Goal: Information Seeking & Learning: Compare options

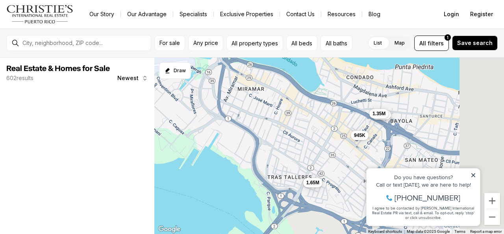
click at [142, 134] on div "Real Estate & Homes for Sale 602 results Newest The data relating to real estat…" at bounding box center [252, 146] width 504 height 176
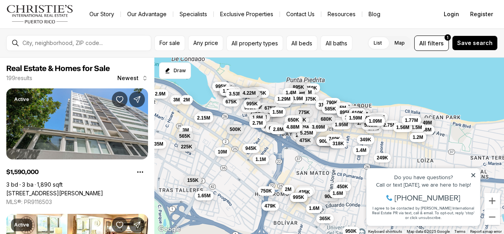
drag, startPoint x: 300, startPoint y: 123, endPoint x: 185, endPoint y: 128, distance: 115.2
click at [185, 128] on div "1.65M 945K 2.58M 1.35M 479K 3M 2.35M 1.1M 155K 225K 565K 10M 750K 500K 6.75M 2.…" at bounding box center [329, 146] width 350 height 177
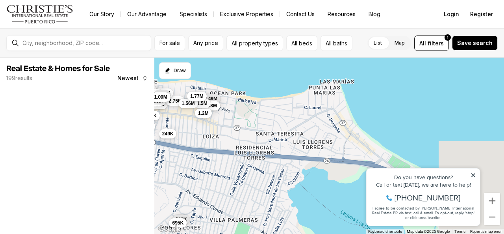
drag, startPoint x: 357, startPoint y: 134, endPoint x: 198, endPoint y: 133, distance: 158.8
click at [198, 133] on div "945K 2.58M 1.35M 479K 1.1M 750K 500K 6.75M 2.8M 975K 1.8M 2.49M 1.95M 1.25M 1.3…" at bounding box center [329, 146] width 350 height 177
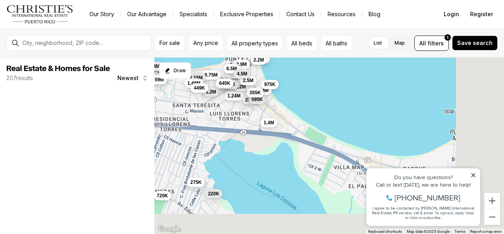
drag, startPoint x: 300, startPoint y: 149, endPoint x: 189, endPoint y: 104, distance: 119.5
click at [189, 104] on div "2.49M 1.38M 1.5M 1.56M 1.2M 240K 695K 1.77M 6.75M 2.15M 1.59M 2.29M 895K 3.59M …" at bounding box center [329, 146] width 350 height 177
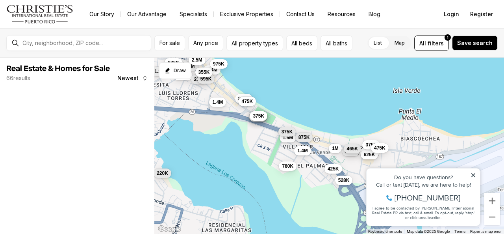
drag, startPoint x: 263, startPoint y: 138, endPoint x: 236, endPoint y: 127, distance: 29.0
click at [241, 132] on div "895K 1.24M 220K 1.2M 540K 1.2M 790K 645K 1.4M 250K 1.4M 595K 355K 2.5M 975K 850…" at bounding box center [329, 146] width 350 height 177
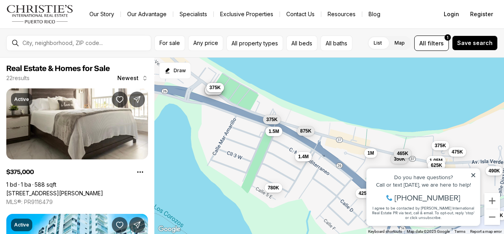
click at [306, 157] on span "1.4M" at bounding box center [303, 156] width 11 height 6
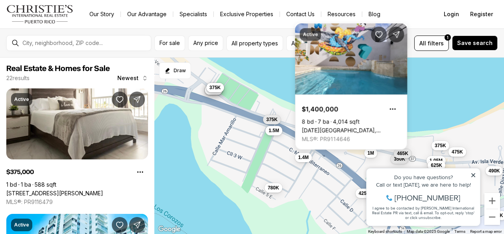
click at [269, 129] on span "1.5M" at bounding box center [274, 130] width 11 height 6
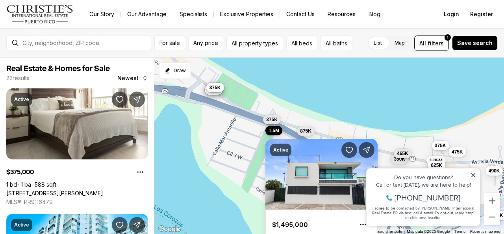
click at [226, 196] on div "525K 420K 895K 650K 1.5M 1.05M 425K 875K 375K 1M 1.4M 350K 528K 780K 625K 465K …" at bounding box center [329, 146] width 350 height 177
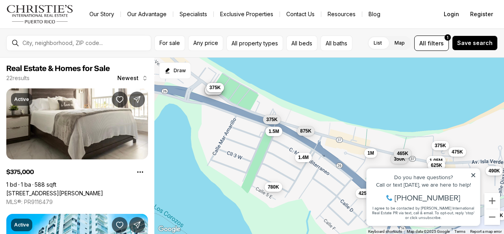
click at [273, 188] on span "780K" at bounding box center [273, 187] width 11 height 6
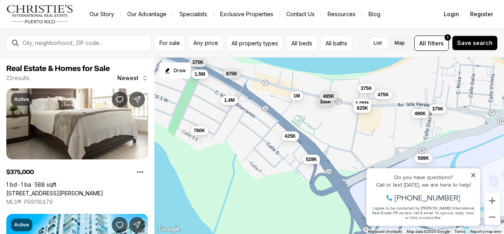
drag, startPoint x: 233, startPoint y: 168, endPoint x: 157, endPoint y: 110, distance: 95.3
click at [157, 110] on div "525K 420K 895K 650K 1.5M 1.05M 425K 875K 375K 1M 1.4M 350K 528K 780K 625K 465K …" at bounding box center [329, 146] width 350 height 177
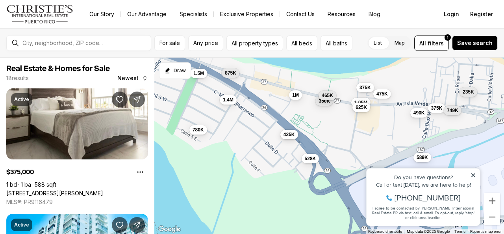
click at [286, 134] on span "425K" at bounding box center [289, 134] width 11 height 6
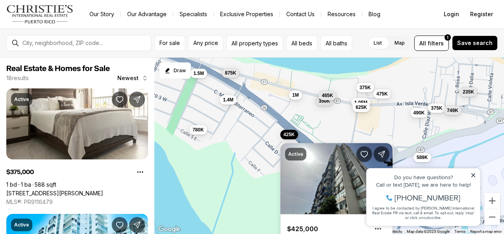
click at [251, 174] on div "1.5M 1.05M 425K 875K 1M 1.4M 350K 528K 780K 625K 465K 375K 475K 490K 589K 375K …" at bounding box center [329, 146] width 350 height 177
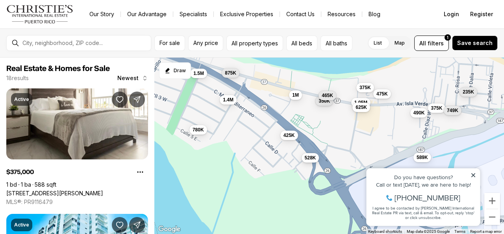
click at [309, 159] on span "528K" at bounding box center [310, 157] width 11 height 6
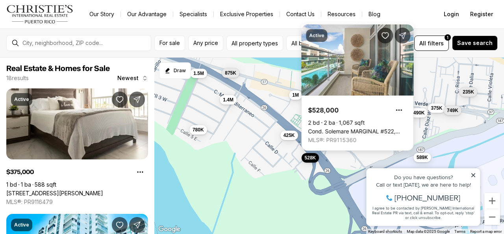
click at [192, 162] on div "1.5M 1.05M 425K 875K 1M 1.4M 350K 528K 780K 625K 465K 375K 475K 490K 589K 375K …" at bounding box center [329, 146] width 350 height 177
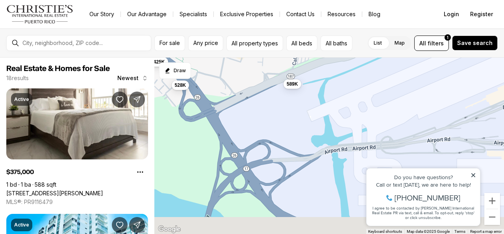
drag, startPoint x: 296, startPoint y: 200, endPoint x: 171, endPoint y: 121, distance: 147.7
click at [164, 123] on div "1.5M 1.05M 425K 875K 1M 1.4M 350K 528K 780K 625K 465K 375K 475K 490K 589K 375K …" at bounding box center [329, 146] width 350 height 177
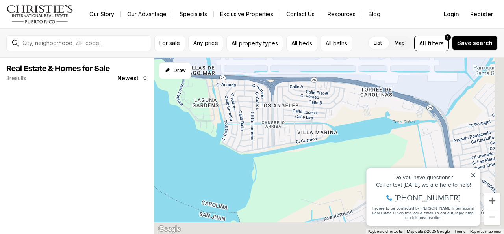
drag, startPoint x: 305, startPoint y: 176, endPoint x: 211, endPoint y: 51, distance: 156.7
click at [206, 51] on div "For sale Any price All property types All beds All baths List Map List Map All …" at bounding box center [252, 130] width 504 height 205
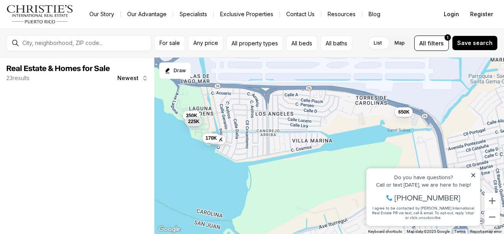
drag, startPoint x: 299, startPoint y: 109, endPoint x: 301, endPoint y: 121, distance: 12.1
click at [301, 121] on div "229K 650K 170K 350K 225K" at bounding box center [329, 146] width 350 height 177
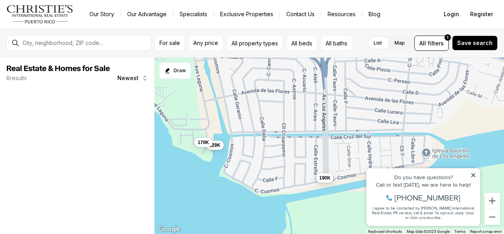
drag, startPoint x: 260, startPoint y: 130, endPoint x: 291, endPoint y: 141, distance: 33.0
click at [291, 141] on div "229K 170K 190K" at bounding box center [329, 146] width 350 height 177
click at [326, 179] on span "190K" at bounding box center [325, 177] width 11 height 6
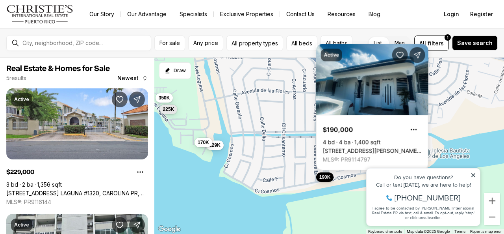
click at [472, 177] on icon at bounding box center [474, 175] width 6 height 6
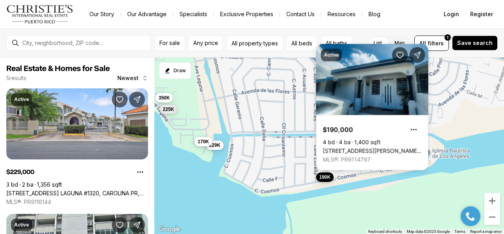
click at [201, 141] on span "170K" at bounding box center [203, 141] width 11 height 6
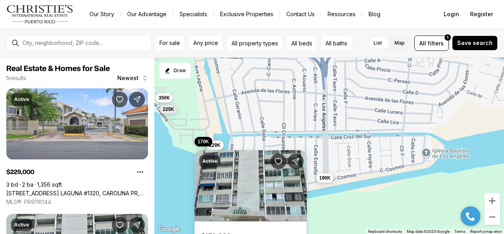
click at [219, 145] on div "Active $170,000 2 bd 1 ba 881 sqft Cond. Laguna Gardens 2 AVE. LAGUNA #8E, CARO…" at bounding box center [251, 209] width 112 height 136
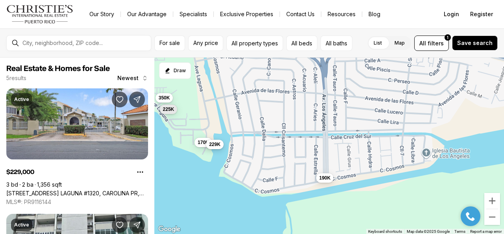
click at [215, 148] on button "229K" at bounding box center [215, 144] width 18 height 9
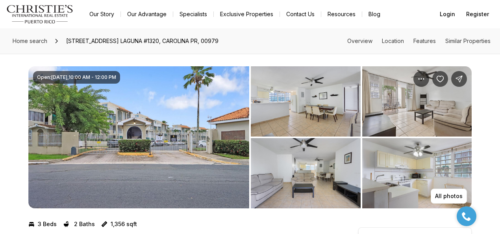
click at [165, 121] on img "View image gallery" at bounding box center [138, 137] width 221 height 142
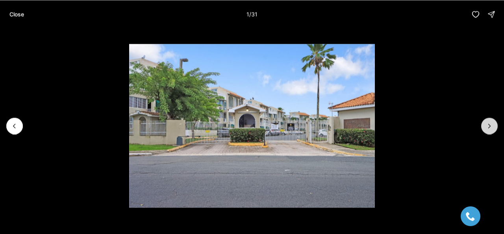
click at [486, 125] on icon "Next slide" at bounding box center [490, 126] width 8 height 8
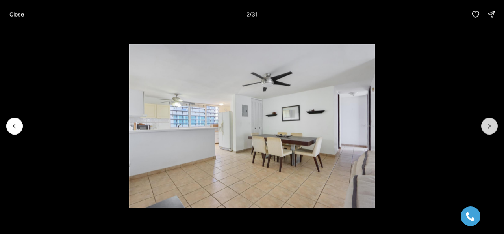
click at [486, 125] on icon "Next slide" at bounding box center [490, 126] width 8 height 8
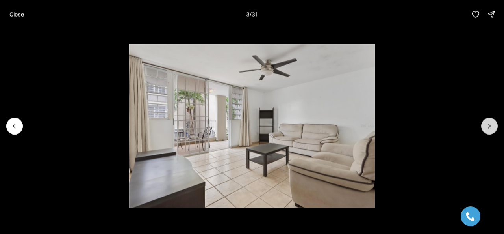
click at [486, 125] on icon "Next slide" at bounding box center [490, 126] width 8 height 8
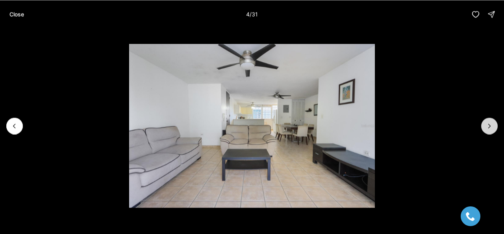
click at [486, 125] on icon "Next slide" at bounding box center [490, 126] width 8 height 8
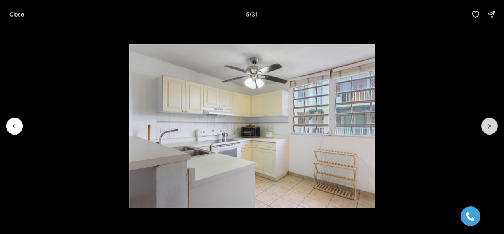
click at [486, 125] on icon "Next slide" at bounding box center [490, 126] width 8 height 8
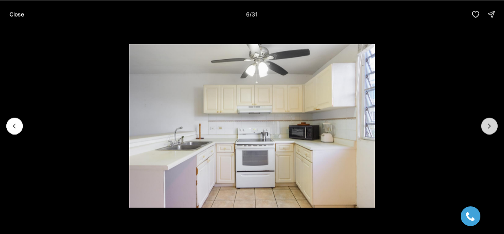
click at [486, 125] on icon "Next slide" at bounding box center [490, 126] width 8 height 8
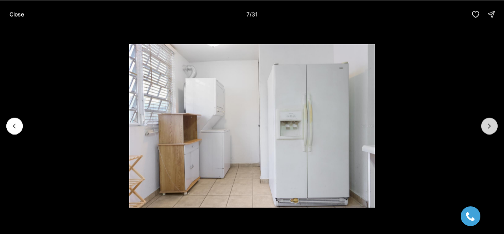
click at [486, 125] on icon "Next slide" at bounding box center [490, 126] width 8 height 8
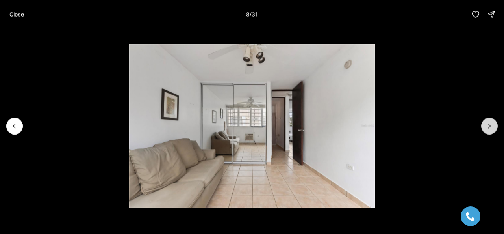
click at [486, 125] on icon "Next slide" at bounding box center [490, 126] width 8 height 8
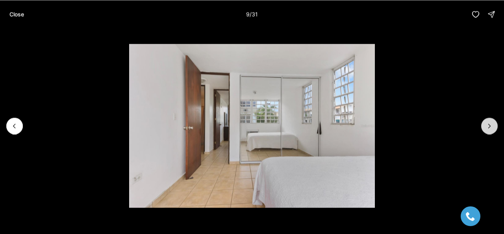
click at [486, 125] on icon "Next slide" at bounding box center [490, 126] width 8 height 8
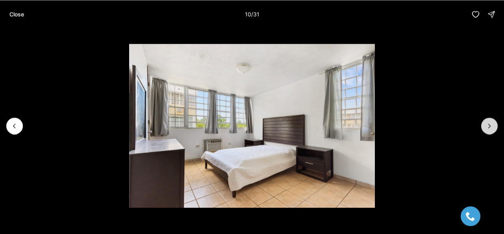
click at [486, 125] on icon "Next slide" at bounding box center [490, 126] width 8 height 8
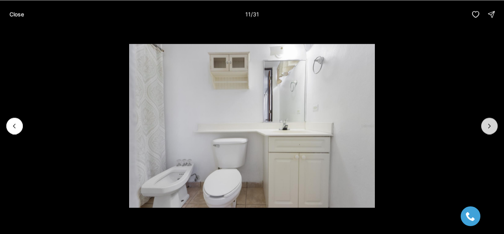
click at [486, 125] on icon "Next slide" at bounding box center [490, 126] width 8 height 8
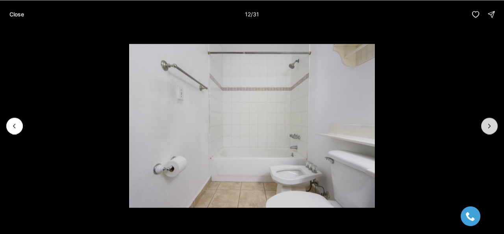
click at [486, 125] on icon "Next slide" at bounding box center [490, 126] width 8 height 8
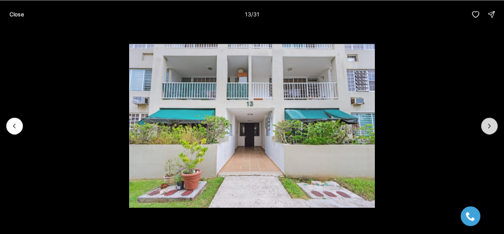
click at [486, 125] on icon "Next slide" at bounding box center [490, 126] width 8 height 8
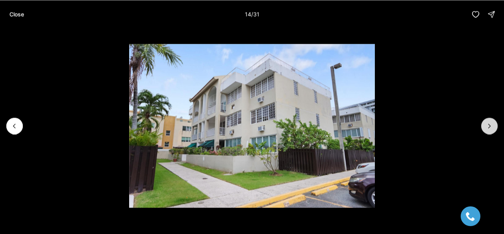
click at [486, 125] on icon "Next slide" at bounding box center [490, 126] width 8 height 8
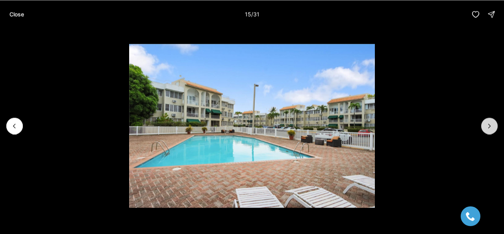
click at [486, 125] on icon "Next slide" at bounding box center [490, 126] width 8 height 8
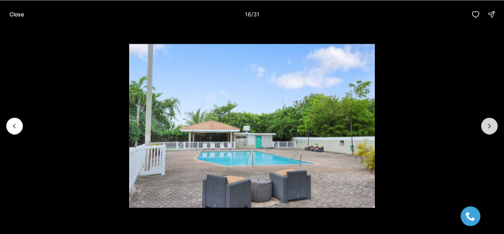
click at [486, 125] on icon "Next slide" at bounding box center [490, 126] width 8 height 8
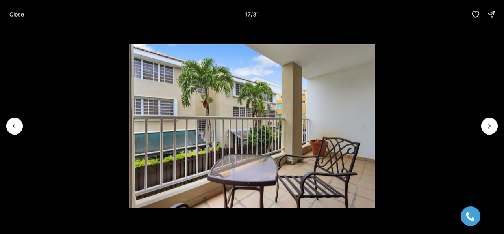
click at [481, 127] on li "17 of 31" at bounding box center [252, 125] width 504 height 194
click at [488, 125] on icon "Next slide" at bounding box center [490, 126] width 8 height 8
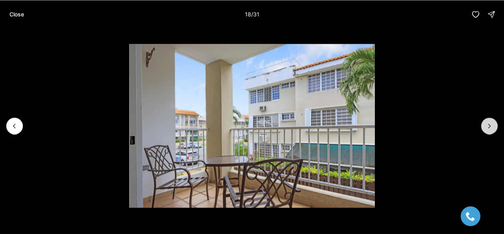
click at [488, 125] on icon "Next slide" at bounding box center [490, 126] width 8 height 8
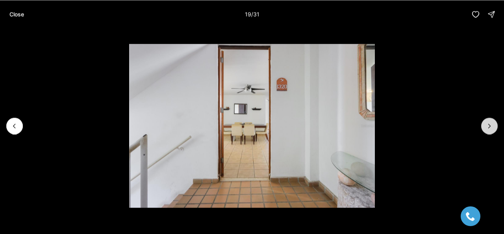
click at [488, 125] on icon "Next slide" at bounding box center [490, 126] width 8 height 8
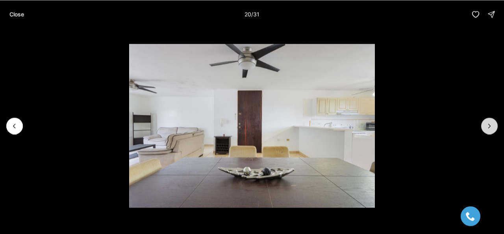
click at [485, 128] on button "Next slide" at bounding box center [490, 125] width 17 height 17
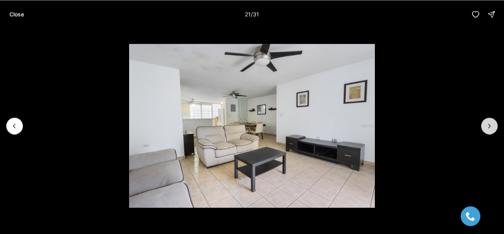
click at [485, 128] on button "Next slide" at bounding box center [490, 125] width 17 height 17
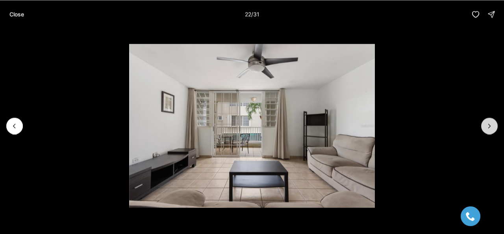
click at [485, 128] on button "Next slide" at bounding box center [490, 125] width 17 height 17
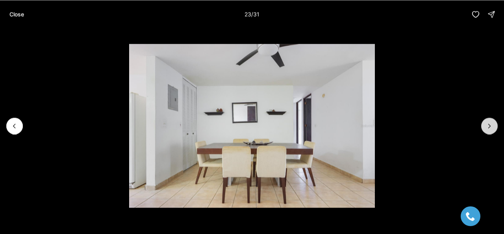
click at [485, 128] on button "Next slide" at bounding box center [490, 125] width 17 height 17
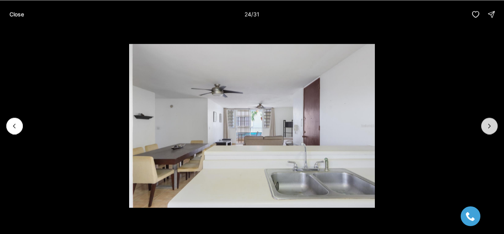
click at [485, 128] on button "Next slide" at bounding box center [490, 125] width 17 height 17
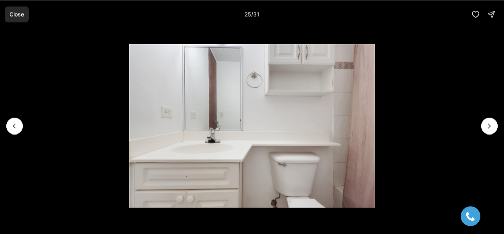
click at [20, 13] on p "Close" at bounding box center [16, 14] width 15 height 6
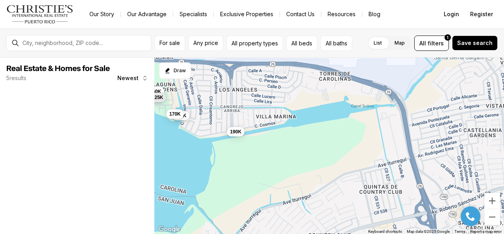
drag, startPoint x: 411, startPoint y: 106, endPoint x: 290, endPoint y: 90, distance: 121.6
click at [290, 90] on div "229K 170K 190K 350K 225K" at bounding box center [329, 146] width 350 height 177
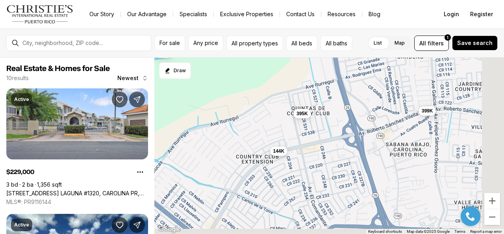
drag, startPoint x: 336, startPoint y: 167, endPoint x: 266, endPoint y: 82, distance: 109.5
click at [266, 82] on div "229K 170K 190K 395K 650K 399K 190K 144K 175K 92K" at bounding box center [329, 146] width 350 height 177
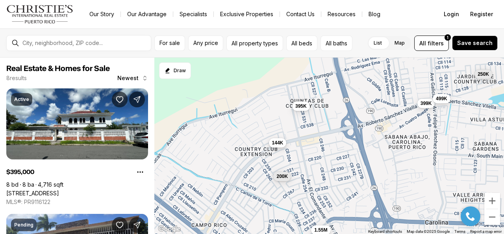
click at [276, 143] on span "144K" at bounding box center [277, 143] width 11 height 6
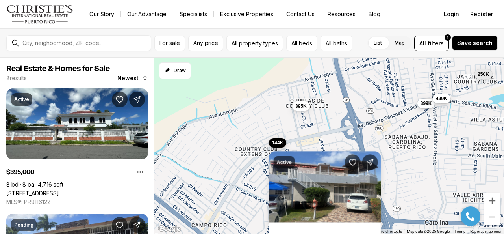
click at [233, 152] on div "395K 399K 144K 285K 250K 499K 200K 1.55M" at bounding box center [329, 146] width 350 height 177
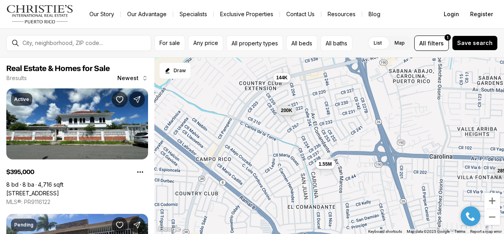
drag, startPoint x: 238, startPoint y: 178, endPoint x: 244, endPoint y: 110, distance: 68.0
click at [244, 110] on div "395K 399K 144K 285K 250K 499K 200K 1.55M" at bounding box center [329, 146] width 350 height 177
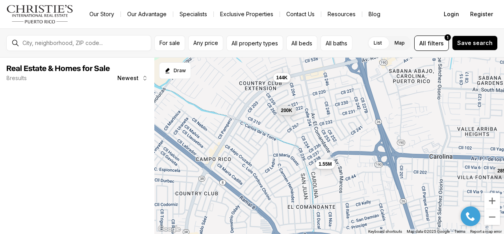
click at [294, 113] on div "200K" at bounding box center [287, 110] width 18 height 9
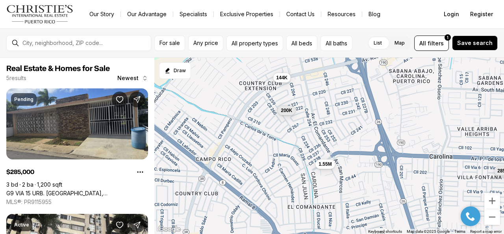
drag, startPoint x: 295, startPoint y: 155, endPoint x: 237, endPoint y: 127, distance: 64.5
click at [237, 127] on div "144K 285K 200K 1.55M 220K" at bounding box center [329, 146] width 350 height 177
click at [327, 164] on span "1.55M" at bounding box center [325, 163] width 13 height 6
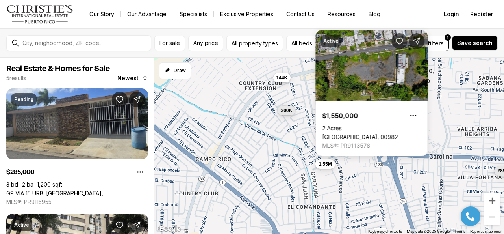
drag, startPoint x: 245, startPoint y: 139, endPoint x: 224, endPoint y: 96, distance: 47.9
click at [224, 96] on div "144K 285K 200K 1.55M 220K" at bounding box center [329, 146] width 350 height 177
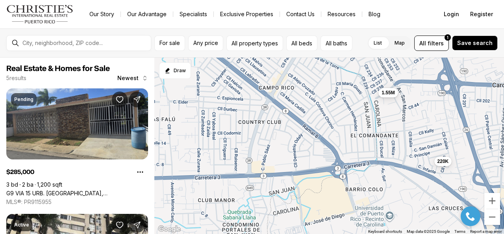
drag, startPoint x: 295, startPoint y: 155, endPoint x: 310, endPoint y: 91, distance: 66.0
click at [310, 91] on div "144K 285K 200K 1.55M 220K" at bounding box center [329, 146] width 350 height 177
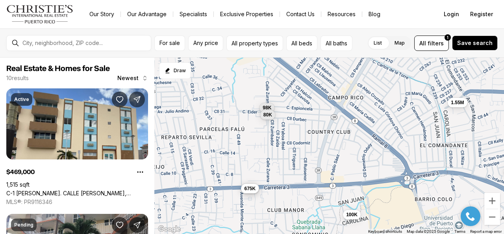
drag, startPoint x: 259, startPoint y: 134, endPoint x: 326, endPoint y: 151, distance: 68.3
click at [326, 151] on div "1.55M 220K 469K 130K 131K 675K 98K 80K 900K 100K" at bounding box center [329, 146] width 350 height 177
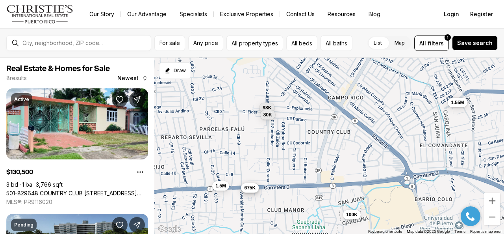
click at [250, 190] on span "675K" at bounding box center [249, 187] width 11 height 6
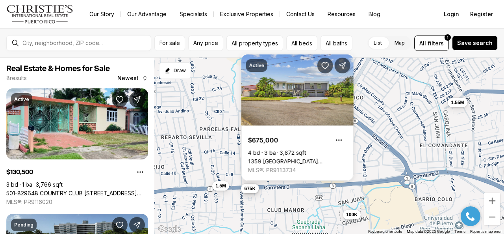
click at [211, 140] on div "1.55M 220K 131K 675K 98K 80K 100K 1.5M" at bounding box center [329, 146] width 350 height 177
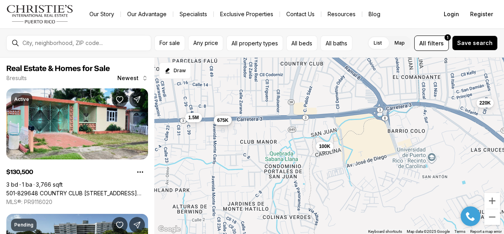
drag, startPoint x: 296, startPoint y: 164, endPoint x: 270, endPoint y: 96, distance: 72.7
click at [270, 96] on div "1.55M 220K 131K 675K 98K 80K 100K 1.5M" at bounding box center [329, 146] width 350 height 177
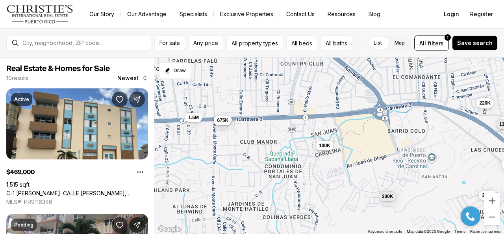
click at [326, 146] on span "100K" at bounding box center [324, 145] width 11 height 6
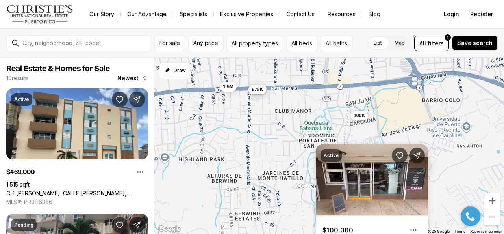
drag, startPoint x: 266, startPoint y: 108, endPoint x: 304, endPoint y: 74, distance: 50.8
click at [304, 74] on div "220K 131K 675K 100K 1.5M 469K 130K 300K 900K 340K" at bounding box center [329, 146] width 350 height 177
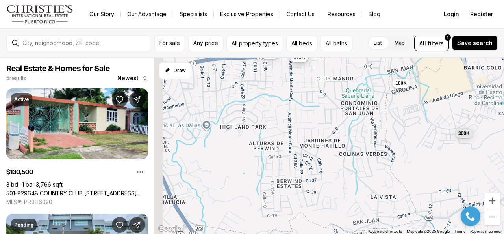
drag, startPoint x: 277, startPoint y: 123, endPoint x: 311, endPoint y: 96, distance: 44.0
click at [311, 96] on div "131K 675K 100K 1.5M 300K" at bounding box center [329, 146] width 350 height 177
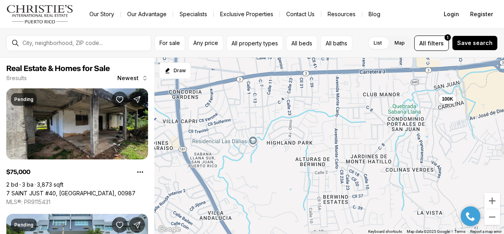
drag, startPoint x: 258, startPoint y: 107, endPoint x: 305, endPoint y: 123, distance: 49.4
click at [305, 123] on div "100K 300K 75K 80K 625K 249K" at bounding box center [329, 146] width 350 height 177
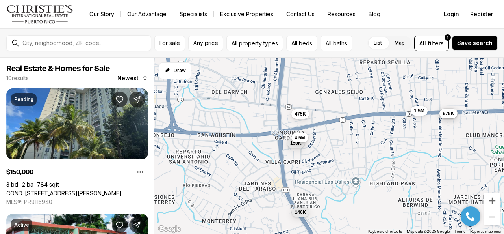
drag, startPoint x: 314, startPoint y: 117, endPoint x: 419, endPoint y: 159, distance: 112.6
click at [419, 159] on div "100K 300K 625K 150K 131K 675K 140K 1.5M 4.5M 475K" at bounding box center [329, 146] width 350 height 177
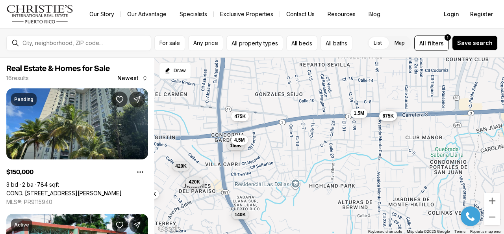
drag, startPoint x: 409, startPoint y: 143, endPoint x: 304, endPoint y: 153, distance: 105.6
click at [304, 153] on div "150K 131K 675K 140K 1.5M 4.5M 475K 995K 420K 420K 420K" at bounding box center [329, 146] width 350 height 177
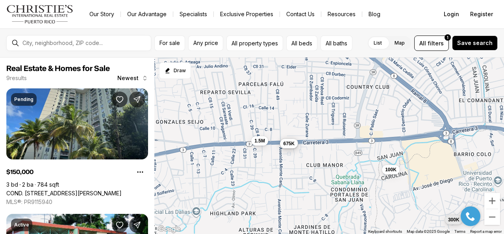
drag, startPoint x: 377, startPoint y: 139, endPoint x: 320, endPoint y: 160, distance: 61.0
click at [320, 160] on div "150K 131K 675K 140K 1.5M 4.5M 475K 300K 100K" at bounding box center [329, 146] width 350 height 177
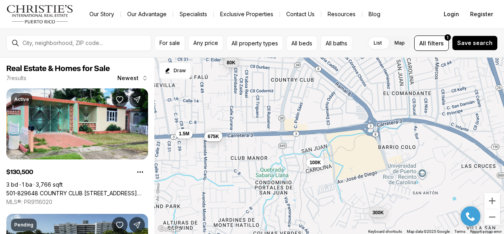
drag, startPoint x: 387, startPoint y: 151, endPoint x: 335, endPoint y: 141, distance: 52.5
click at [311, 143] on div "131K 675K 1.5M 300K 100K 98K 80K" at bounding box center [329, 146] width 350 height 177
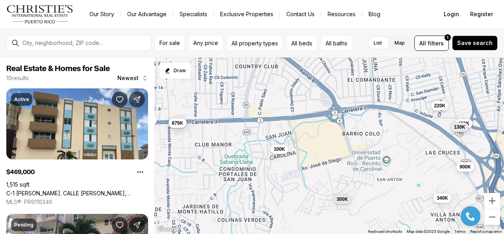
drag, startPoint x: 420, startPoint y: 145, endPoint x: 353, endPoint y: 118, distance: 71.9
click at [353, 118] on div "131K 675K 1.5M 300K 100K 469K 130K 220K 900K 340K" at bounding box center [329, 146] width 350 height 177
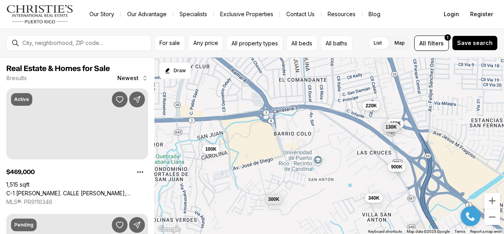
drag, startPoint x: 401, startPoint y: 118, endPoint x: 364, endPoint y: 132, distance: 40.0
click at [364, 132] on div "300K 100K 469K 130K 220K 900K 340K" at bounding box center [329, 146] width 350 height 177
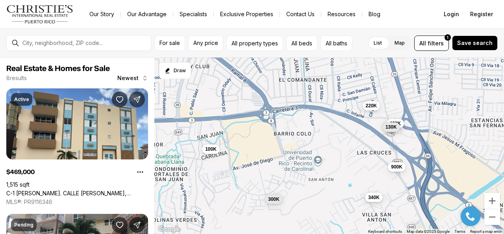
click at [374, 197] on span "340K" at bounding box center [373, 197] width 11 height 6
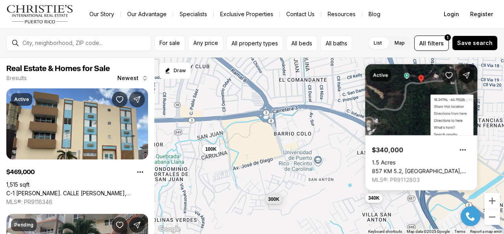
click at [352, 179] on div "300K 100K 469K 130K 220K 900K 340K" at bounding box center [329, 146] width 350 height 177
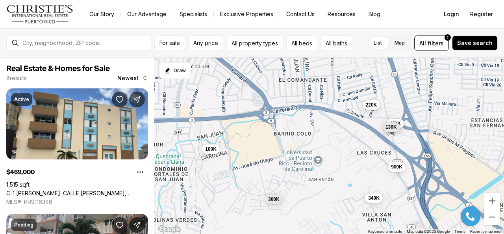
click at [371, 106] on span "220K" at bounding box center [371, 105] width 11 height 6
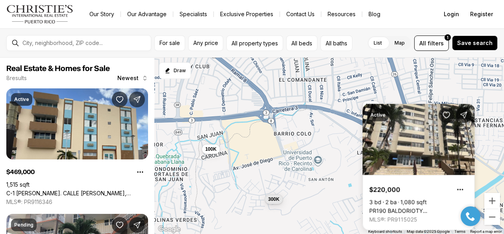
click at [335, 128] on div "300K 100K 469K 130K 220K 900K 340K" at bounding box center [329, 146] width 350 height 177
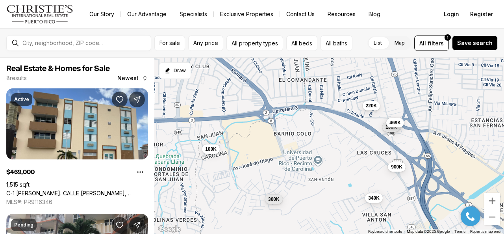
click at [400, 123] on span "469K" at bounding box center [395, 122] width 11 height 6
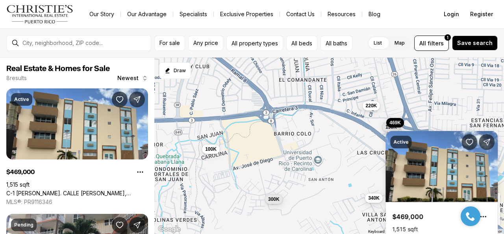
click at [373, 137] on div "300K 100K 469K 130K 220K 900K 340K" at bounding box center [329, 146] width 350 height 177
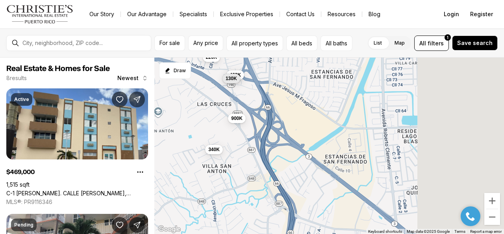
drag, startPoint x: 352, startPoint y: 144, endPoint x: 192, endPoint y: 95, distance: 167.4
click at [192, 95] on div "300K 100K 469K 130K 220K 900K 340K" at bounding box center [329, 146] width 350 height 177
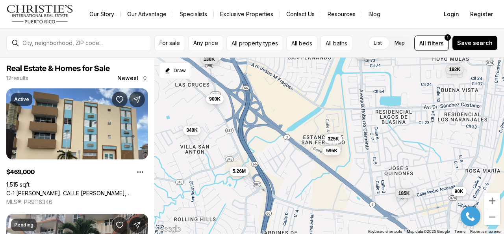
drag, startPoint x: 252, startPoint y: 161, endPoint x: 283, endPoint y: 151, distance: 32.3
click at [283, 151] on div "469K 130K 900K 340K 5.26M 595K 192K 239K 90K 185K 325K 354K" at bounding box center [329, 146] width 350 height 177
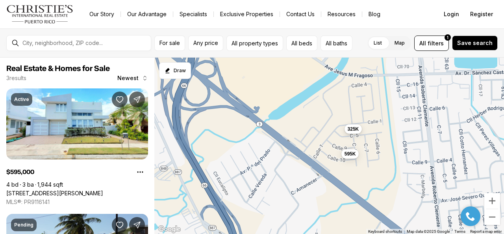
click at [355, 129] on span "325K" at bounding box center [353, 129] width 11 height 6
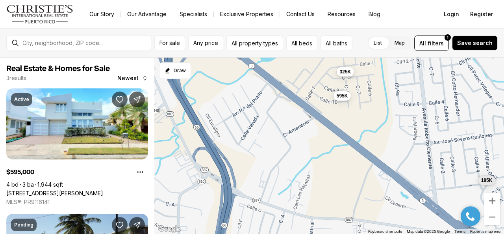
drag, startPoint x: 279, startPoint y: 169, endPoint x: 271, endPoint y: 112, distance: 58.5
click at [271, 112] on div "595K 185K 325K" at bounding box center [329, 146] width 350 height 177
click at [346, 75] on button "325K" at bounding box center [346, 70] width 18 height 9
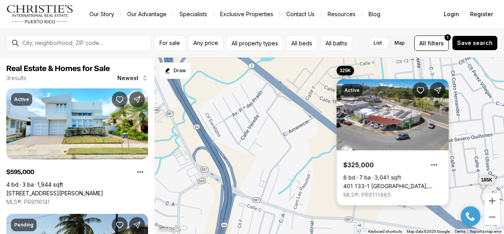
click at [378, 182] on link "401 133-1 VILLA CAROLINA, CAROLINA PR, 00985" at bounding box center [393, 185] width 99 height 7
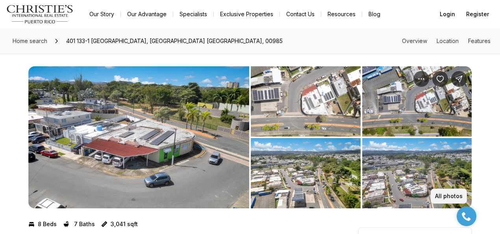
click at [452, 197] on p "All photos" at bounding box center [449, 196] width 28 height 6
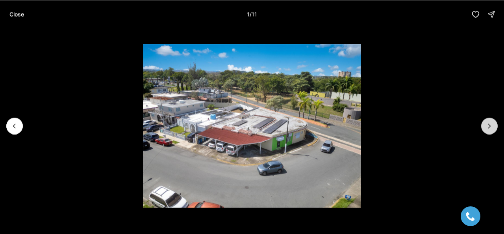
click at [485, 124] on button "Next slide" at bounding box center [490, 125] width 17 height 17
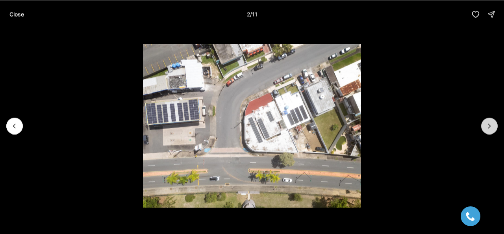
click at [485, 124] on button "Next slide" at bounding box center [490, 125] width 17 height 17
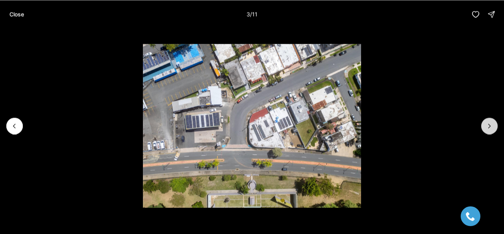
click at [485, 124] on button "Next slide" at bounding box center [490, 125] width 17 height 17
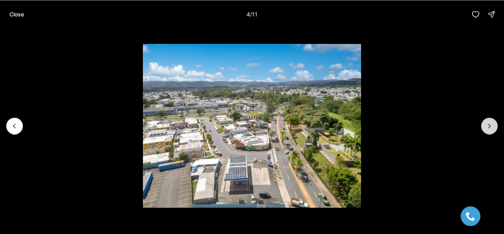
click at [485, 124] on button "Next slide" at bounding box center [490, 125] width 17 height 17
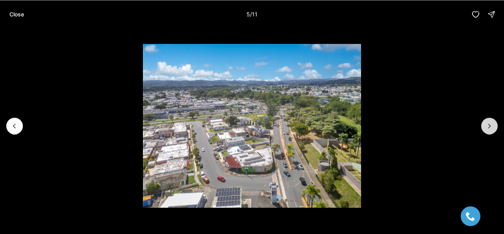
click at [485, 124] on button "Next slide" at bounding box center [490, 125] width 17 height 17
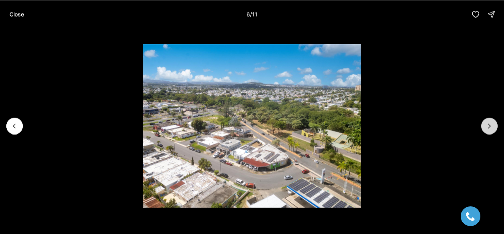
click at [485, 124] on button "Next slide" at bounding box center [490, 125] width 17 height 17
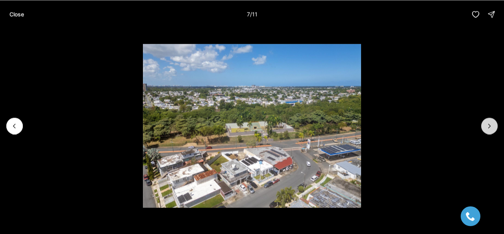
click at [485, 124] on button "Next slide" at bounding box center [490, 125] width 17 height 17
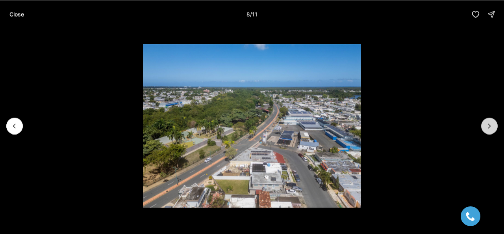
click at [485, 124] on button "Next slide" at bounding box center [490, 125] width 17 height 17
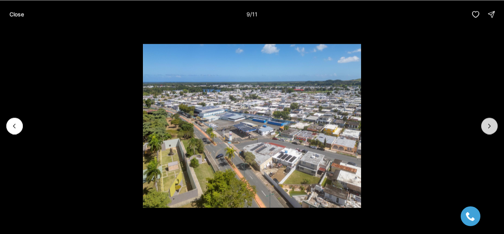
click at [485, 124] on button "Next slide" at bounding box center [490, 125] width 17 height 17
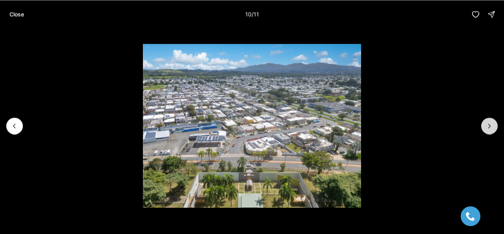
click at [485, 124] on button "Next slide" at bounding box center [490, 125] width 17 height 17
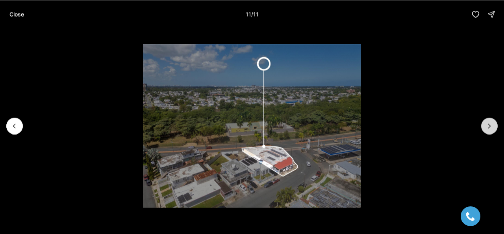
click at [485, 124] on div at bounding box center [490, 125] width 17 height 17
click at [10, 13] on p "Close" at bounding box center [16, 14] width 15 height 6
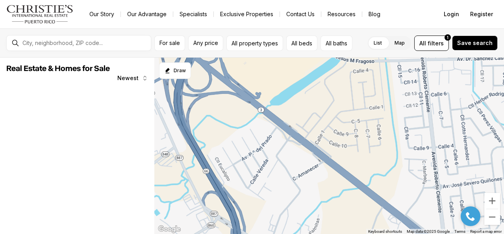
drag, startPoint x: 393, startPoint y: 116, endPoint x: 398, endPoint y: 153, distance: 36.6
click at [398, 153] on div at bounding box center [329, 146] width 350 height 177
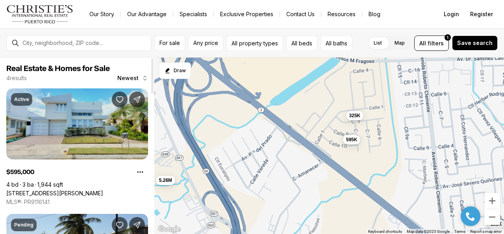
click at [62, 190] on link "[STREET_ADDRESS][PERSON_NAME]" at bounding box center [54, 193] width 97 height 7
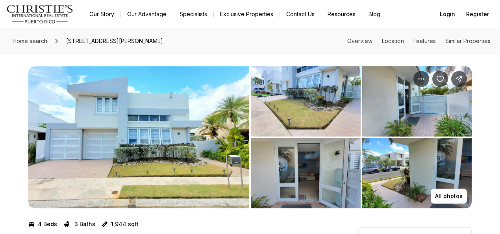
click at [143, 120] on img "View image gallery" at bounding box center [138, 137] width 221 height 142
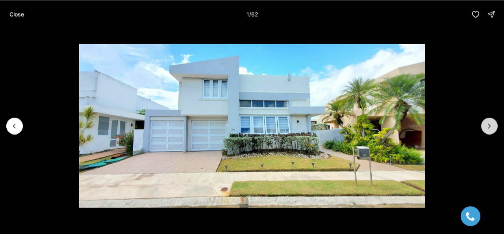
click at [488, 119] on button "Next slide" at bounding box center [490, 125] width 17 height 17
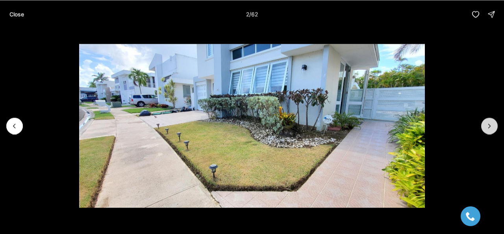
click at [489, 122] on icon "Next slide" at bounding box center [490, 126] width 8 height 8
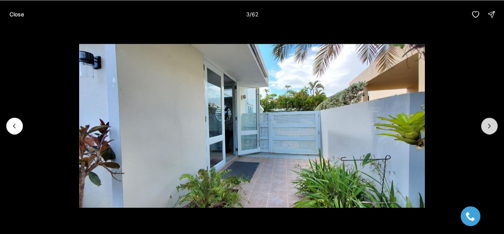
click at [489, 122] on icon "Next slide" at bounding box center [490, 126] width 8 height 8
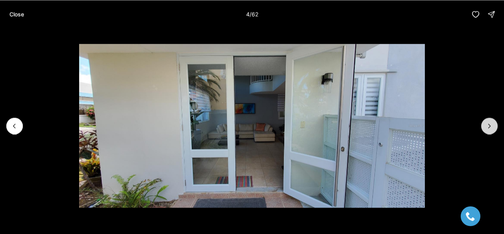
click at [489, 122] on icon "Next slide" at bounding box center [490, 126] width 8 height 8
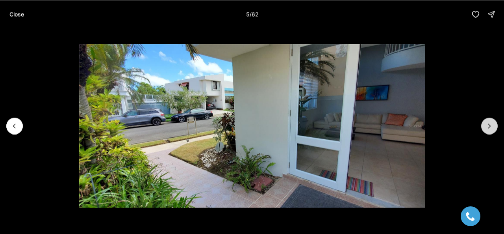
click at [489, 122] on icon "Next slide" at bounding box center [490, 126] width 8 height 8
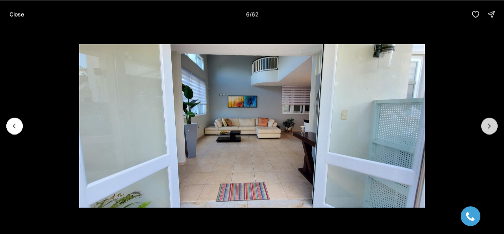
click at [489, 122] on icon "Next slide" at bounding box center [490, 126] width 8 height 8
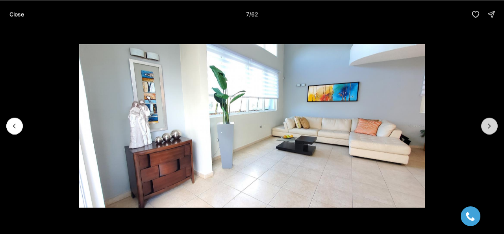
click at [489, 122] on icon "Next slide" at bounding box center [490, 126] width 8 height 8
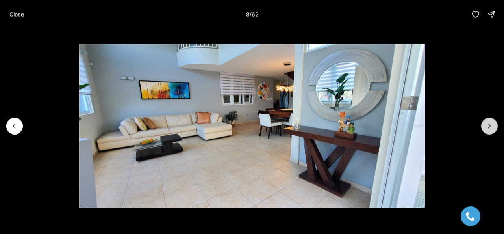
click at [489, 122] on icon "Next slide" at bounding box center [490, 126] width 8 height 8
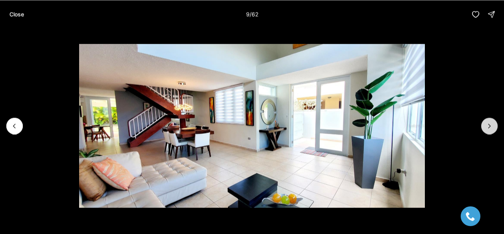
click at [489, 122] on icon "Next slide" at bounding box center [490, 126] width 8 height 8
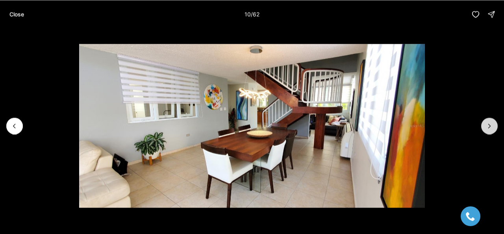
click at [489, 122] on icon "Next slide" at bounding box center [490, 126] width 8 height 8
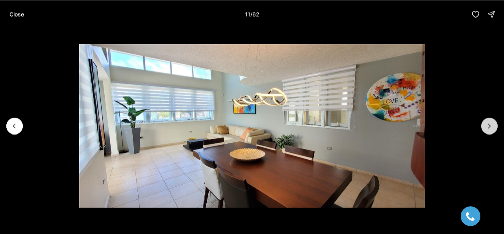
click at [489, 122] on icon "Next slide" at bounding box center [490, 126] width 8 height 8
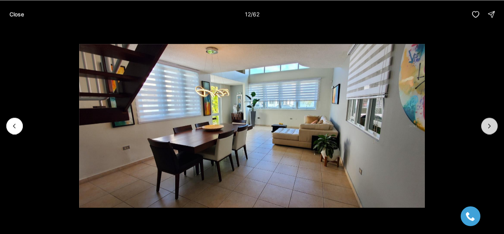
click at [489, 122] on icon "Next slide" at bounding box center [490, 126] width 8 height 8
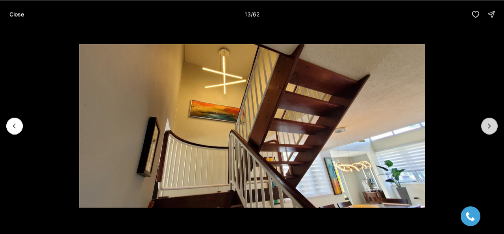
click at [489, 122] on icon "Next slide" at bounding box center [490, 126] width 8 height 8
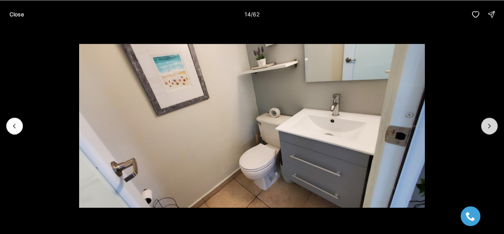
click at [489, 122] on icon "Next slide" at bounding box center [490, 126] width 8 height 8
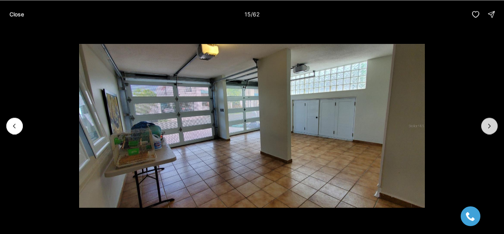
click at [489, 122] on icon "Next slide" at bounding box center [490, 126] width 8 height 8
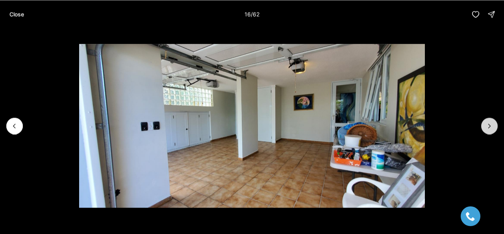
click at [489, 122] on icon "Next slide" at bounding box center [490, 126] width 8 height 8
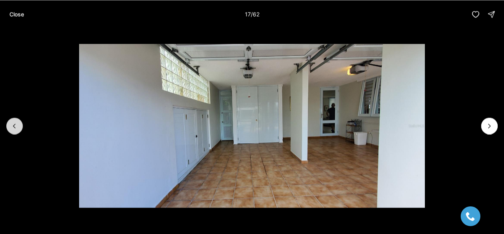
click at [14, 125] on icon "Previous slide" at bounding box center [15, 126] width 8 height 8
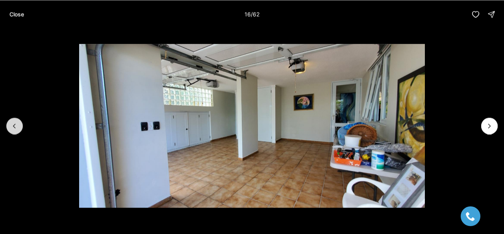
click at [14, 125] on icon "Previous slide" at bounding box center [15, 126] width 8 height 8
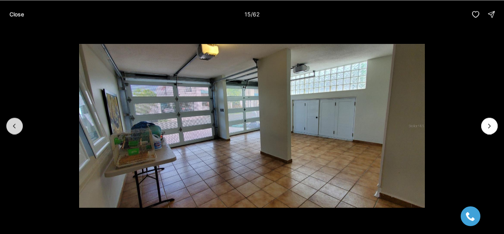
click at [15, 125] on icon "Previous slide" at bounding box center [15, 126] width 8 height 8
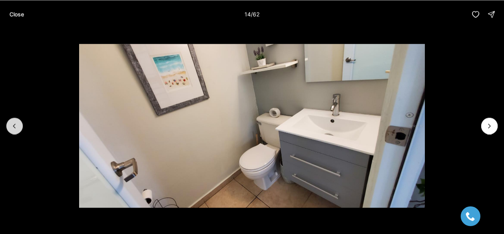
click at [15, 125] on icon "Previous slide" at bounding box center [15, 126] width 8 height 8
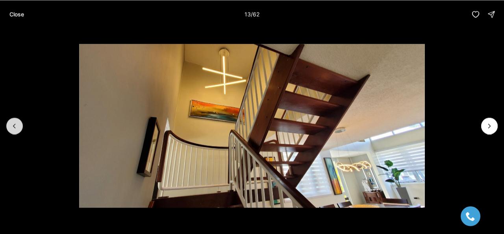
click at [13, 125] on icon "Previous slide" at bounding box center [14, 126] width 2 height 4
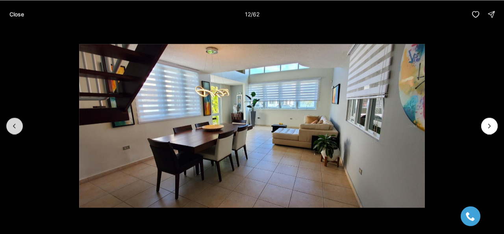
click at [13, 125] on icon "Previous slide" at bounding box center [14, 126] width 2 height 4
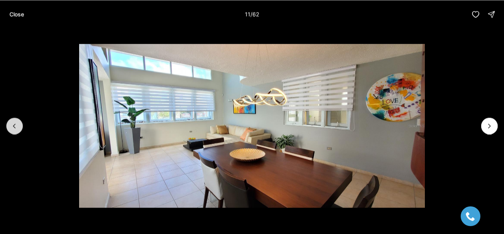
click at [13, 125] on icon "Previous slide" at bounding box center [14, 126] width 2 height 4
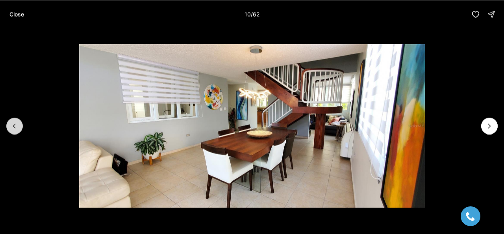
click at [13, 125] on icon "Previous slide" at bounding box center [14, 126] width 2 height 4
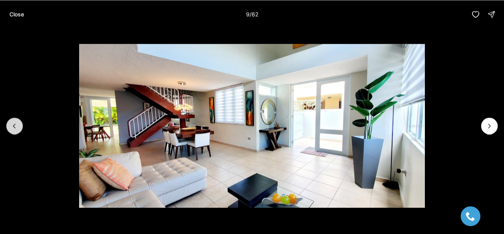
click at [13, 125] on icon "Previous slide" at bounding box center [14, 126] width 2 height 4
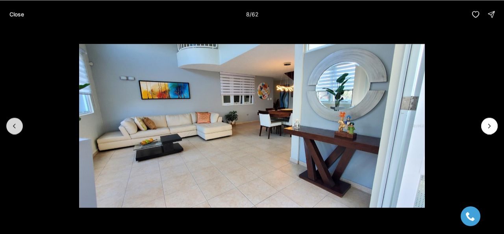
click at [13, 125] on icon "Previous slide" at bounding box center [15, 126] width 8 height 8
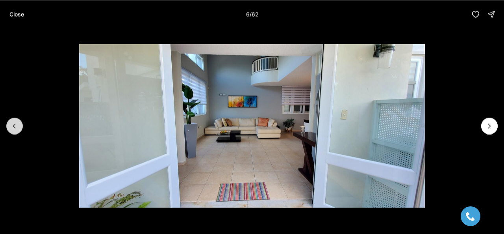
click at [13, 125] on icon "Previous slide" at bounding box center [15, 126] width 8 height 8
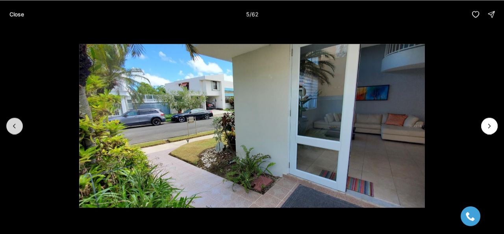
click at [13, 125] on icon "Previous slide" at bounding box center [15, 126] width 8 height 8
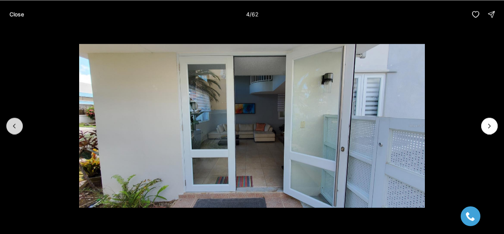
click at [13, 125] on icon "Previous slide" at bounding box center [15, 126] width 8 height 8
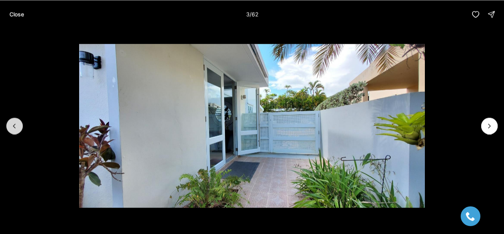
click at [13, 125] on icon "Previous slide" at bounding box center [15, 126] width 8 height 8
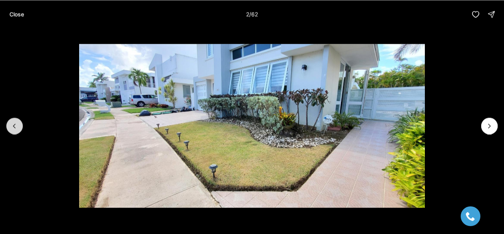
click at [12, 125] on icon "Previous slide" at bounding box center [15, 126] width 8 height 8
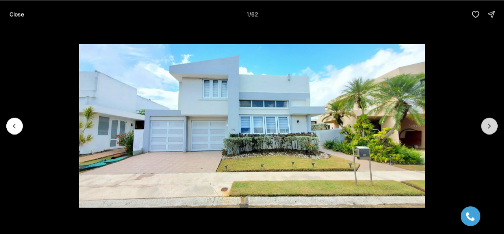
click at [487, 122] on icon "Next slide" at bounding box center [490, 126] width 8 height 8
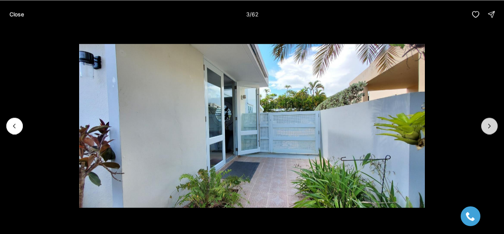
click at [487, 122] on icon "Next slide" at bounding box center [490, 126] width 8 height 8
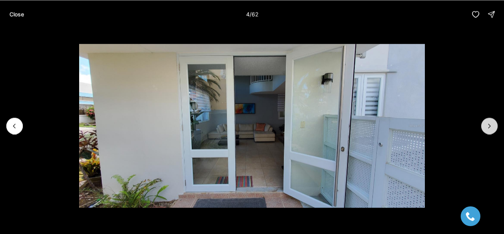
click at [487, 122] on icon "Next slide" at bounding box center [490, 126] width 8 height 8
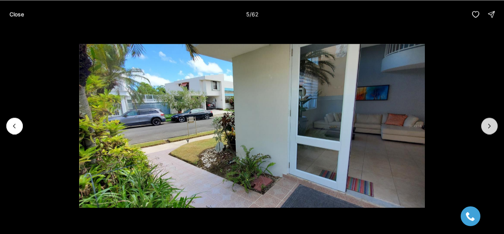
click at [487, 129] on button "Next slide" at bounding box center [490, 125] width 17 height 17
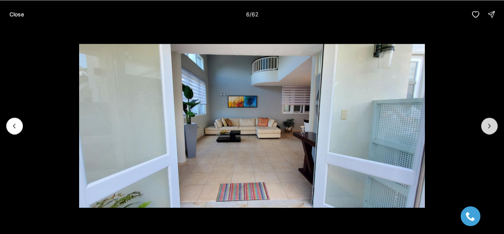
click at [487, 129] on icon "Next slide" at bounding box center [490, 126] width 8 height 8
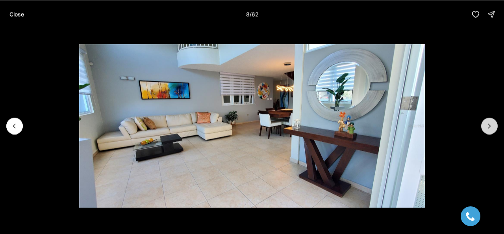
click at [487, 129] on icon "Next slide" at bounding box center [490, 126] width 8 height 8
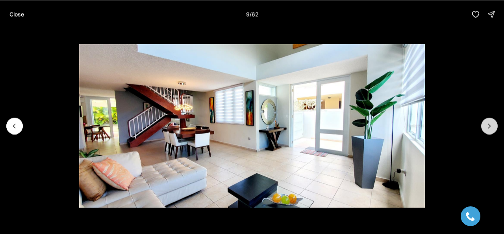
click at [487, 129] on icon "Next slide" at bounding box center [490, 126] width 8 height 8
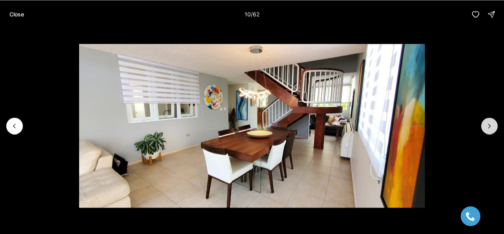
click at [487, 129] on icon "Next slide" at bounding box center [490, 126] width 8 height 8
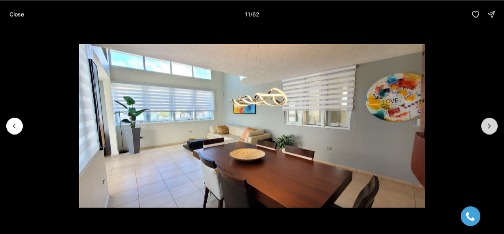
click at [487, 129] on icon "Next slide" at bounding box center [490, 126] width 8 height 8
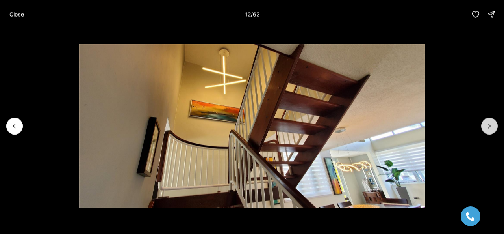
click at [487, 129] on icon "Next slide" at bounding box center [490, 126] width 8 height 8
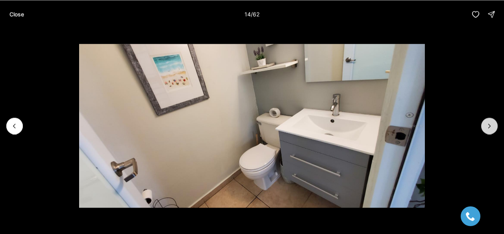
click at [487, 129] on icon "Next slide" at bounding box center [490, 126] width 8 height 8
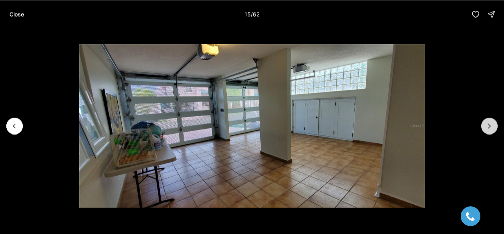
click at [487, 129] on icon "Next slide" at bounding box center [490, 126] width 8 height 8
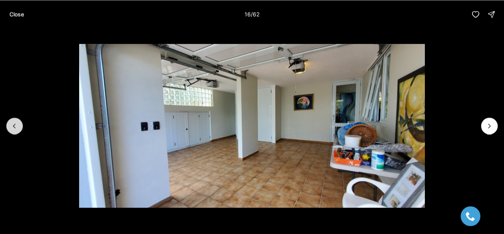
click at [20, 126] on button "Previous slide" at bounding box center [14, 125] width 17 height 17
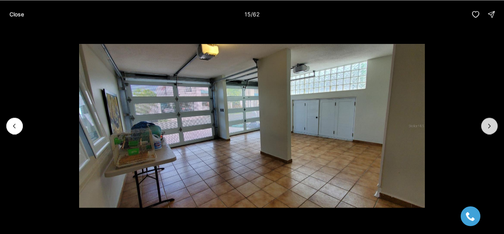
click at [490, 128] on icon "Next slide" at bounding box center [490, 126] width 8 height 8
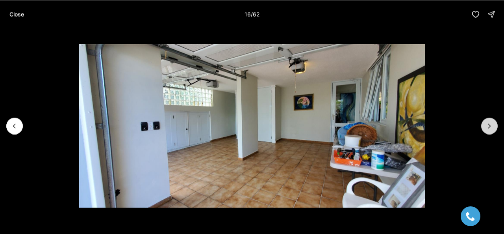
click at [489, 123] on icon "Next slide" at bounding box center [490, 126] width 8 height 8
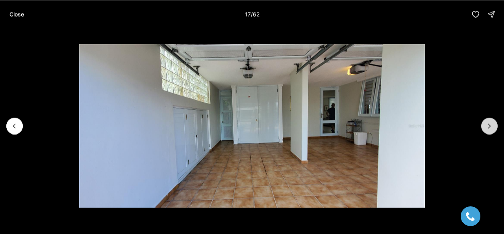
click at [497, 128] on button "Next slide" at bounding box center [490, 125] width 17 height 17
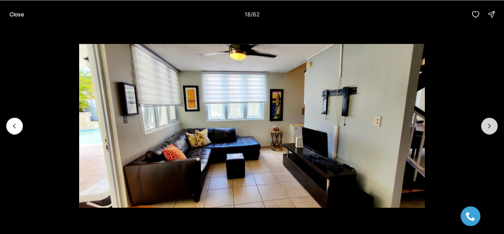
click at [493, 126] on icon "Next slide" at bounding box center [490, 126] width 8 height 8
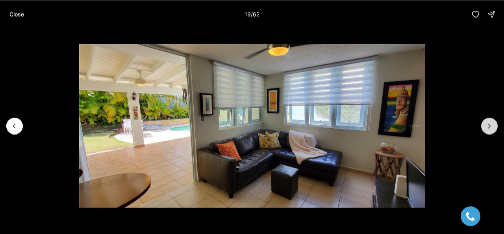
click at [493, 126] on icon "Next slide" at bounding box center [490, 126] width 8 height 8
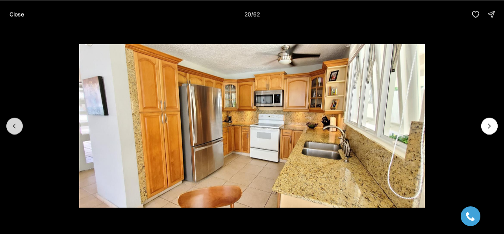
click at [11, 130] on button "Previous slide" at bounding box center [14, 125] width 17 height 17
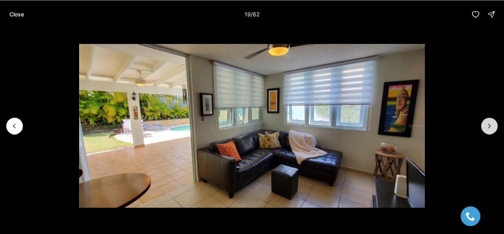
click at [494, 130] on button "Next slide" at bounding box center [490, 125] width 17 height 17
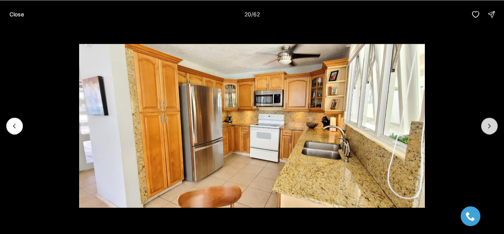
click at [494, 130] on button "Next slide" at bounding box center [490, 125] width 17 height 17
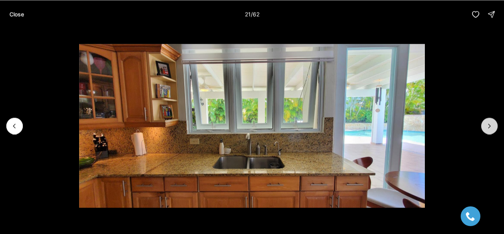
click at [491, 122] on icon "Next slide" at bounding box center [490, 126] width 8 height 8
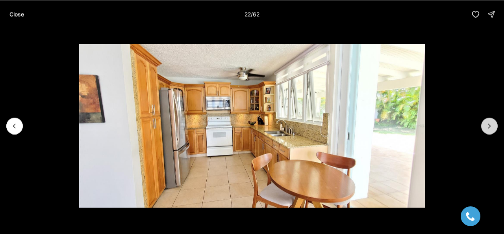
click at [491, 122] on icon "Next slide" at bounding box center [490, 126] width 8 height 8
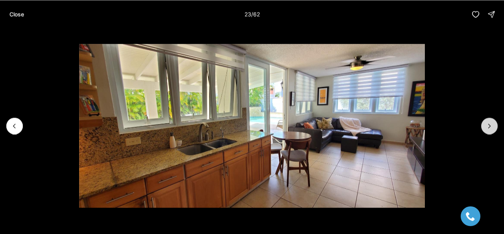
click at [491, 122] on icon "Next slide" at bounding box center [490, 126] width 8 height 8
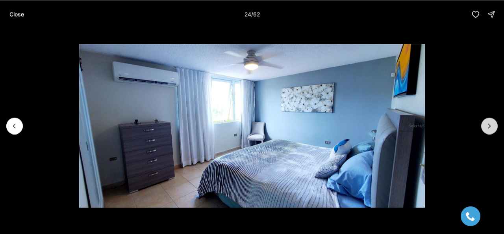
click at [491, 122] on icon "Next slide" at bounding box center [490, 126] width 8 height 8
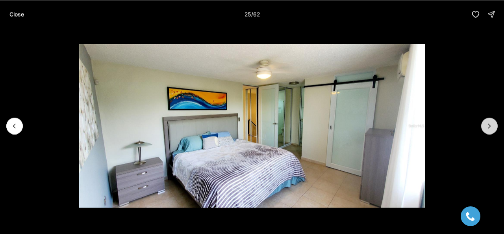
click at [491, 122] on icon "Next slide" at bounding box center [490, 126] width 8 height 8
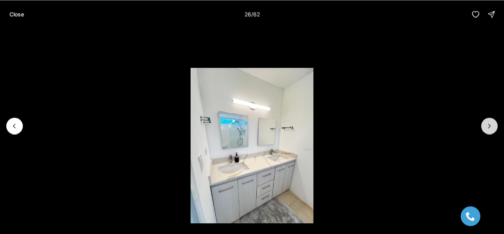
click at [491, 122] on icon "Next slide" at bounding box center [490, 126] width 8 height 8
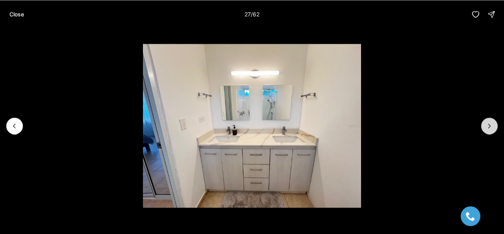
click at [491, 122] on icon "Next slide" at bounding box center [490, 126] width 8 height 8
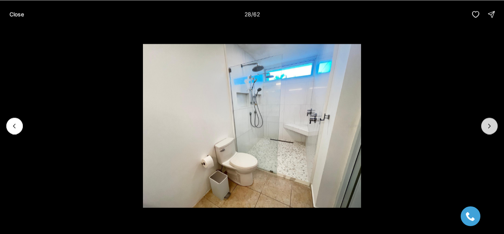
click at [491, 122] on icon "Next slide" at bounding box center [490, 126] width 8 height 8
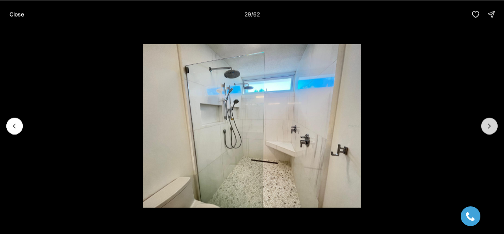
click at [491, 122] on icon "Next slide" at bounding box center [490, 126] width 8 height 8
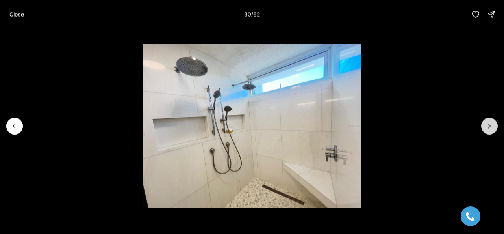
click at [491, 122] on icon "Next slide" at bounding box center [490, 126] width 8 height 8
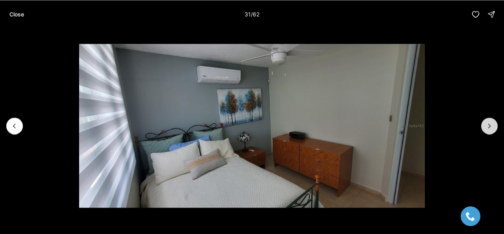
click at [491, 122] on icon "Next slide" at bounding box center [490, 126] width 8 height 8
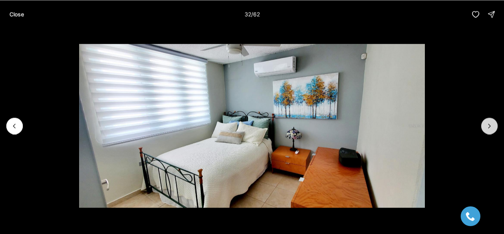
click at [491, 122] on icon "Next slide" at bounding box center [490, 126] width 8 height 8
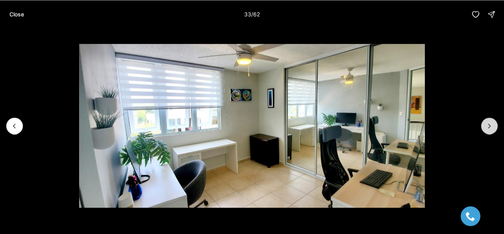
click at [491, 122] on icon "Next slide" at bounding box center [490, 126] width 8 height 8
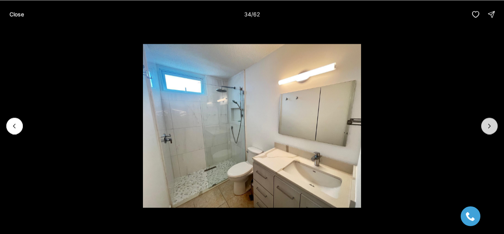
click at [491, 122] on icon "Next slide" at bounding box center [490, 126] width 8 height 8
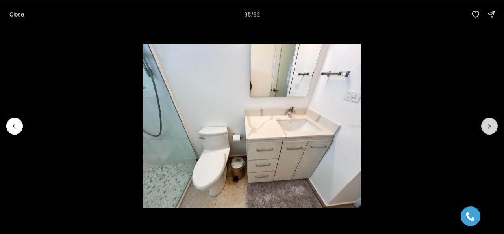
click at [491, 122] on icon "Next slide" at bounding box center [490, 126] width 8 height 8
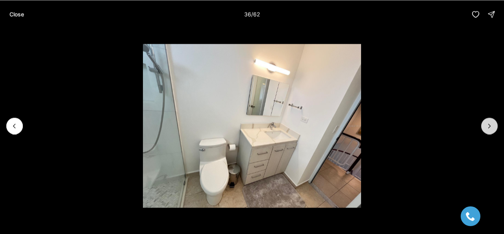
click at [491, 122] on icon "Next slide" at bounding box center [490, 126] width 8 height 8
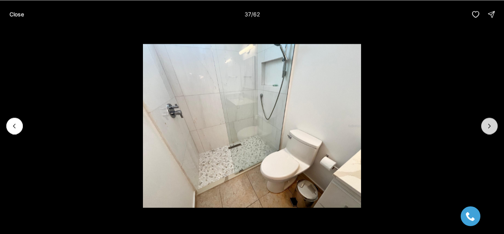
click at [491, 122] on icon "Next slide" at bounding box center [490, 126] width 8 height 8
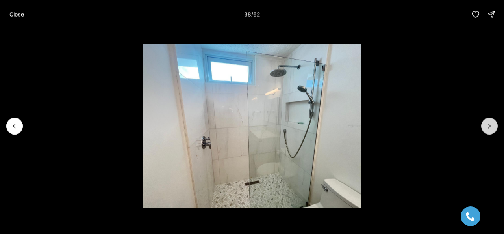
click at [491, 122] on icon "Next slide" at bounding box center [490, 126] width 8 height 8
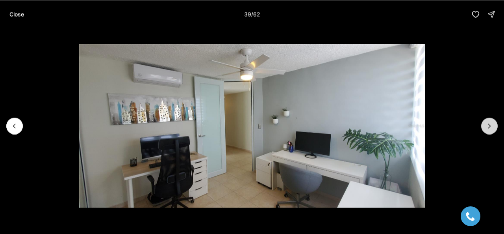
click at [491, 122] on icon "Next slide" at bounding box center [490, 126] width 8 height 8
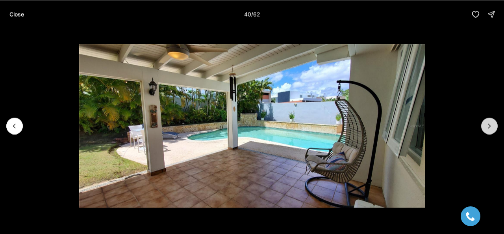
click at [491, 122] on icon "Next slide" at bounding box center [490, 126] width 8 height 8
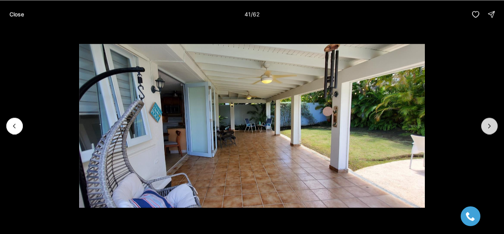
click at [491, 122] on icon "Next slide" at bounding box center [490, 126] width 8 height 8
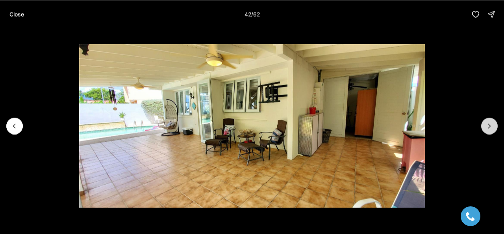
click at [490, 128] on icon "Next slide" at bounding box center [490, 126] width 8 height 8
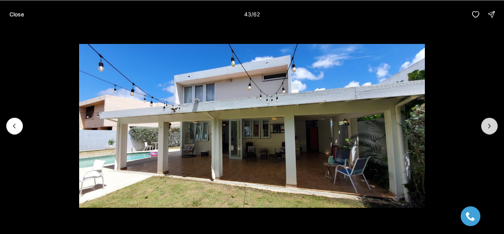
click at [483, 127] on button "Next slide" at bounding box center [490, 125] width 17 height 17
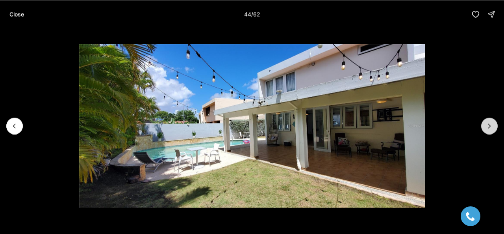
click at [483, 127] on button "Next slide" at bounding box center [490, 125] width 17 height 17
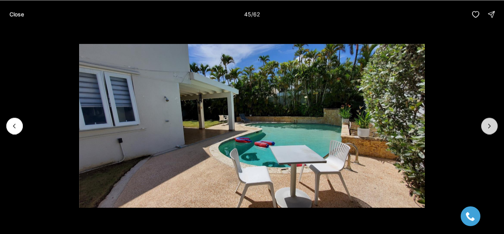
click at [483, 127] on button "Next slide" at bounding box center [490, 125] width 17 height 17
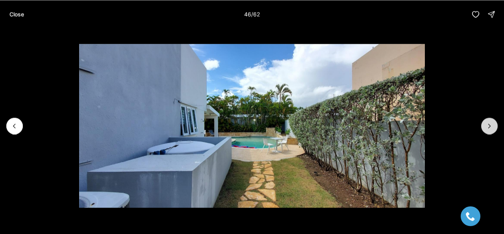
click at [484, 127] on button "Next slide" at bounding box center [490, 125] width 17 height 17
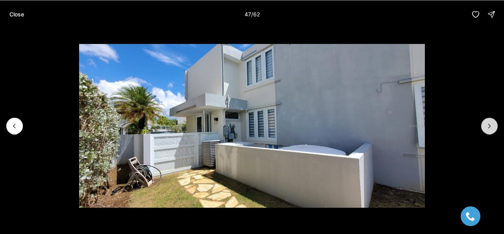
click at [484, 127] on button "Next slide" at bounding box center [490, 125] width 17 height 17
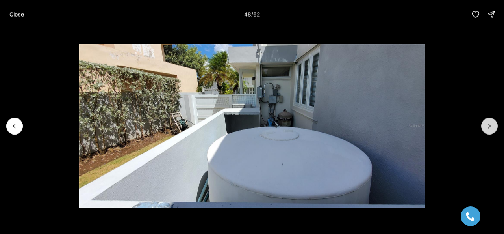
click at [484, 127] on button "Next slide" at bounding box center [490, 125] width 17 height 17
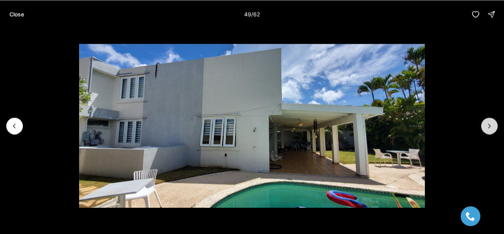
click at [484, 127] on button "Next slide" at bounding box center [490, 125] width 17 height 17
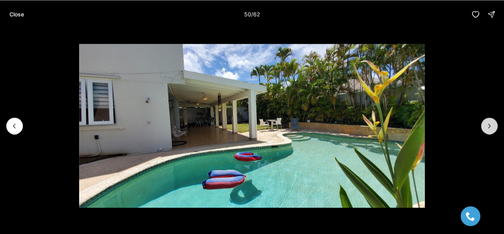
click at [484, 127] on button "Next slide" at bounding box center [490, 125] width 17 height 17
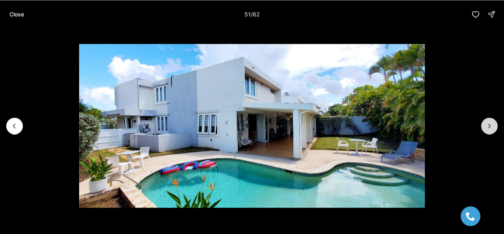
click at [484, 127] on button "Next slide" at bounding box center [490, 125] width 17 height 17
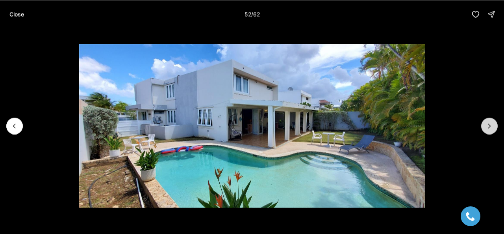
click at [484, 127] on button "Next slide" at bounding box center [490, 125] width 17 height 17
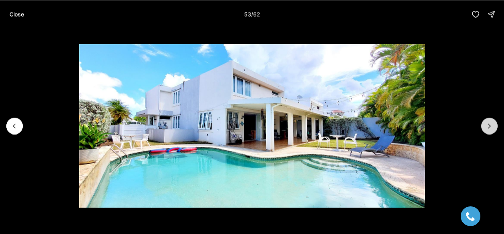
click at [484, 127] on button "Next slide" at bounding box center [490, 125] width 17 height 17
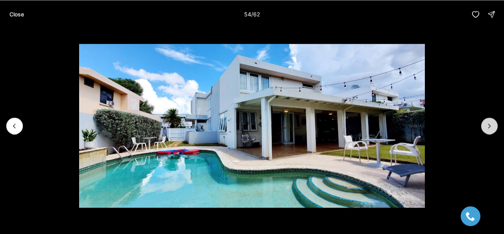
click at [484, 127] on button "Next slide" at bounding box center [490, 125] width 17 height 17
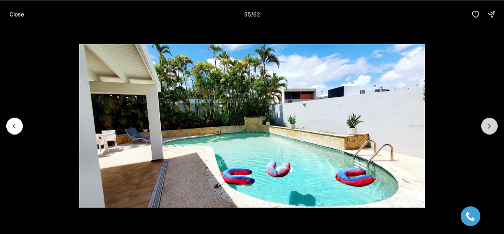
click at [484, 127] on button "Next slide" at bounding box center [490, 125] width 17 height 17
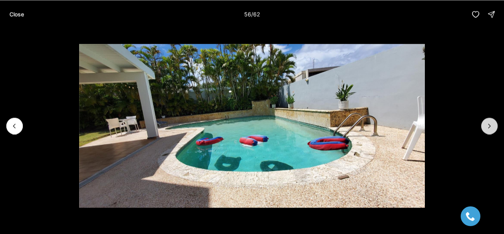
click at [484, 127] on button "Next slide" at bounding box center [490, 125] width 17 height 17
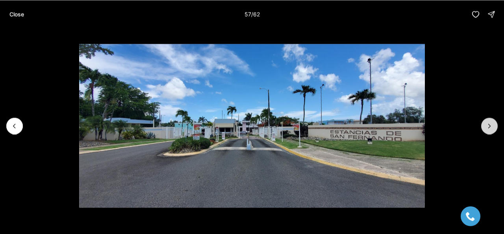
click at [484, 127] on button "Next slide" at bounding box center [490, 125] width 17 height 17
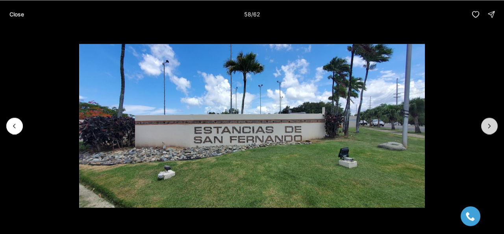
click at [484, 127] on button "Next slide" at bounding box center [490, 125] width 17 height 17
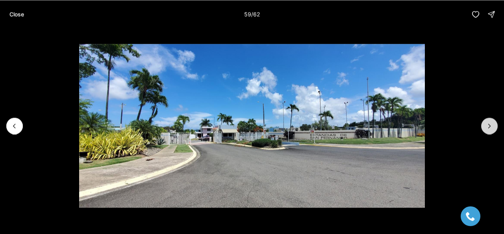
click at [484, 127] on button "Next slide" at bounding box center [490, 125] width 17 height 17
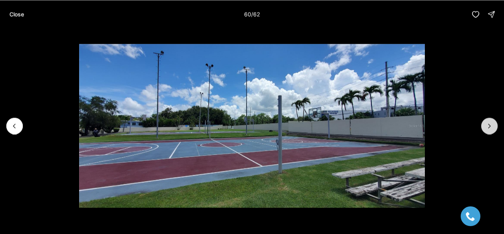
click at [484, 127] on button "Next slide" at bounding box center [490, 125] width 17 height 17
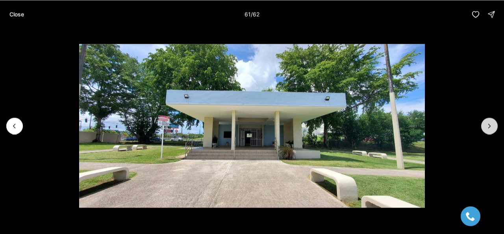
click at [484, 127] on button "Next slide" at bounding box center [490, 125] width 17 height 17
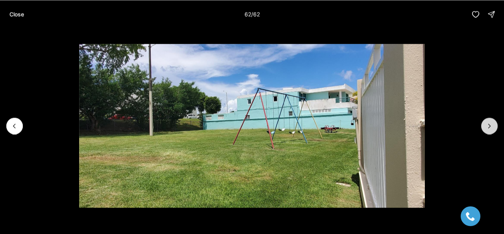
click at [484, 127] on div at bounding box center [490, 125] width 17 height 17
click at [12, 132] on button "Previous slide" at bounding box center [14, 125] width 17 height 17
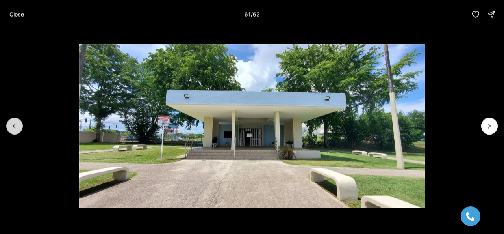
click at [12, 132] on button "Previous slide" at bounding box center [14, 125] width 17 height 17
click at [12, 133] on button "Previous slide" at bounding box center [14, 125] width 17 height 17
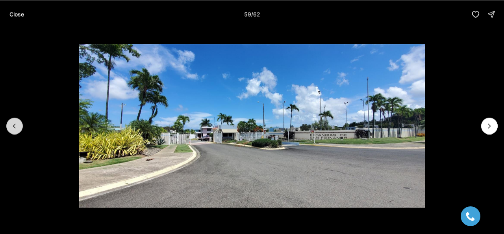
click at [12, 133] on button "Previous slide" at bounding box center [14, 125] width 17 height 17
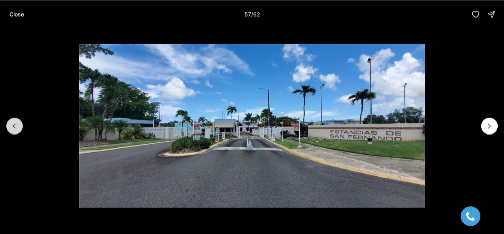
click at [12, 133] on button "Previous slide" at bounding box center [14, 125] width 17 height 17
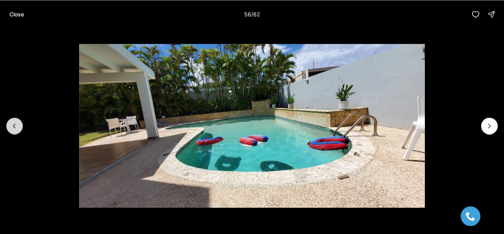
click at [12, 133] on button "Previous slide" at bounding box center [14, 125] width 17 height 17
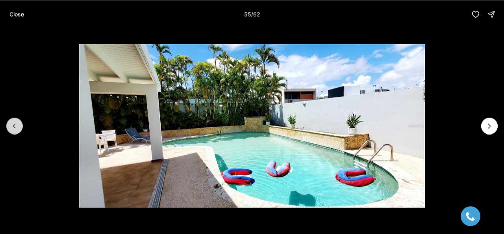
click at [12, 133] on button "Previous slide" at bounding box center [14, 125] width 17 height 17
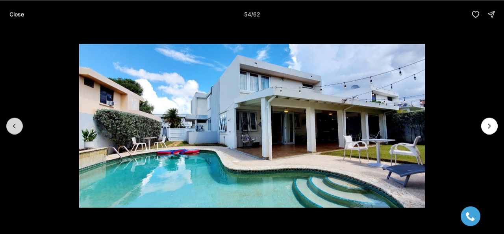
click at [12, 133] on button "Previous slide" at bounding box center [14, 125] width 17 height 17
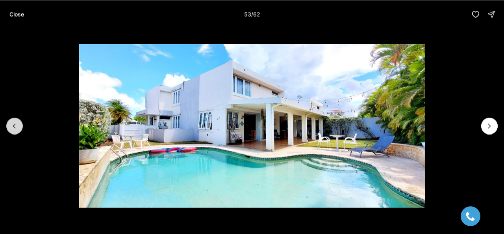
click at [12, 133] on button "Previous slide" at bounding box center [14, 125] width 17 height 17
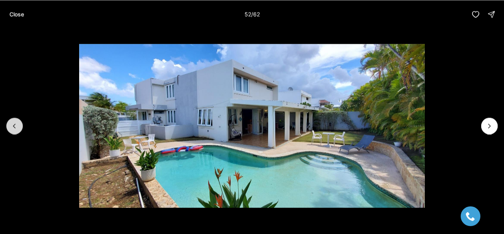
click at [12, 133] on button "Previous slide" at bounding box center [14, 125] width 17 height 17
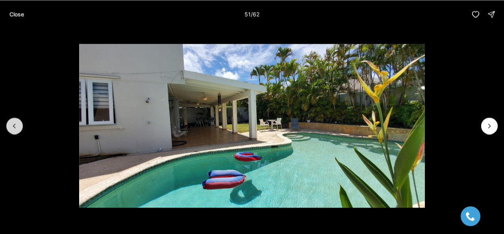
click at [12, 133] on button "Previous slide" at bounding box center [14, 125] width 17 height 17
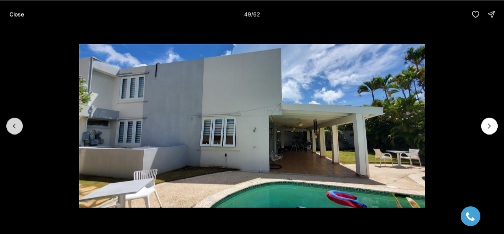
click at [12, 133] on button "Previous slide" at bounding box center [14, 125] width 17 height 17
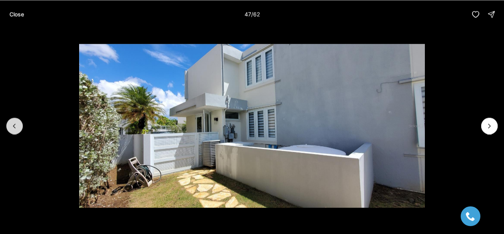
click at [12, 133] on button "Previous slide" at bounding box center [14, 125] width 17 height 17
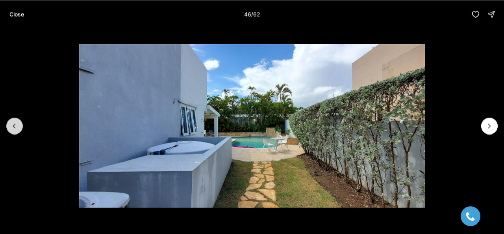
click at [12, 133] on button "Previous slide" at bounding box center [14, 125] width 17 height 17
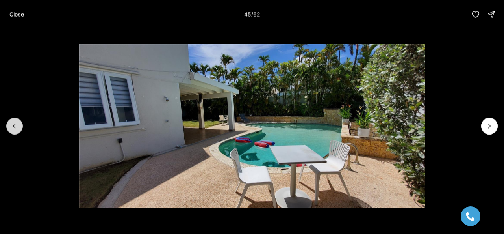
click at [12, 133] on button "Previous slide" at bounding box center [14, 125] width 17 height 17
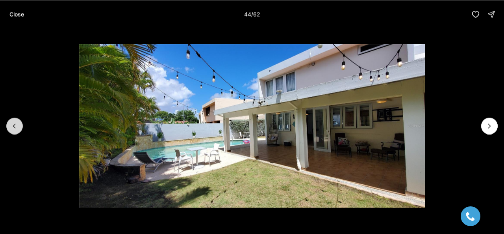
click at [12, 133] on button "Previous slide" at bounding box center [14, 125] width 17 height 17
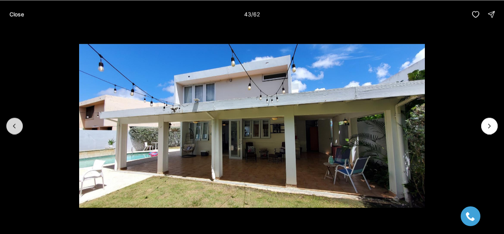
click at [12, 133] on button "Previous slide" at bounding box center [14, 125] width 17 height 17
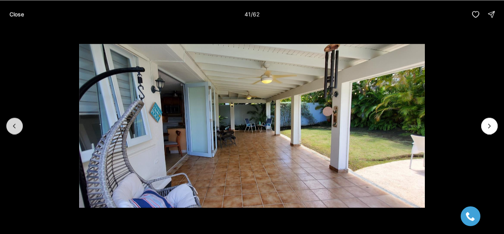
click at [12, 133] on button "Previous slide" at bounding box center [14, 125] width 17 height 17
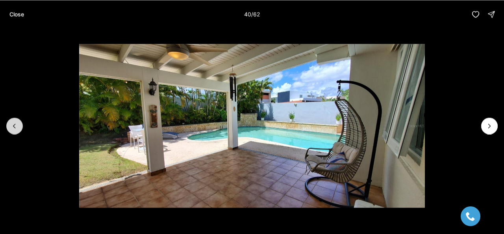
click at [12, 133] on button "Previous slide" at bounding box center [14, 125] width 17 height 17
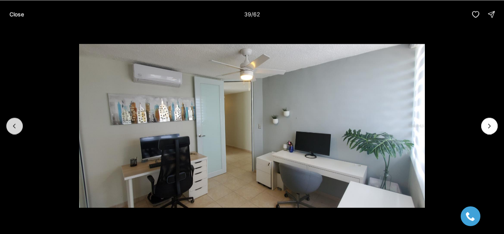
click at [12, 133] on button "Previous slide" at bounding box center [14, 125] width 17 height 17
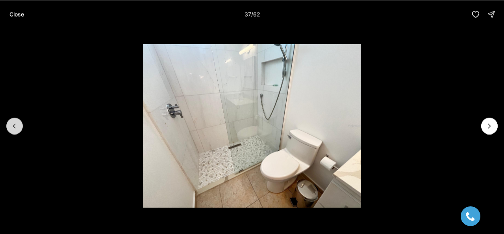
click at [12, 133] on button "Previous slide" at bounding box center [14, 125] width 17 height 17
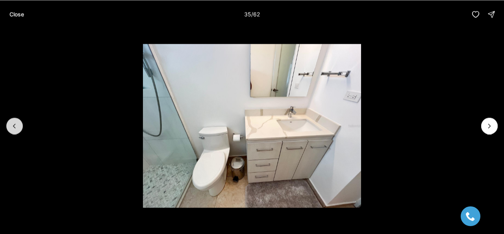
click at [12, 132] on button "Previous slide" at bounding box center [14, 125] width 17 height 17
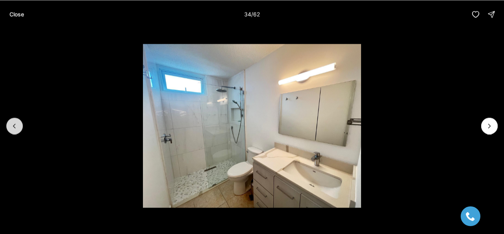
click at [13, 129] on button "Previous slide" at bounding box center [14, 125] width 17 height 17
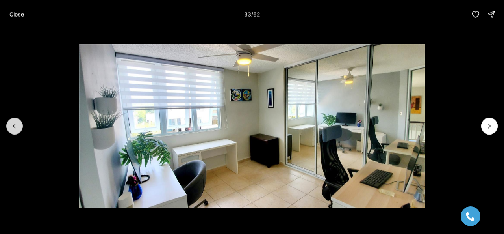
click at [15, 127] on icon "Previous slide" at bounding box center [15, 126] width 8 height 8
click at [15, 127] on icon "Previous slide" at bounding box center [14, 126] width 2 height 4
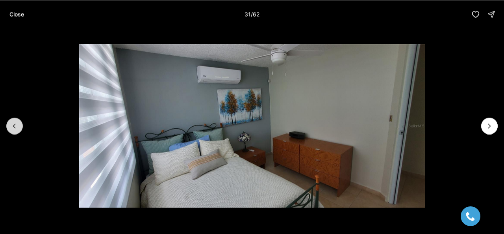
click at [15, 127] on icon "Previous slide" at bounding box center [14, 126] width 2 height 4
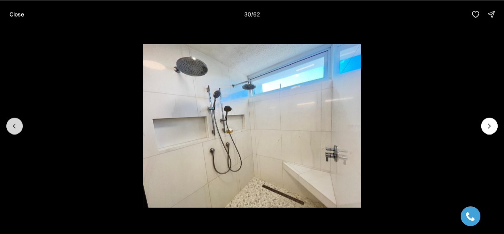
click at [15, 127] on icon "Previous slide" at bounding box center [14, 126] width 2 height 4
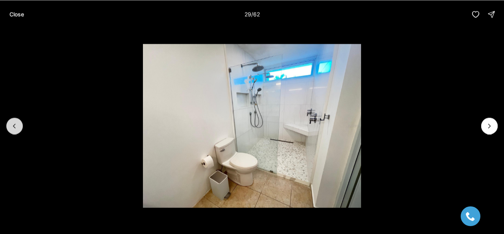
click at [15, 127] on icon "Previous slide" at bounding box center [14, 126] width 2 height 4
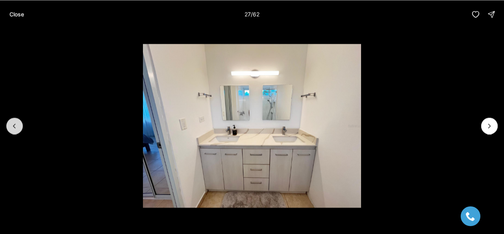
click at [15, 127] on icon "Previous slide" at bounding box center [14, 126] width 2 height 4
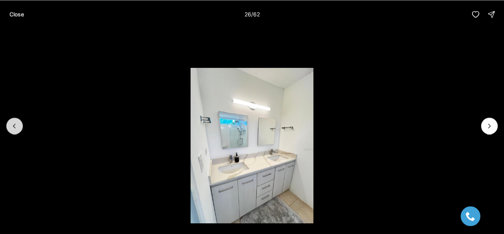
click at [15, 127] on icon "Previous slide" at bounding box center [14, 126] width 2 height 4
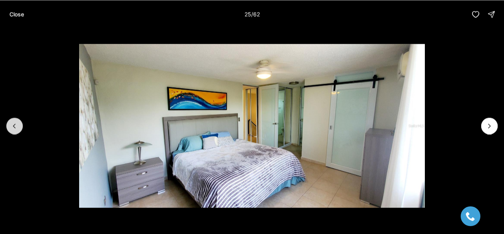
click at [15, 127] on icon "Previous slide" at bounding box center [14, 126] width 2 height 4
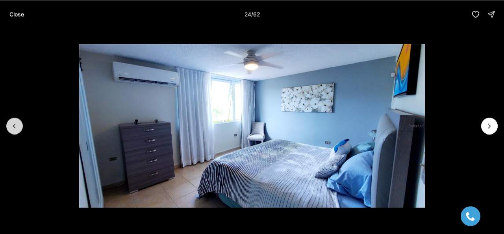
click at [15, 127] on icon "Previous slide" at bounding box center [14, 126] width 2 height 4
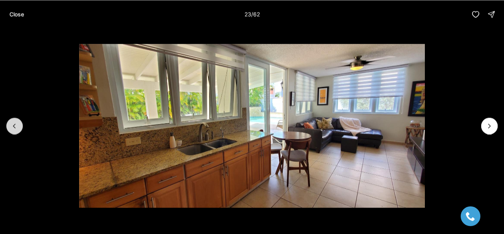
click at [15, 127] on icon "Previous slide" at bounding box center [14, 126] width 2 height 4
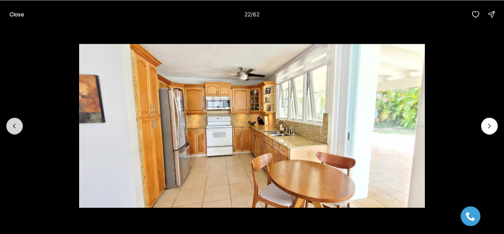
click at [15, 127] on icon "Previous slide" at bounding box center [14, 126] width 2 height 4
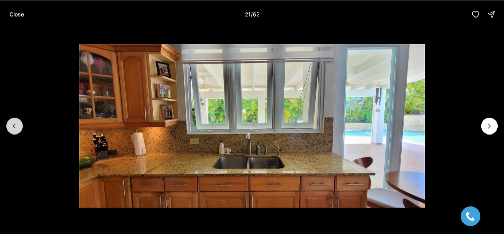
click at [15, 127] on icon "Previous slide" at bounding box center [14, 126] width 2 height 4
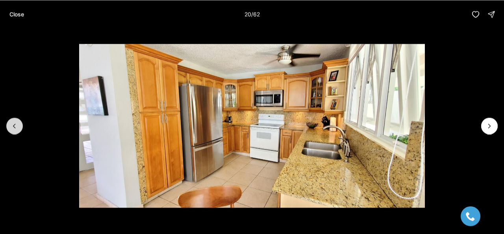
click at [15, 127] on icon "Previous slide" at bounding box center [14, 126] width 2 height 4
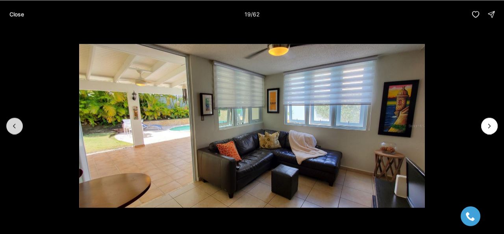
click at [15, 127] on icon "Previous slide" at bounding box center [14, 126] width 2 height 4
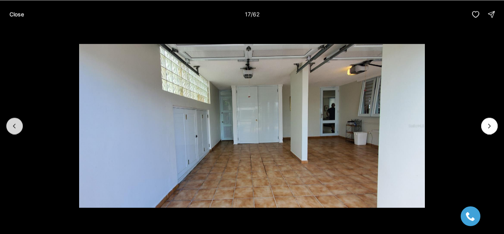
click at [15, 127] on icon "Previous slide" at bounding box center [14, 126] width 2 height 4
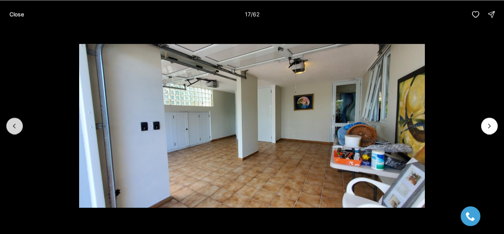
click at [15, 127] on icon "Previous slide" at bounding box center [15, 126] width 8 height 8
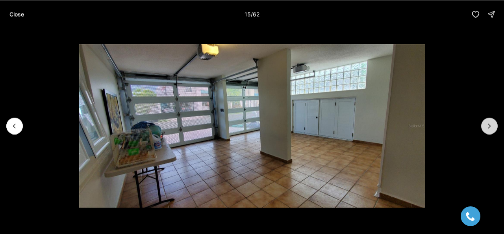
click at [482, 125] on button "Next slide" at bounding box center [490, 125] width 17 height 17
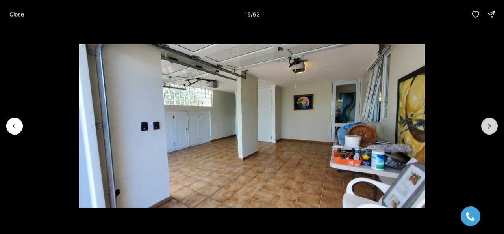
click at [482, 125] on button "Next slide" at bounding box center [490, 125] width 17 height 17
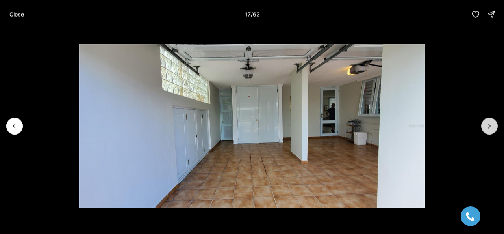
click at [489, 128] on icon "Next slide" at bounding box center [490, 126] width 8 height 8
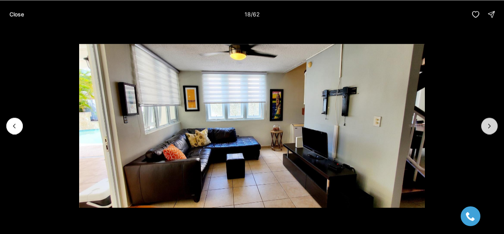
click at [489, 128] on icon "Next slide" at bounding box center [490, 126] width 8 height 8
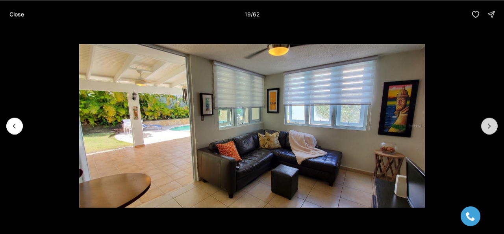
click at [489, 128] on icon "Next slide" at bounding box center [490, 126] width 8 height 8
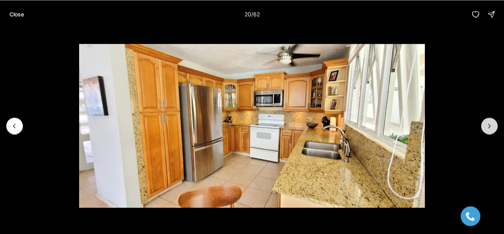
click at [489, 128] on icon "Next slide" at bounding box center [490, 126] width 8 height 8
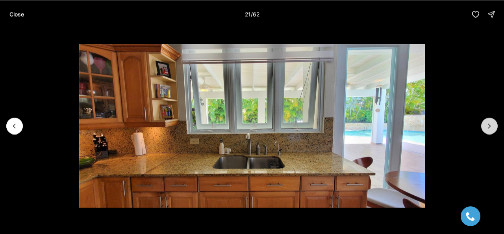
click at [489, 128] on icon "Next slide" at bounding box center [490, 126] width 8 height 8
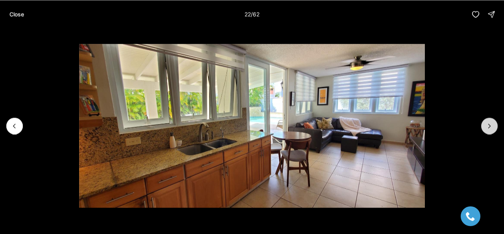
click at [489, 128] on icon "Next slide" at bounding box center [490, 126] width 8 height 8
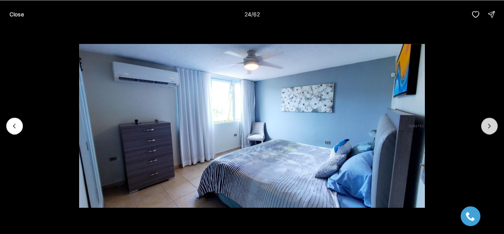
click at [489, 128] on icon "Next slide" at bounding box center [490, 126] width 8 height 8
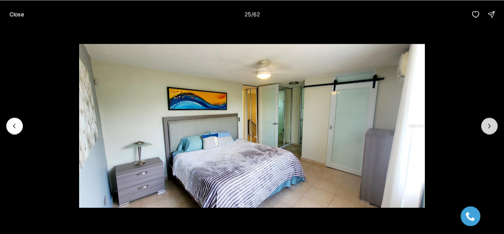
click at [489, 128] on icon "Next slide" at bounding box center [490, 126] width 8 height 8
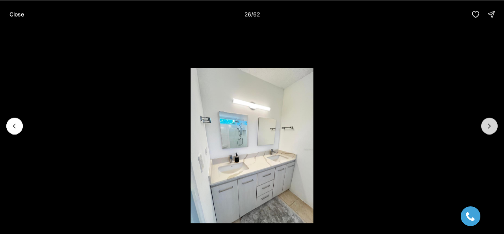
click at [489, 128] on icon "Next slide" at bounding box center [490, 126] width 8 height 8
click at [490, 128] on icon "Next slide" at bounding box center [490, 126] width 8 height 8
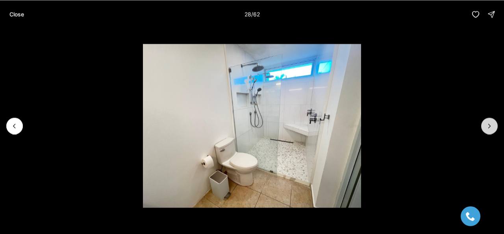
click at [491, 128] on icon "Next slide" at bounding box center [490, 126] width 8 height 8
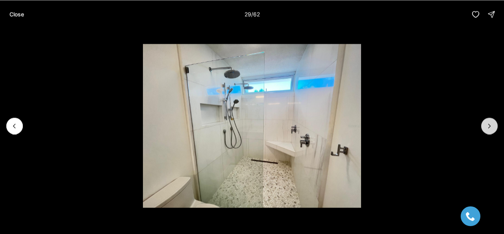
click at [491, 128] on icon "Next slide" at bounding box center [490, 126] width 8 height 8
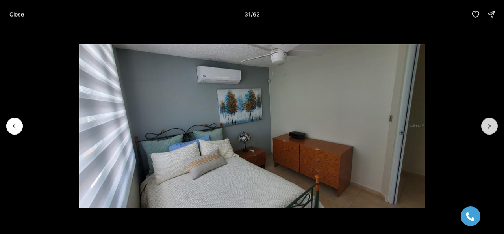
click at [491, 128] on icon "Next slide" at bounding box center [490, 126] width 8 height 8
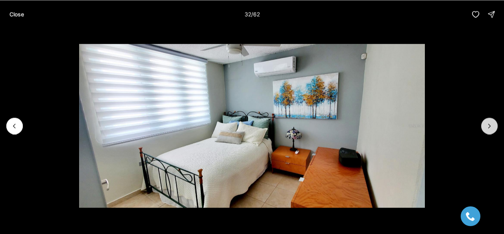
click at [491, 128] on icon "Next slide" at bounding box center [490, 126] width 8 height 8
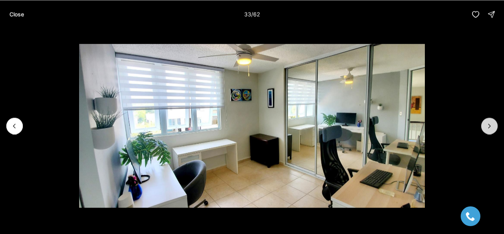
click at [491, 128] on icon "Next slide" at bounding box center [490, 126] width 8 height 8
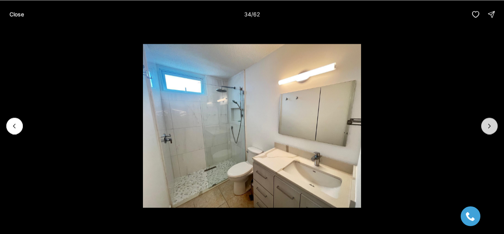
click at [491, 128] on icon "Next slide" at bounding box center [490, 126] width 8 height 8
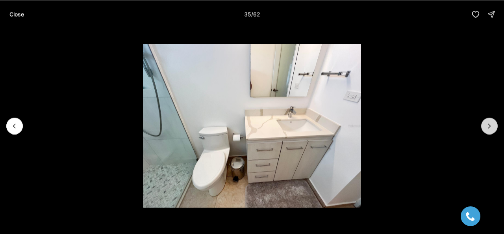
click at [491, 128] on icon "Next slide" at bounding box center [490, 126] width 8 height 8
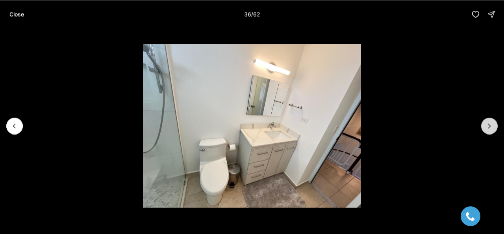
click at [491, 128] on icon "Next slide" at bounding box center [490, 126] width 8 height 8
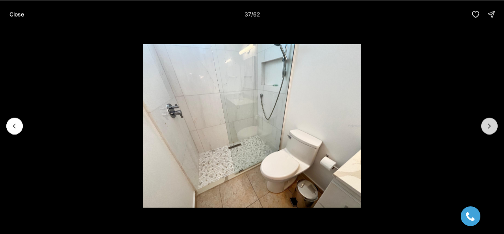
click at [491, 128] on icon "Next slide" at bounding box center [490, 126] width 8 height 8
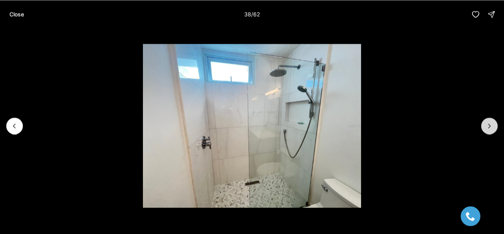
click at [491, 128] on icon "Next slide" at bounding box center [490, 126] width 8 height 8
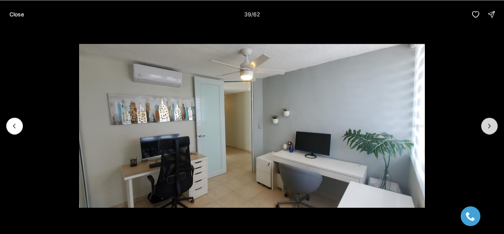
click at [491, 128] on icon "Next slide" at bounding box center [490, 126] width 8 height 8
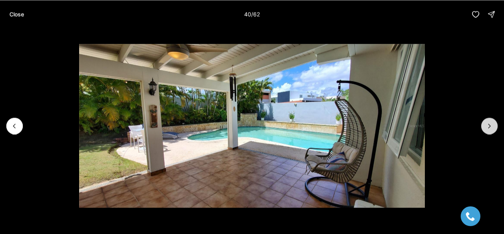
click at [491, 128] on icon "Next slide" at bounding box center [490, 126] width 8 height 8
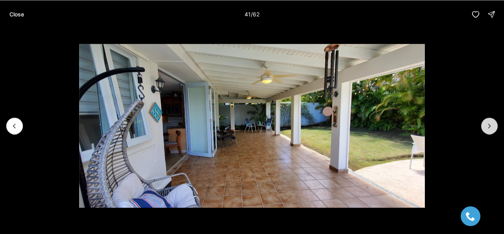
click at [491, 128] on icon "Next slide" at bounding box center [490, 126] width 8 height 8
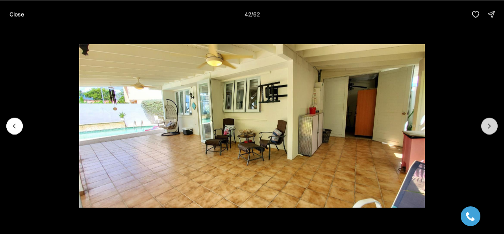
click at [489, 128] on icon "Next slide" at bounding box center [490, 126] width 8 height 8
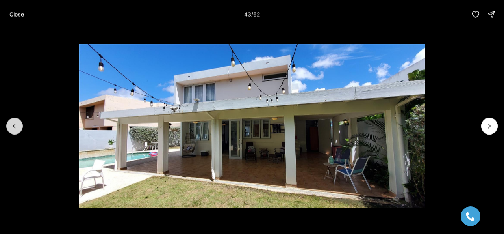
click at [19, 126] on button "Previous slide" at bounding box center [14, 125] width 17 height 17
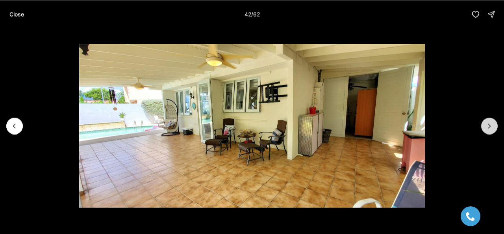
click at [487, 125] on icon "Next slide" at bounding box center [490, 126] width 8 height 8
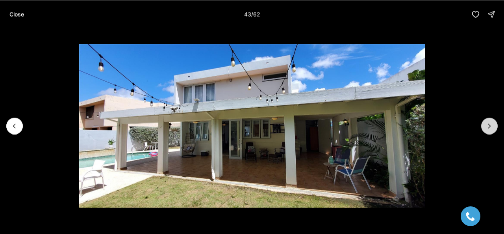
click at [492, 121] on button "Next slide" at bounding box center [490, 125] width 17 height 17
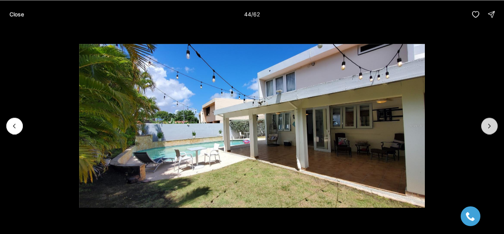
click at [492, 121] on button "Next slide" at bounding box center [490, 125] width 17 height 17
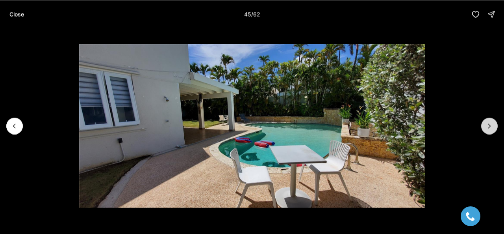
click at [489, 126] on icon "Next slide" at bounding box center [490, 126] width 8 height 8
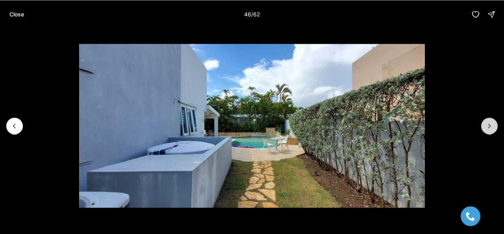
click at [489, 126] on icon "Next slide" at bounding box center [490, 126] width 8 height 8
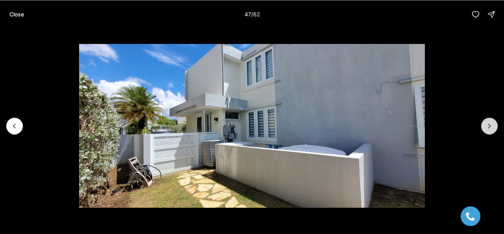
click at [489, 126] on icon "Next slide" at bounding box center [490, 126] width 8 height 8
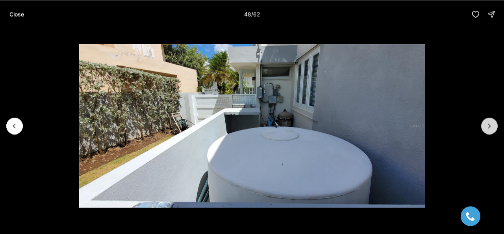
click at [489, 126] on icon "Next slide" at bounding box center [490, 126] width 8 height 8
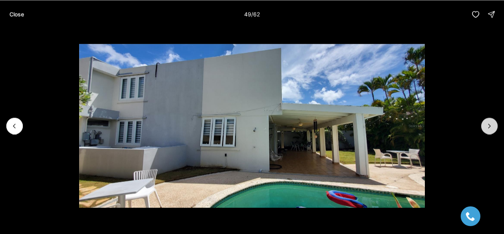
click at [494, 121] on button "Next slide" at bounding box center [490, 125] width 17 height 17
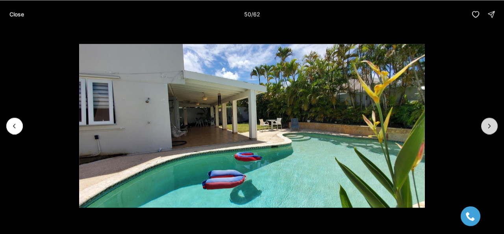
click at [493, 130] on button "Next slide" at bounding box center [490, 125] width 17 height 17
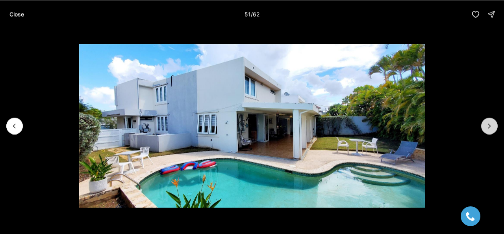
click at [487, 126] on icon "Next slide" at bounding box center [490, 126] width 8 height 8
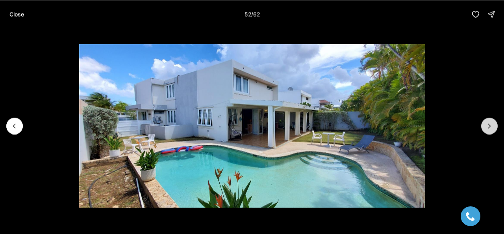
click at [490, 121] on button "Next slide" at bounding box center [490, 125] width 17 height 17
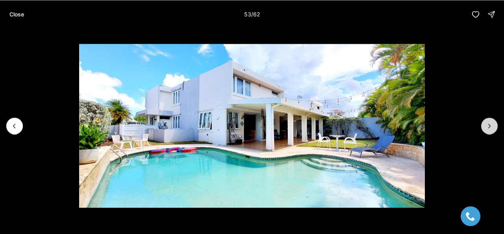
click at [490, 121] on button "Next slide" at bounding box center [490, 125] width 17 height 17
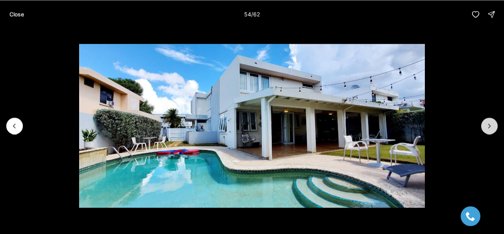
click at [490, 121] on button "Next slide" at bounding box center [490, 125] width 17 height 17
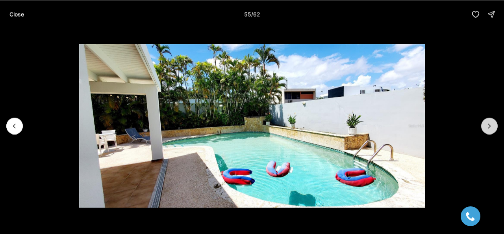
click at [490, 121] on button "Next slide" at bounding box center [490, 125] width 17 height 17
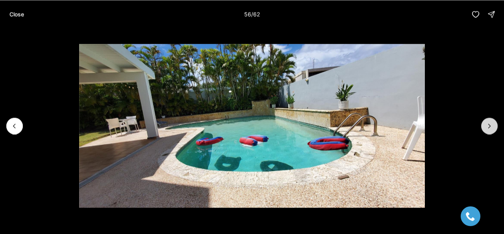
click at [490, 121] on button "Next slide" at bounding box center [490, 125] width 17 height 17
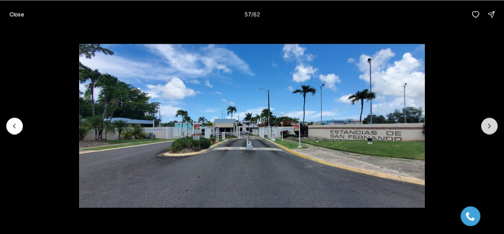
click at [490, 121] on button "Next slide" at bounding box center [490, 125] width 17 height 17
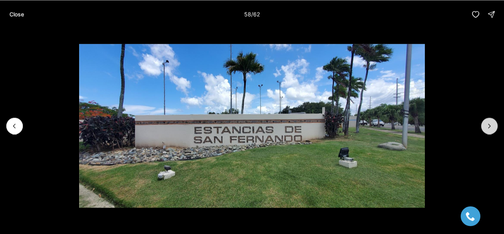
click at [490, 121] on button "Next slide" at bounding box center [490, 125] width 17 height 17
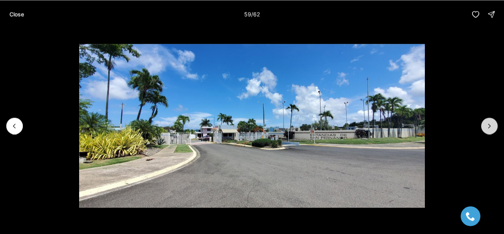
click at [490, 121] on button "Next slide" at bounding box center [490, 125] width 17 height 17
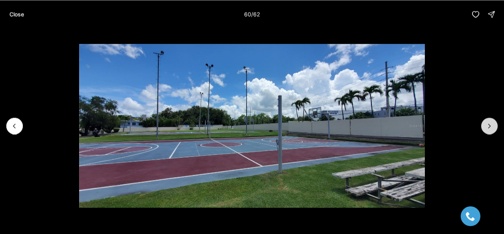
click at [489, 122] on icon "Next slide" at bounding box center [490, 126] width 8 height 8
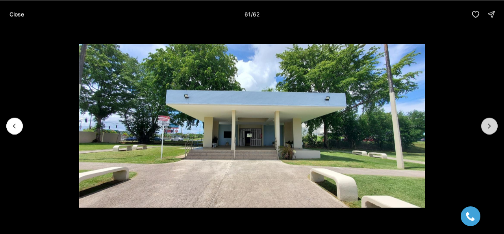
click at [489, 122] on icon "Next slide" at bounding box center [490, 126] width 8 height 8
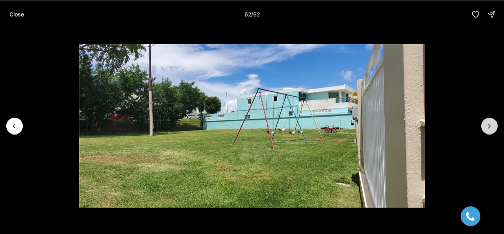
click at [489, 121] on div at bounding box center [490, 125] width 17 height 17
click at [24, 16] on p "Close" at bounding box center [16, 14] width 15 height 6
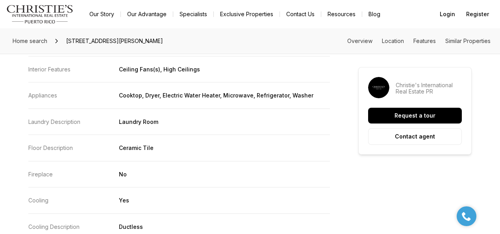
scroll to position [1261, 0]
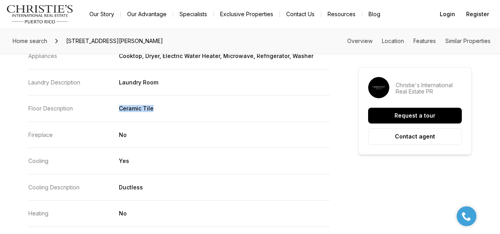
drag, startPoint x: 109, startPoint y: 104, endPoint x: 156, endPoint y: 113, distance: 48.0
click at [156, 113] on dl "Total Stories 2 Bedrooms 4 Total Bathrooms 3 Full Bathrooms 2 Half Bathrooms 1 …" at bounding box center [179, 69] width 302 height 348
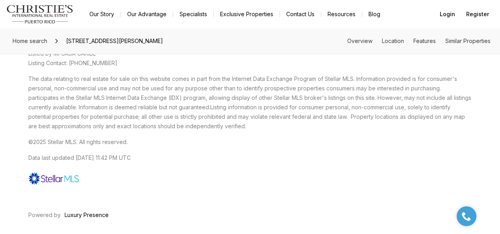
scroll to position [2219, 0]
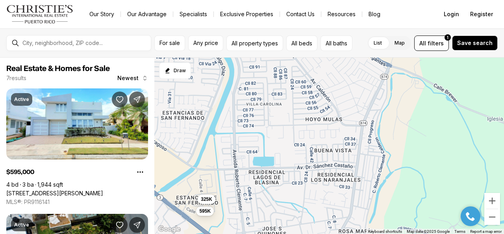
drag, startPoint x: 400, startPoint y: 122, endPoint x: 266, endPoint y: 198, distance: 154.1
click at [266, 198] on div "595K 185K 325K 5.26M 90K 900K 340K" at bounding box center [329, 146] width 350 height 177
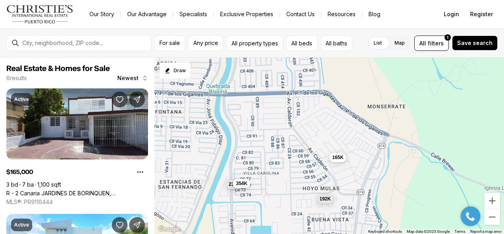
drag, startPoint x: 237, startPoint y: 102, endPoint x: 234, endPoint y: 174, distance: 71.8
click at [234, 174] on div "595K 325K 165K 192K 239K 354K" at bounding box center [329, 146] width 350 height 177
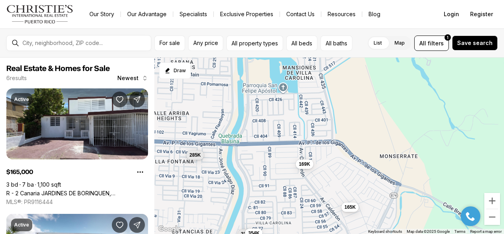
drag, startPoint x: 246, startPoint y: 117, endPoint x: 258, endPoint y: 167, distance: 51.9
click at [258, 167] on div "165K 192K 239K 354K 169K 285K" at bounding box center [329, 146] width 350 height 177
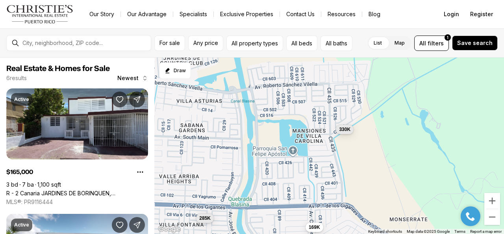
drag, startPoint x: 273, startPoint y: 112, endPoint x: 283, endPoint y: 178, distance: 66.2
click at [283, 178] on div "165K 239K 354K 169K 285K 330K" at bounding box center [329, 146] width 350 height 177
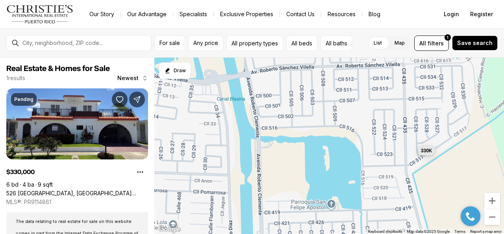
drag, startPoint x: 259, startPoint y: 90, endPoint x: 268, endPoint y: 111, distance: 22.4
click at [268, 111] on div "330K" at bounding box center [329, 146] width 350 height 177
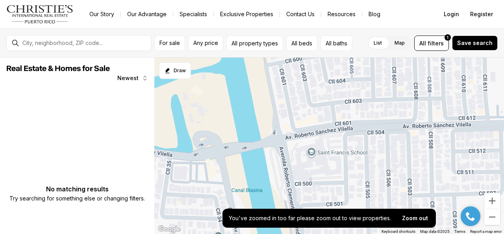
drag, startPoint x: 257, startPoint y: 100, endPoint x: 320, endPoint y: 187, distance: 107.6
click at [319, 188] on div at bounding box center [329, 146] width 350 height 177
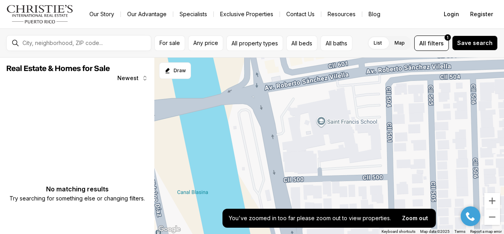
click at [337, 121] on div at bounding box center [329, 146] width 350 height 177
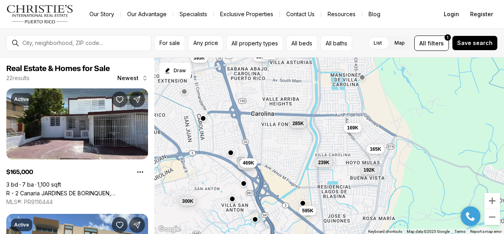
drag, startPoint x: 277, startPoint y: 202, endPoint x: 276, endPoint y: 184, distance: 18.2
click at [276, 184] on div "399K 499K 165K 169K 395K 285K 130K 469K 595K 192K 239K 300K" at bounding box center [329, 146] width 350 height 177
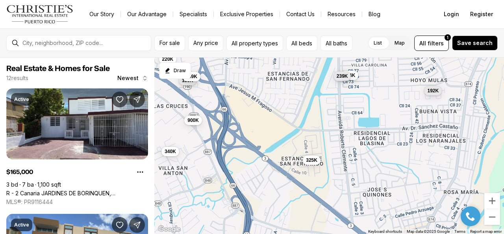
drag, startPoint x: 281, startPoint y: 190, endPoint x: 251, endPoint y: 105, distance: 89.6
click at [231, 82] on div "165K 169K 285K 220K 340K 130K 469K 900K 325K 192K 354K 239K" at bounding box center [329, 146] width 350 height 177
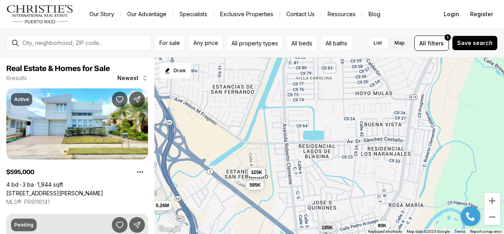
drag, startPoint x: 279, startPoint y: 91, endPoint x: 255, endPoint y: 176, distance: 88.6
click at [255, 176] on button "325K" at bounding box center [257, 171] width 18 height 9
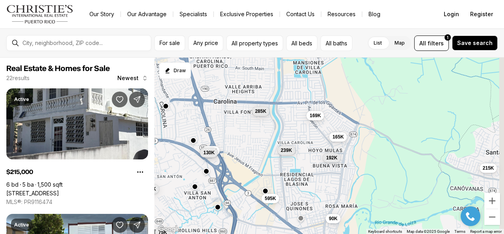
drag, startPoint x: 285, startPoint y: 128, endPoint x: 261, endPoint y: 150, distance: 32.9
click at [261, 150] on div "595K 90K 192K 239K 215K 165K 469K 169K 130K 285K 75K 300K" at bounding box center [329, 146] width 350 height 177
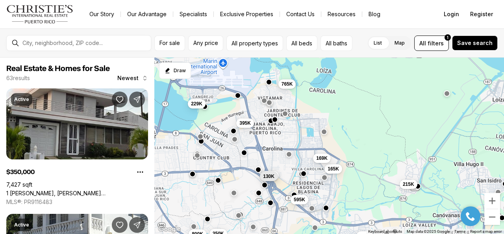
drag, startPoint x: 235, startPoint y: 130, endPoint x: 269, endPoint y: 151, distance: 39.8
click at [269, 151] on div "595K 215K 165K 469K 169K 130K 350K 765K 800K 350K 229K 395K" at bounding box center [329, 146] width 350 height 177
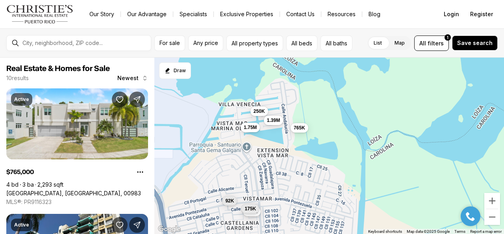
drag, startPoint x: 307, startPoint y: 114, endPoint x: 327, endPoint y: 154, distance: 44.8
click at [327, 154] on div "765K 399K 190K 175K 250K 499K 92K 1.75M 250K 1.39M" at bounding box center [329, 146] width 350 height 177
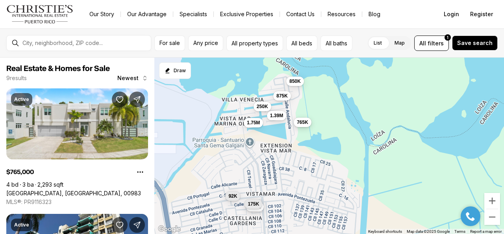
click at [300, 120] on span "765K" at bounding box center [302, 122] width 11 height 6
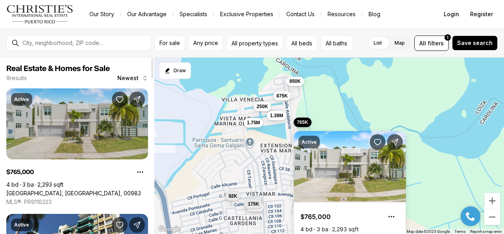
click at [52, 190] on link "[GEOGRAPHIC_DATA], [GEOGRAPHIC_DATA], 00983" at bounding box center [73, 193] width 135 height 7
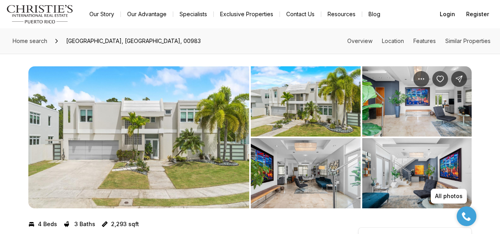
click at [144, 136] on img "View image gallery" at bounding box center [138, 137] width 221 height 142
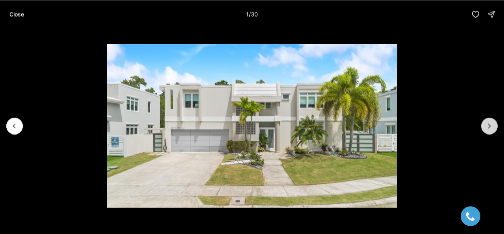
click at [491, 130] on button "Next slide" at bounding box center [490, 125] width 17 height 17
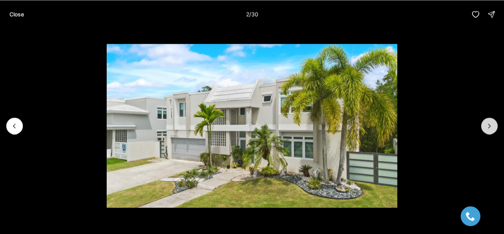
click at [491, 130] on button "Next slide" at bounding box center [490, 125] width 17 height 17
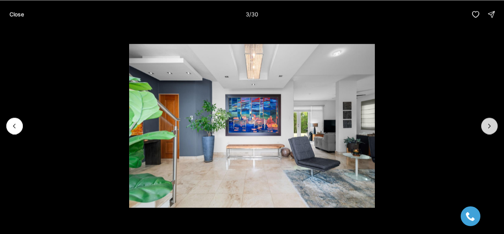
click at [488, 123] on icon "Next slide" at bounding box center [490, 126] width 8 height 8
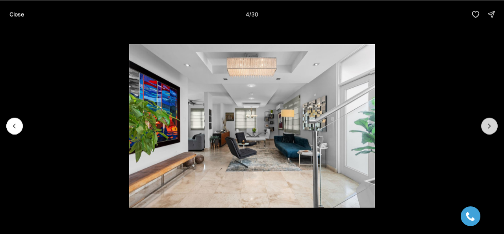
click at [488, 123] on icon "Next slide" at bounding box center [490, 126] width 8 height 8
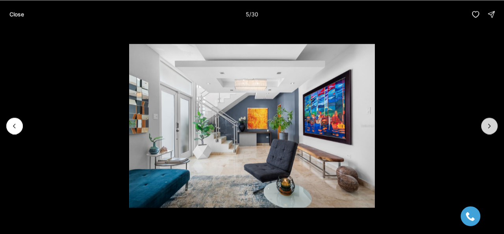
click at [488, 123] on icon "Next slide" at bounding box center [490, 126] width 8 height 8
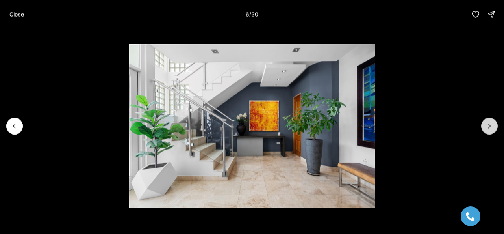
click at [488, 123] on icon "Next slide" at bounding box center [490, 126] width 8 height 8
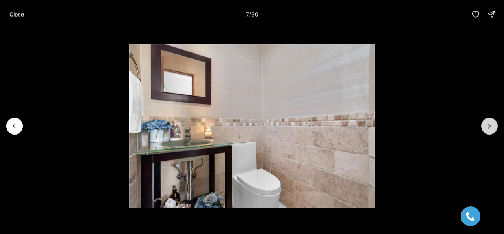
click at [488, 123] on icon "Next slide" at bounding box center [490, 126] width 8 height 8
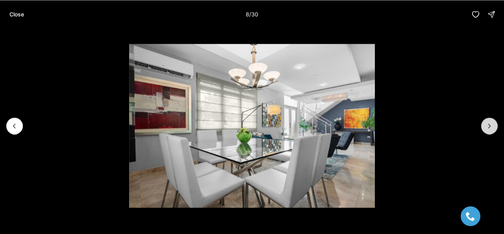
click at [488, 123] on icon "Next slide" at bounding box center [490, 126] width 8 height 8
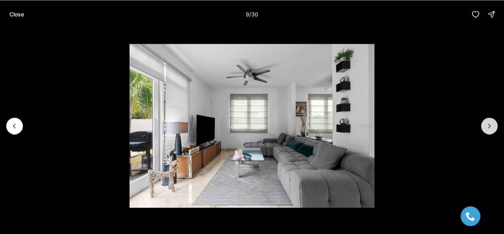
click at [488, 123] on icon "Next slide" at bounding box center [490, 126] width 8 height 8
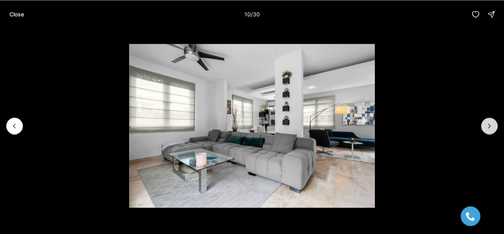
click at [488, 123] on icon "Next slide" at bounding box center [490, 126] width 8 height 8
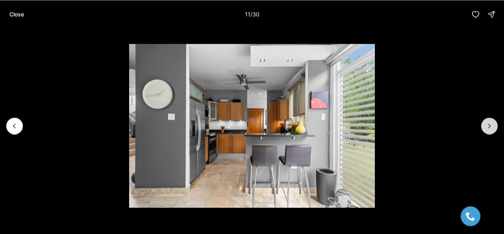
click at [488, 123] on icon "Next slide" at bounding box center [490, 126] width 8 height 8
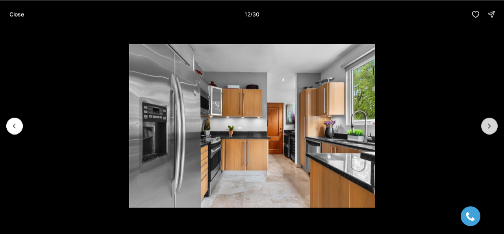
click at [488, 123] on icon "Next slide" at bounding box center [490, 126] width 8 height 8
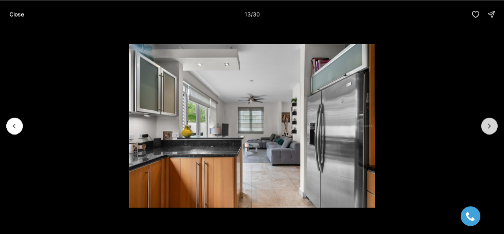
click at [488, 123] on icon "Next slide" at bounding box center [490, 126] width 8 height 8
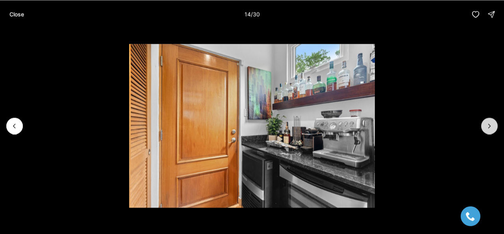
click at [485, 128] on button "Next slide" at bounding box center [490, 125] width 17 height 17
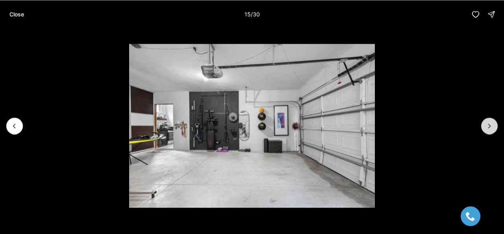
click at [485, 128] on button "Next slide" at bounding box center [490, 125] width 17 height 17
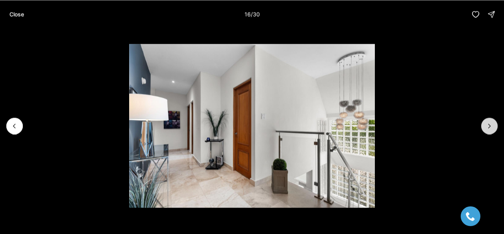
click at [485, 128] on button "Next slide" at bounding box center [490, 125] width 17 height 17
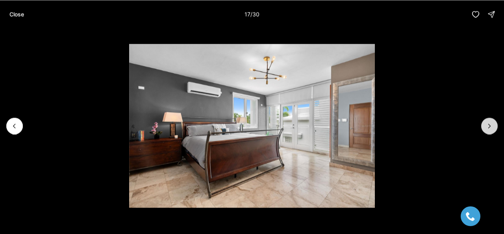
click at [485, 128] on button "Next slide" at bounding box center [490, 125] width 17 height 17
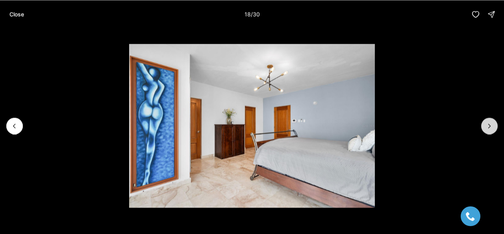
click at [489, 120] on button "Next slide" at bounding box center [490, 125] width 17 height 17
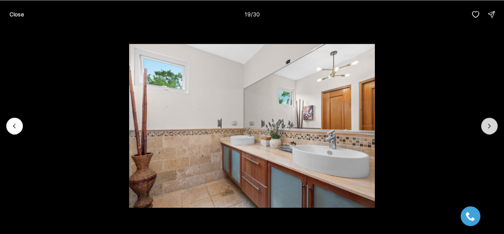
click at [489, 121] on button "Next slide" at bounding box center [490, 125] width 17 height 17
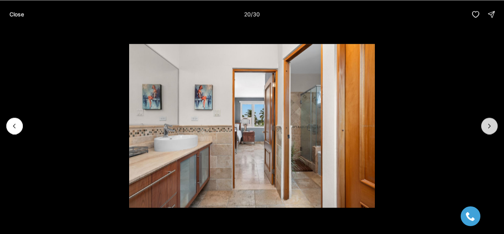
click at [489, 121] on button "Next slide" at bounding box center [490, 125] width 17 height 17
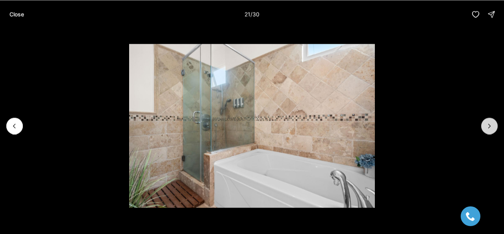
click at [489, 121] on button "Next slide" at bounding box center [490, 125] width 17 height 17
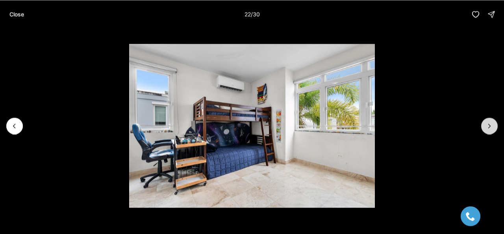
click at [489, 121] on button "Next slide" at bounding box center [490, 125] width 17 height 17
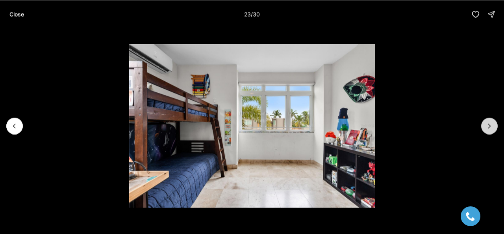
click at [489, 121] on button "Next slide" at bounding box center [490, 125] width 17 height 17
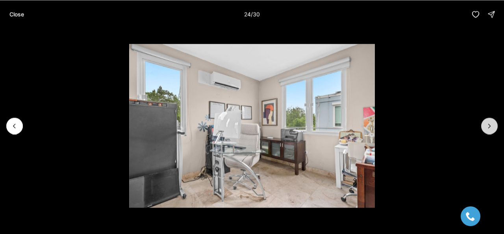
click at [489, 121] on button "Next slide" at bounding box center [490, 125] width 17 height 17
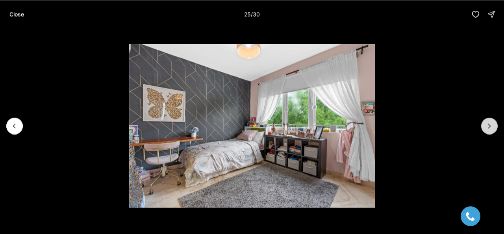
click at [489, 121] on button "Next slide" at bounding box center [490, 125] width 17 height 17
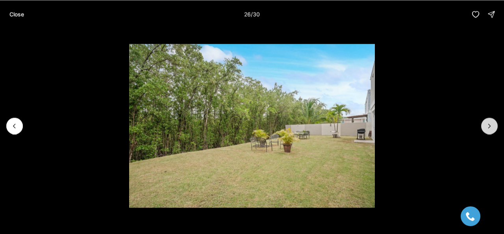
click at [489, 121] on button "Next slide" at bounding box center [490, 125] width 17 height 17
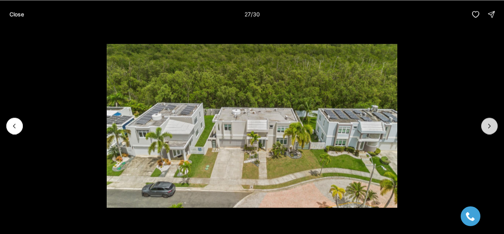
click at [489, 125] on icon "Next slide" at bounding box center [490, 126] width 8 height 8
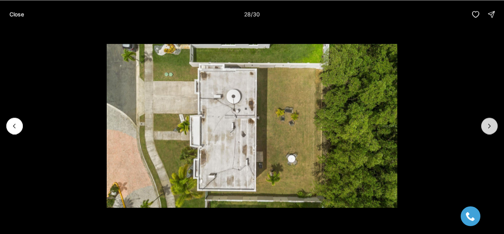
click at [489, 125] on icon "Next slide" at bounding box center [490, 126] width 8 height 8
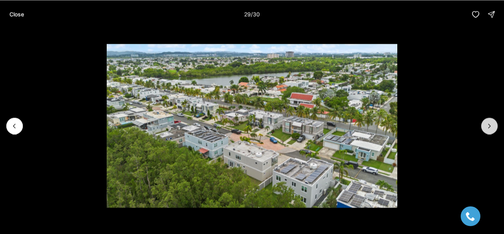
click at [491, 124] on icon "Next slide" at bounding box center [490, 126] width 8 height 8
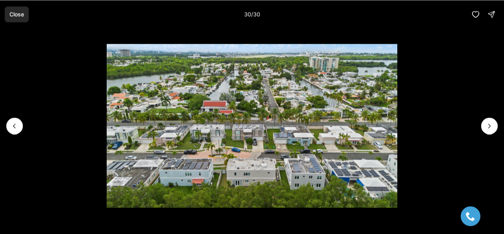
click at [9, 20] on button "Close" at bounding box center [17, 14] width 24 height 16
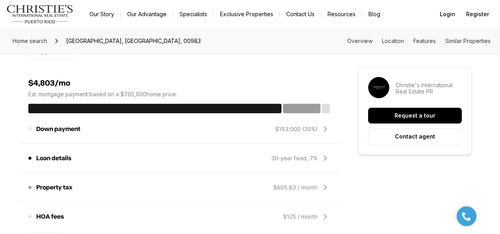
scroll to position [709, 0]
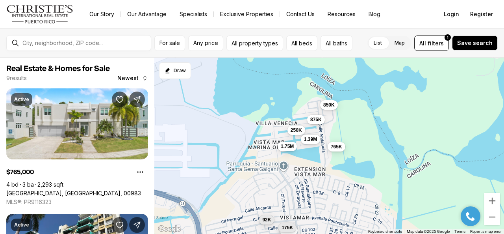
drag, startPoint x: 243, startPoint y: 167, endPoint x: 277, endPoint y: 195, distance: 44.5
click at [277, 195] on div "765K 250K 190K 175K 850K 875K 1.39M 92K 1.75M" at bounding box center [329, 146] width 350 height 177
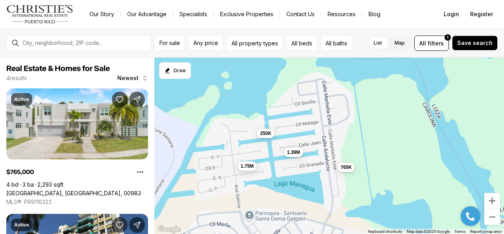
drag, startPoint x: 302, startPoint y: 153, endPoint x: 262, endPoint y: 213, distance: 72.0
click at [262, 213] on div "765K 250K 1.39M 1.75M" at bounding box center [329, 146] width 350 height 177
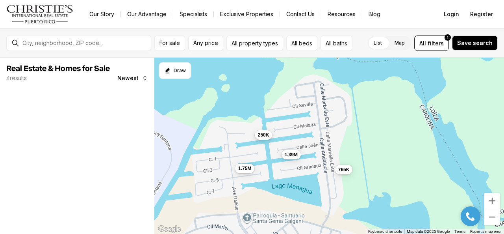
click at [267, 135] on span "250K" at bounding box center [263, 135] width 11 height 6
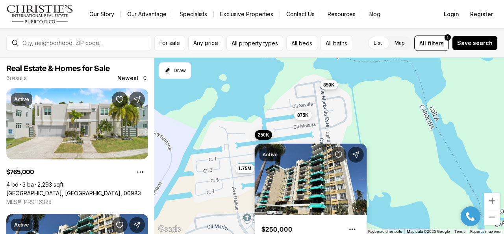
click at [331, 87] on span "850K" at bounding box center [329, 85] width 11 height 6
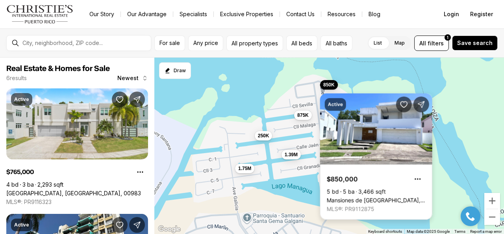
click at [356, 197] on link "Mansiones de [GEOGRAPHIC_DATA], [GEOGRAPHIC_DATA] [GEOGRAPHIC_DATA], 00983" at bounding box center [376, 200] width 99 height 7
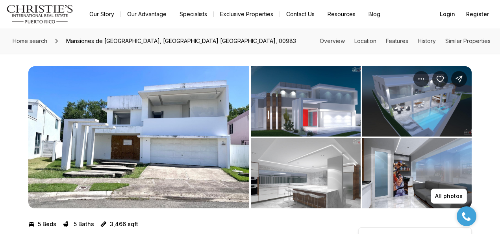
click at [145, 149] on img "View image gallery" at bounding box center [138, 137] width 221 height 142
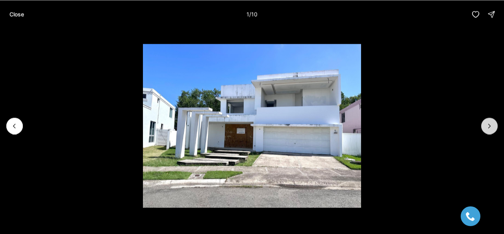
click at [488, 123] on icon "Next slide" at bounding box center [490, 126] width 8 height 8
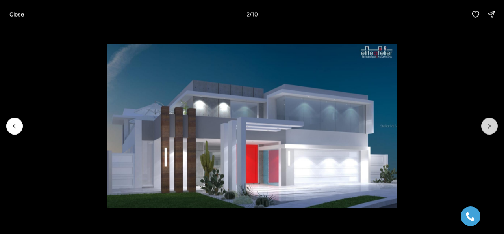
click at [488, 123] on icon "Next slide" at bounding box center [490, 126] width 8 height 8
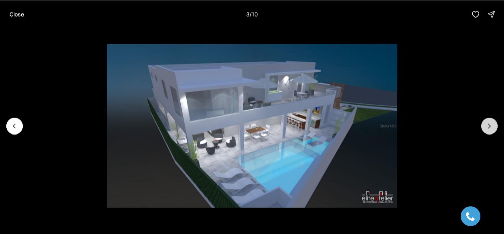
click at [488, 123] on icon "Next slide" at bounding box center [490, 126] width 8 height 8
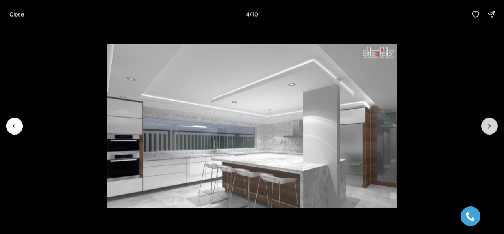
click at [488, 125] on icon "Next slide" at bounding box center [490, 126] width 8 height 8
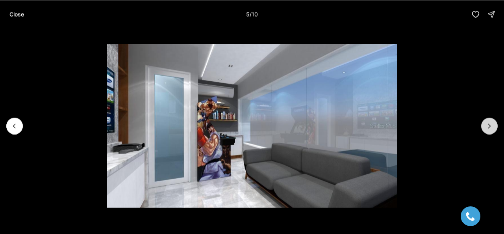
click at [488, 125] on icon "Next slide" at bounding box center [490, 126] width 8 height 8
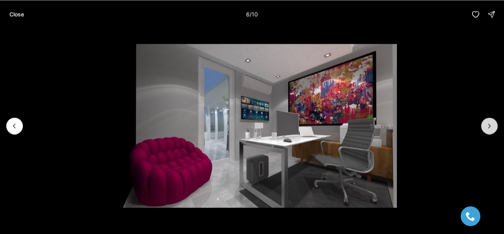
click at [488, 125] on icon "Next slide" at bounding box center [490, 126] width 8 height 8
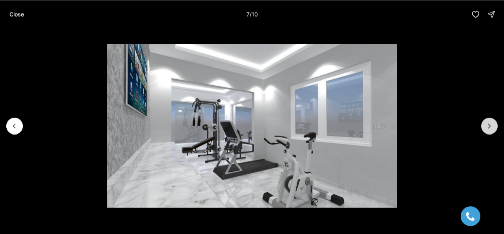
click at [488, 125] on icon "Next slide" at bounding box center [490, 126] width 8 height 8
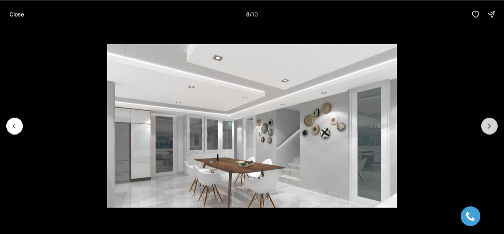
click at [488, 125] on icon "Next slide" at bounding box center [490, 126] width 8 height 8
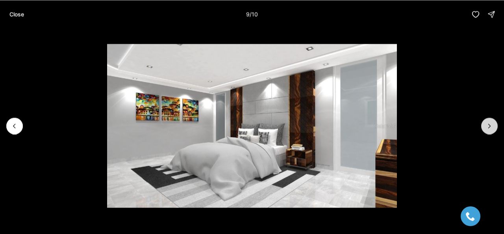
click at [488, 125] on icon "Next slide" at bounding box center [490, 126] width 8 height 8
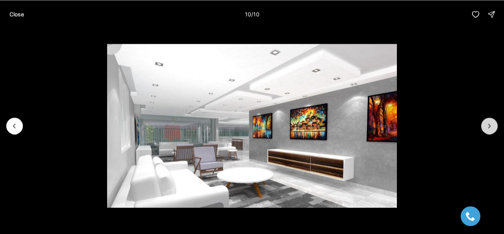
click at [488, 125] on div at bounding box center [490, 125] width 17 height 17
click at [13, 11] on p "Close" at bounding box center [16, 14] width 15 height 6
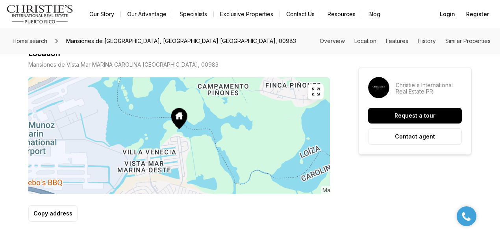
scroll to position [512, 0]
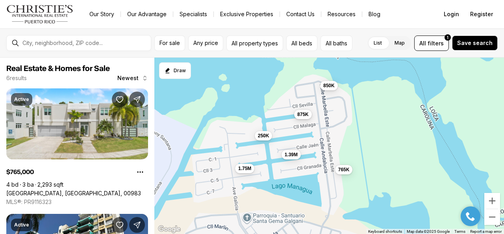
click at [307, 111] on span "875K" at bounding box center [303, 114] width 11 height 6
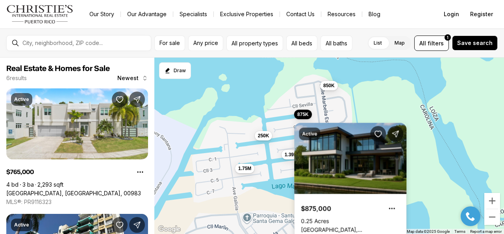
click at [336, 226] on link "SEVILLA, CAROLINA PR, 00983" at bounding box center [350, 229] width 99 height 7
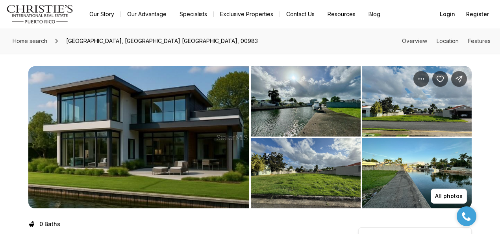
click at [164, 135] on img "View image gallery" at bounding box center [138, 137] width 221 height 142
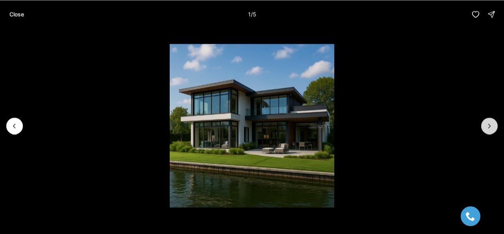
click at [494, 125] on button "Next slide" at bounding box center [490, 125] width 17 height 17
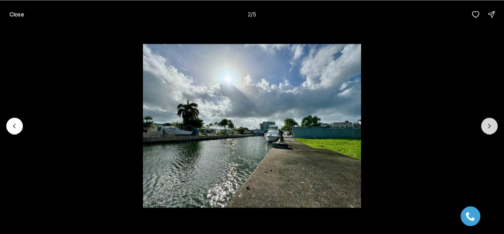
click at [494, 125] on button "Next slide" at bounding box center [490, 125] width 17 height 17
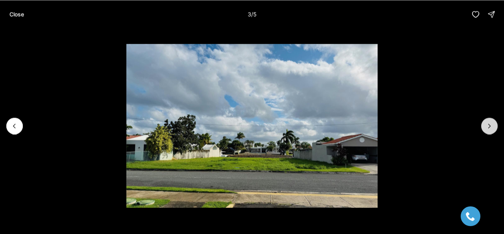
click at [487, 124] on icon "Next slide" at bounding box center [490, 126] width 8 height 8
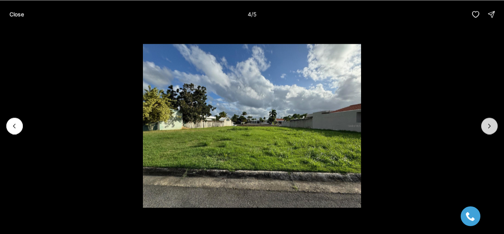
click at [487, 124] on icon "Next slide" at bounding box center [490, 126] width 8 height 8
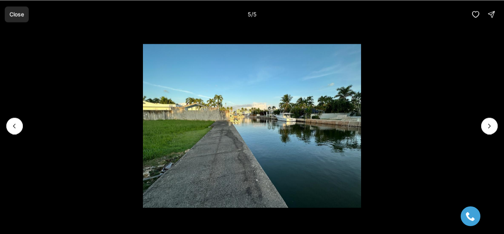
click at [14, 15] on p "Close" at bounding box center [16, 14] width 15 height 6
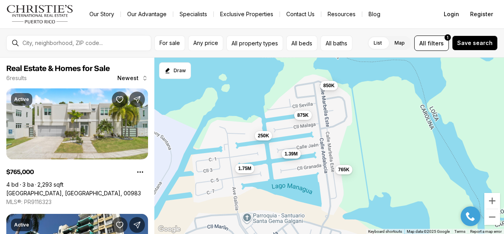
click at [288, 158] on button "1.39M" at bounding box center [291, 153] width 19 height 9
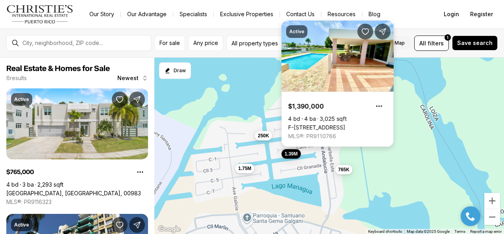
click at [317, 124] on link "F-[STREET_ADDRESS]" at bounding box center [316, 127] width 57 height 7
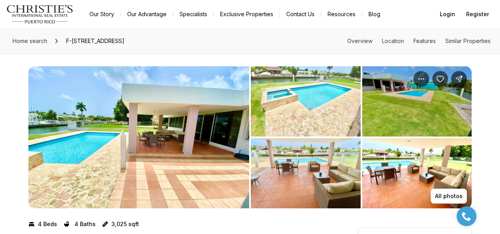
scroll to position [39, 0]
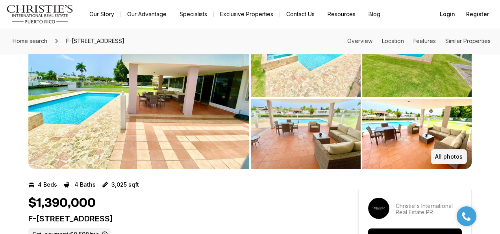
click at [435, 157] on button "All photos" at bounding box center [449, 156] width 36 height 15
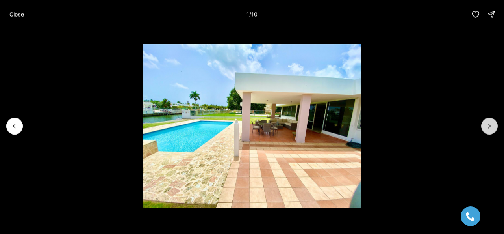
click at [488, 127] on icon "Next slide" at bounding box center [490, 126] width 8 height 8
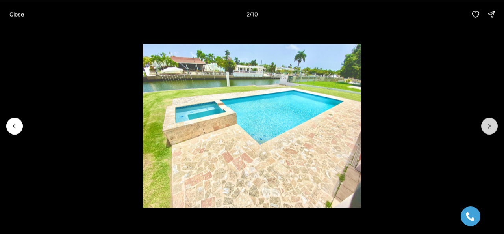
click at [488, 127] on icon "Next slide" at bounding box center [490, 126] width 8 height 8
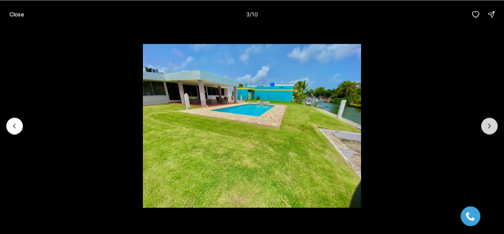
click at [488, 127] on icon "Next slide" at bounding box center [490, 126] width 8 height 8
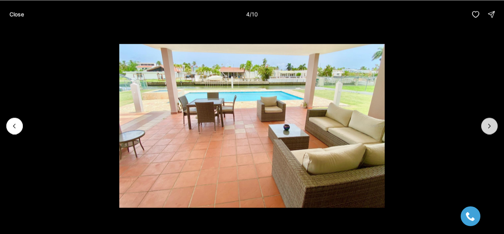
click at [488, 127] on icon "Next slide" at bounding box center [490, 126] width 8 height 8
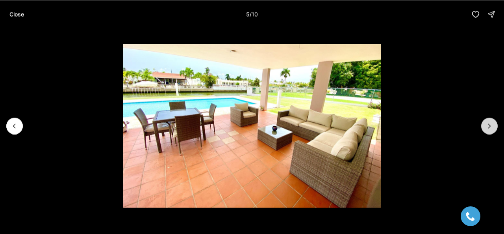
click at [488, 127] on icon "Next slide" at bounding box center [490, 126] width 8 height 8
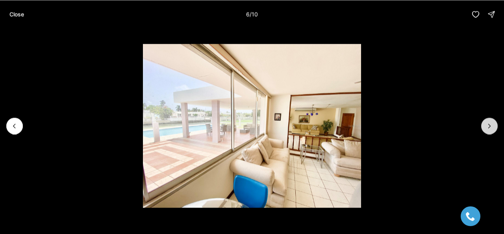
click at [488, 127] on icon "Next slide" at bounding box center [490, 126] width 8 height 8
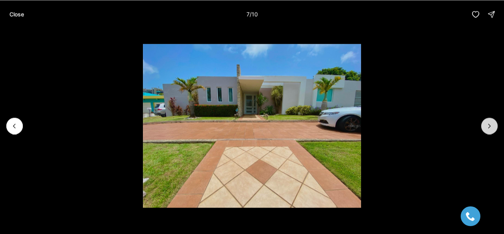
click at [488, 127] on icon "Next slide" at bounding box center [490, 126] width 8 height 8
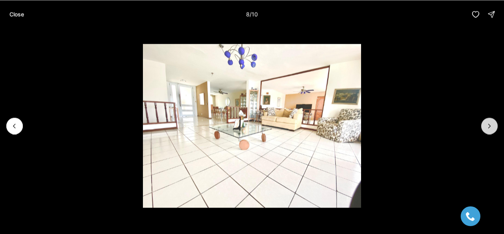
click at [488, 127] on icon "Next slide" at bounding box center [490, 126] width 8 height 8
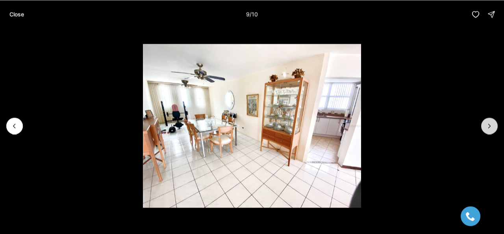
click at [488, 127] on icon "Next slide" at bounding box center [490, 126] width 8 height 8
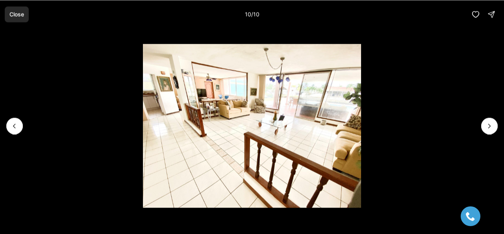
click at [15, 15] on p "Close" at bounding box center [16, 14] width 15 height 6
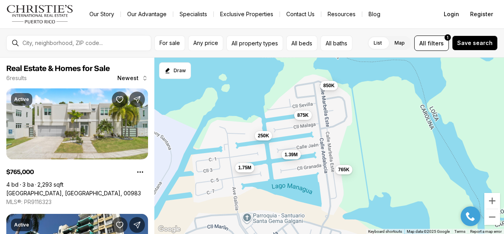
click at [244, 167] on span "1.75M" at bounding box center [244, 167] width 13 height 6
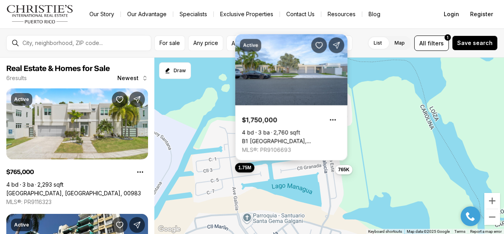
click at [299, 138] on link "B1 [GEOGRAPHIC_DATA], [GEOGRAPHIC_DATA], 00983" at bounding box center [291, 141] width 99 height 7
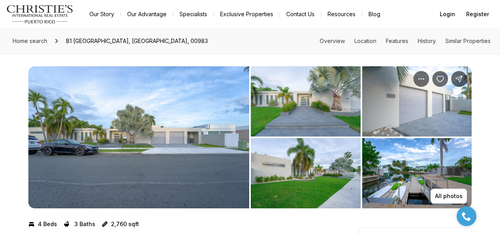
click at [206, 133] on img "View image gallery" at bounding box center [138, 137] width 221 height 142
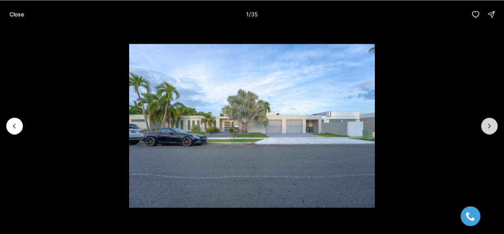
click at [488, 122] on icon "Next slide" at bounding box center [490, 126] width 8 height 8
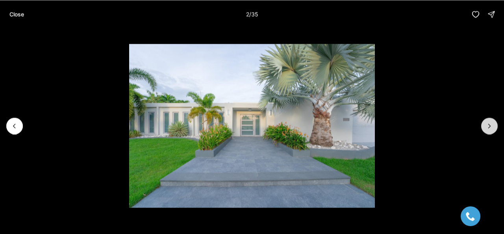
click at [488, 122] on icon "Next slide" at bounding box center [490, 126] width 8 height 8
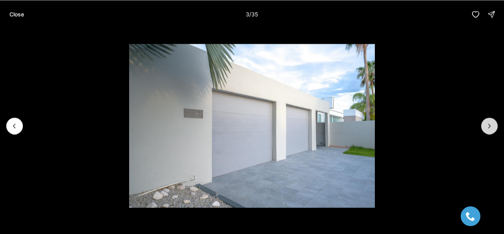
click at [488, 122] on icon "Next slide" at bounding box center [490, 126] width 8 height 8
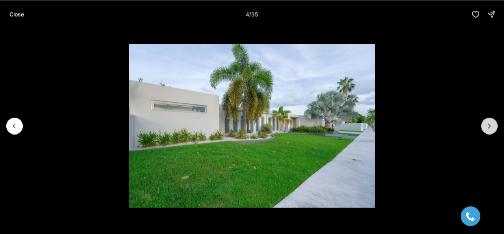
click at [488, 122] on icon "Next slide" at bounding box center [490, 126] width 8 height 8
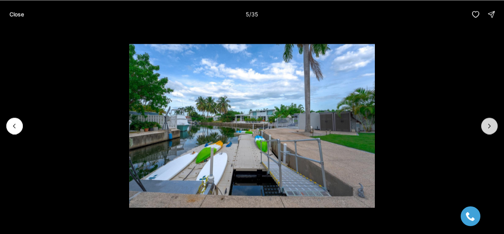
click at [488, 122] on icon "Next slide" at bounding box center [490, 126] width 8 height 8
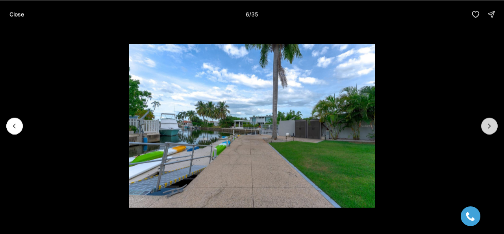
click at [488, 122] on icon "Next slide" at bounding box center [490, 126] width 8 height 8
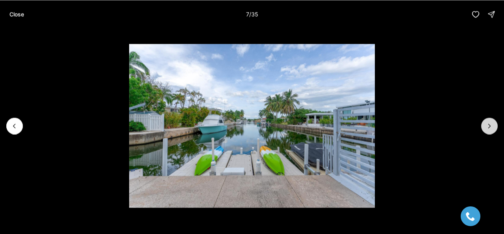
click at [488, 122] on icon "Next slide" at bounding box center [490, 126] width 8 height 8
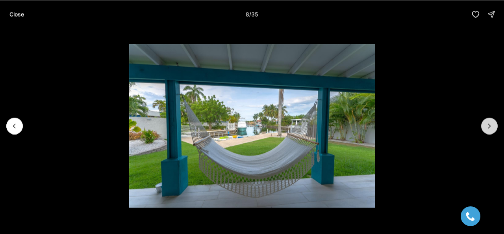
click at [488, 122] on icon "Next slide" at bounding box center [490, 126] width 8 height 8
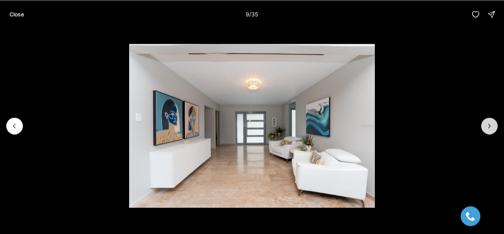
click at [488, 122] on icon "Next slide" at bounding box center [490, 126] width 8 height 8
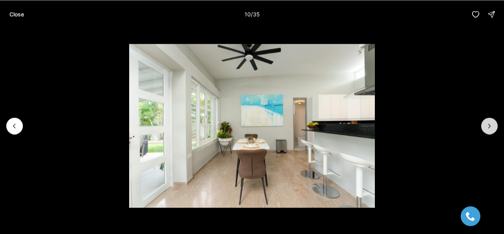
click at [488, 122] on icon "Next slide" at bounding box center [490, 126] width 8 height 8
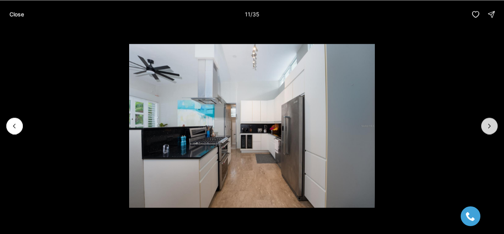
click at [488, 122] on icon "Next slide" at bounding box center [490, 126] width 8 height 8
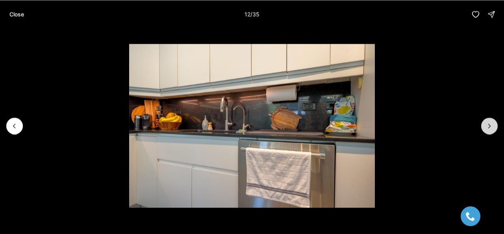
click at [488, 122] on icon "Next slide" at bounding box center [490, 126] width 8 height 8
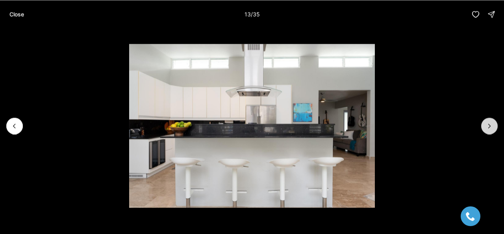
click at [488, 122] on icon "Next slide" at bounding box center [490, 126] width 8 height 8
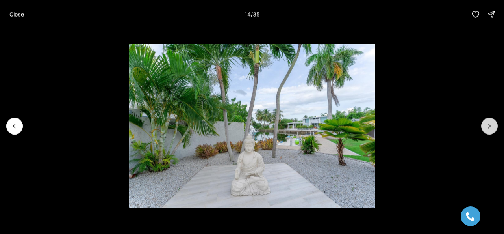
click at [488, 122] on icon "Next slide" at bounding box center [490, 126] width 8 height 8
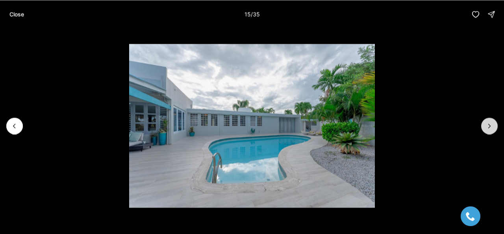
click at [488, 122] on icon "Next slide" at bounding box center [490, 126] width 8 height 8
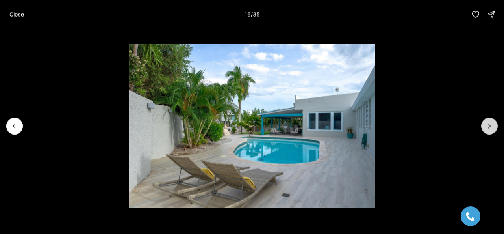
click at [488, 122] on icon "Next slide" at bounding box center [490, 126] width 8 height 8
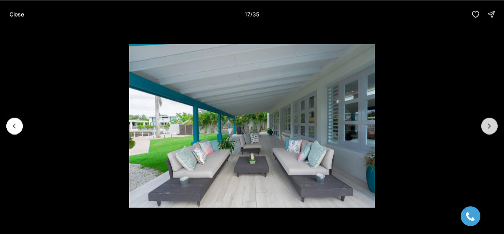
click at [488, 122] on icon "Next slide" at bounding box center [490, 126] width 8 height 8
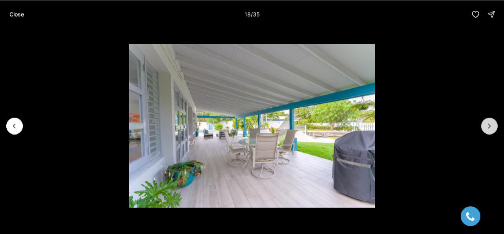
click at [488, 122] on icon "Next slide" at bounding box center [490, 126] width 8 height 8
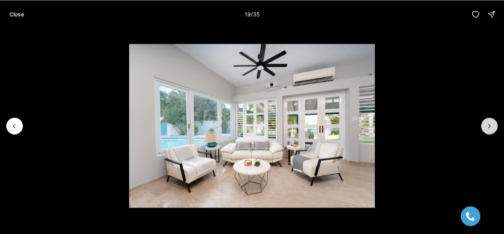
click at [488, 122] on icon "Next slide" at bounding box center [490, 126] width 8 height 8
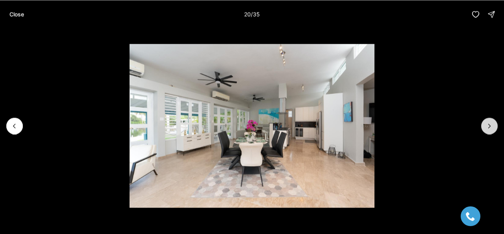
click at [488, 122] on icon "Next slide" at bounding box center [490, 126] width 8 height 8
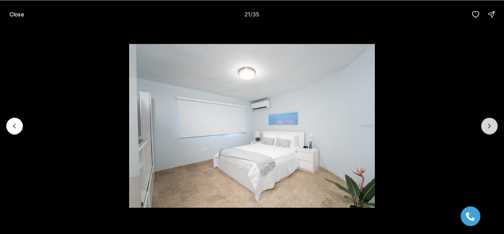
click at [488, 122] on icon "Next slide" at bounding box center [490, 126] width 8 height 8
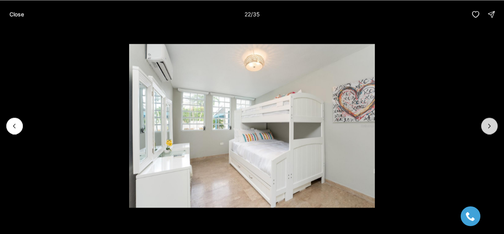
click at [488, 122] on icon "Next slide" at bounding box center [490, 126] width 8 height 8
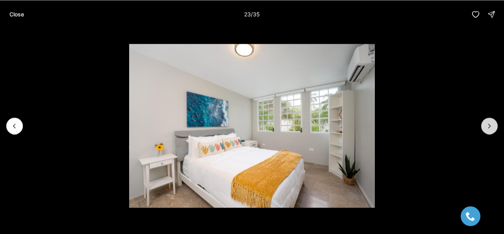
click at [488, 122] on icon "Next slide" at bounding box center [490, 126] width 8 height 8
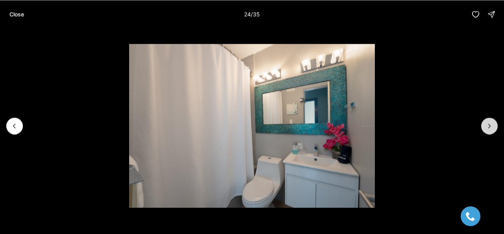
click at [488, 122] on icon "Next slide" at bounding box center [490, 126] width 8 height 8
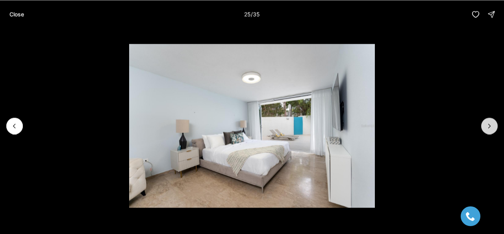
click at [488, 122] on icon "Next slide" at bounding box center [490, 126] width 8 height 8
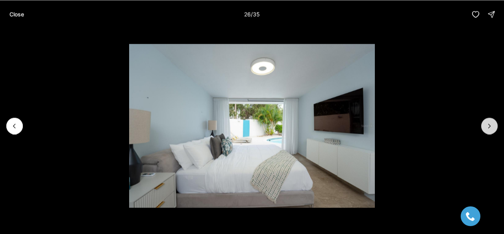
click at [488, 122] on icon "Next slide" at bounding box center [490, 126] width 8 height 8
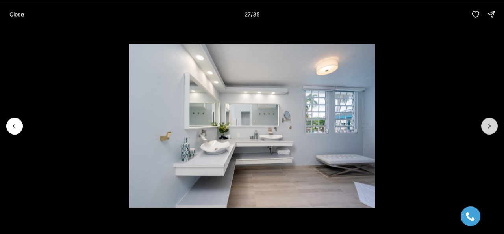
click at [488, 122] on icon "Next slide" at bounding box center [490, 126] width 8 height 8
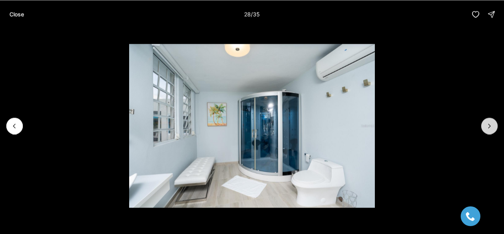
click at [488, 122] on icon "Next slide" at bounding box center [490, 126] width 8 height 8
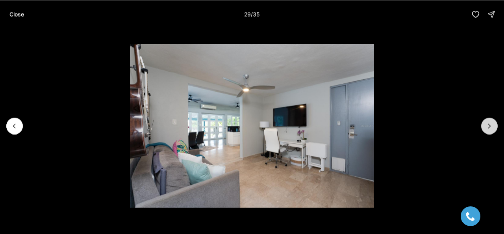
click at [488, 122] on icon "Next slide" at bounding box center [490, 126] width 8 height 8
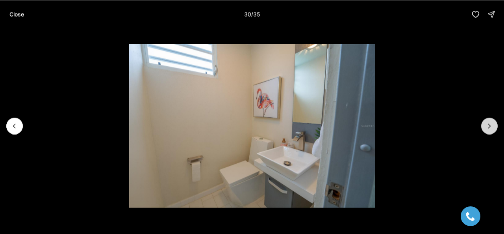
click at [492, 123] on icon "Next slide" at bounding box center [490, 126] width 8 height 8
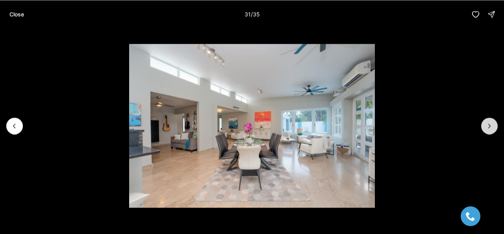
click at [492, 123] on icon "Next slide" at bounding box center [490, 126] width 8 height 8
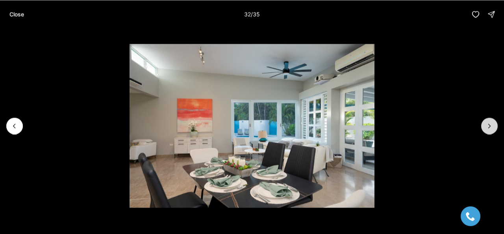
click at [492, 123] on icon "Next slide" at bounding box center [490, 126] width 8 height 8
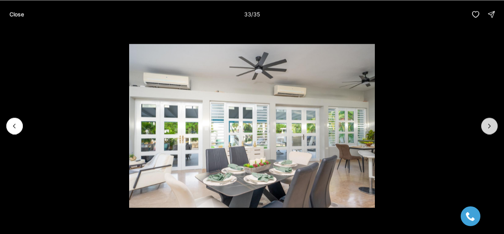
click at [492, 123] on icon "Next slide" at bounding box center [490, 126] width 8 height 8
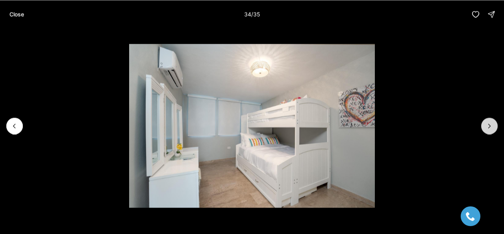
click at [492, 123] on icon "Next slide" at bounding box center [490, 126] width 8 height 8
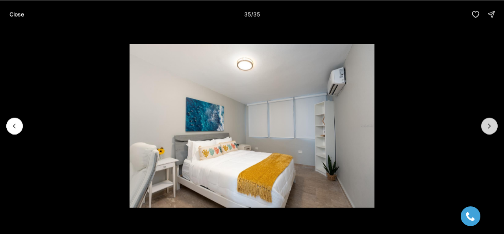
click at [492, 123] on div at bounding box center [490, 125] width 17 height 17
click at [13, 20] on button "Close" at bounding box center [17, 14] width 24 height 16
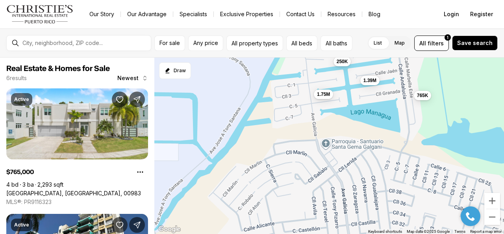
drag, startPoint x: 270, startPoint y: 173, endPoint x: 349, endPoint y: 99, distance: 108.7
click at [349, 99] on div "765K 250K 850K 875K 1.39M 1.75M" at bounding box center [329, 146] width 350 height 177
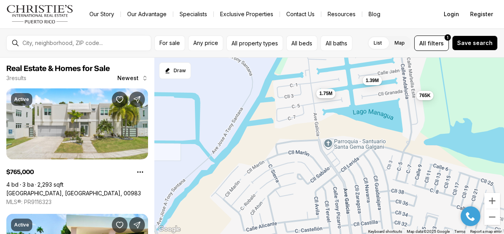
click at [328, 93] on span "1.75M" at bounding box center [326, 93] width 13 height 6
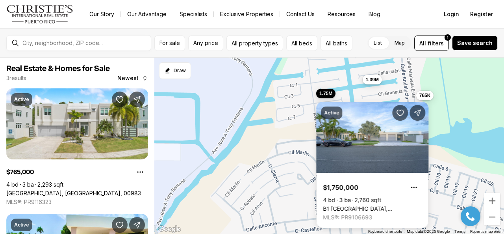
click at [376, 78] on span "1.39M" at bounding box center [372, 79] width 13 height 6
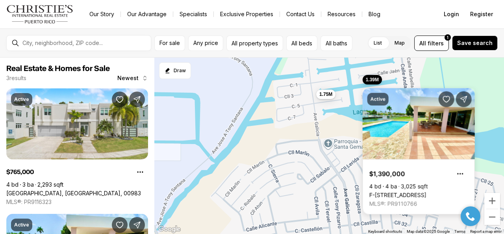
click at [281, 137] on div "765K 1.39M 1.75M" at bounding box center [329, 146] width 350 height 177
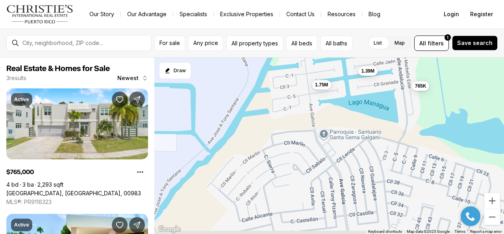
drag, startPoint x: 288, startPoint y: 132, endPoint x: 283, endPoint y: 119, distance: 14.5
click at [283, 119] on div "765K 1.39M 1.75M" at bounding box center [329, 146] width 350 height 177
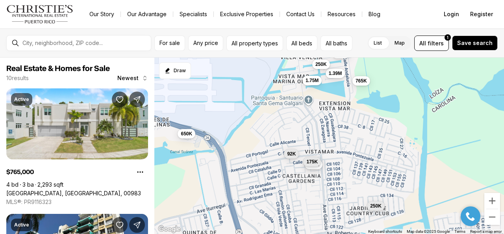
drag, startPoint x: 285, startPoint y: 143, endPoint x: 305, endPoint y: 90, distance: 56.4
click at [305, 90] on div "765K 1.39M 1.75M 92K 250K 650K 190K 250K 175K 875K" at bounding box center [329, 146] width 350 height 177
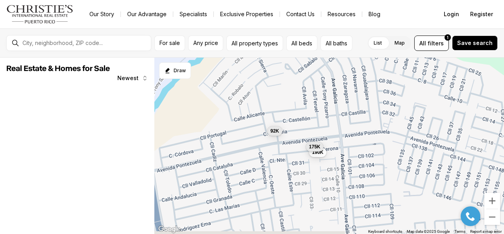
drag, startPoint x: 361, startPoint y: 115, endPoint x: 330, endPoint y: 100, distance: 34.0
click at [330, 100] on div "92K 190K 175K" at bounding box center [329, 146] width 350 height 177
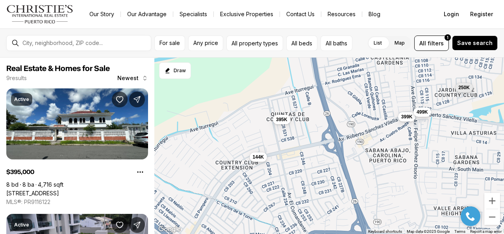
drag, startPoint x: 262, startPoint y: 185, endPoint x: 348, endPoint y: 108, distance: 115.0
click at [348, 108] on div "92K 190K 175K 250K 395K 650K 399K 499K 144K" at bounding box center [329, 146] width 350 height 177
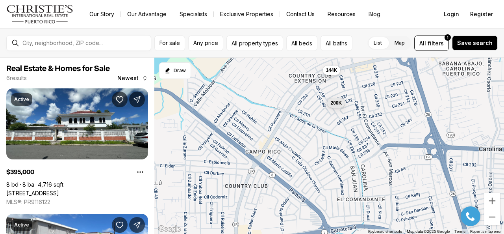
drag, startPoint x: 241, startPoint y: 162, endPoint x: 285, endPoint y: 107, distance: 70.2
click at [285, 107] on div "250K 395K 399K 499K 144K 200K" at bounding box center [329, 146] width 350 height 177
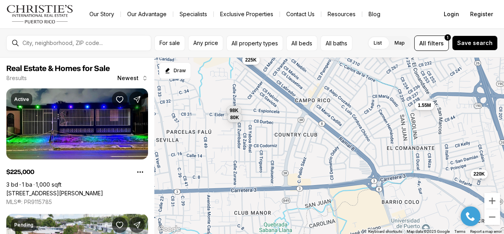
drag, startPoint x: 287, startPoint y: 166, endPoint x: 337, endPoint y: 113, distance: 72.7
click at [337, 113] on div "144K 200K 225K 169K 98K 220K 1.55M 80K" at bounding box center [329, 146] width 350 height 177
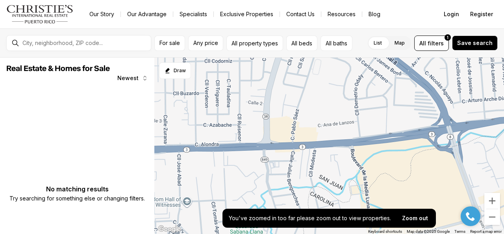
drag, startPoint x: 319, startPoint y: 135, endPoint x: 321, endPoint y: 109, distance: 26.1
click at [321, 109] on div at bounding box center [329, 146] width 350 height 177
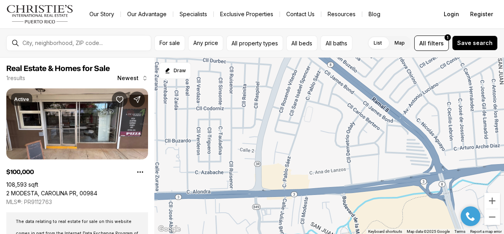
drag, startPoint x: 311, startPoint y: 111, endPoint x: 304, endPoint y: 158, distance: 47.9
click at [304, 158] on div "100K" at bounding box center [329, 146] width 350 height 177
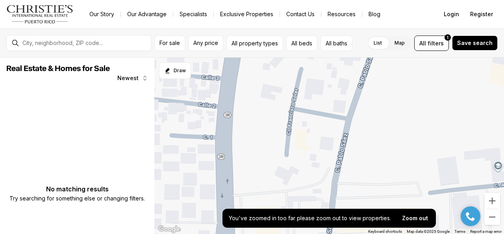
drag, startPoint x: 311, startPoint y: 138, endPoint x: 337, endPoint y: 104, distance: 42.7
click at [337, 104] on div at bounding box center [329, 146] width 350 height 177
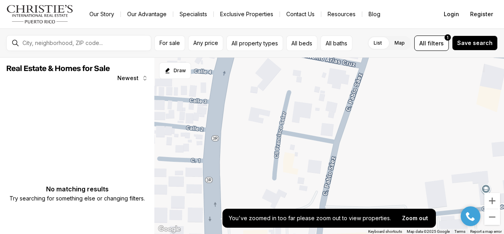
drag, startPoint x: 346, startPoint y: 100, endPoint x: 331, endPoint y: 127, distance: 30.7
click at [331, 127] on div at bounding box center [329, 146] width 350 height 177
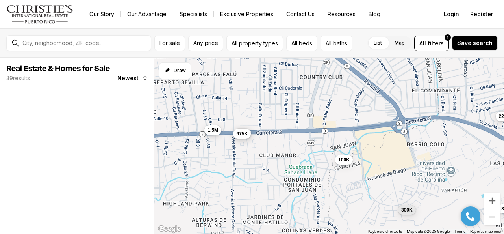
click at [212, 128] on span "1.5M" at bounding box center [213, 130] width 11 height 6
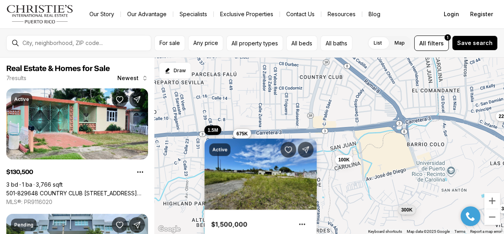
click at [364, 127] on div "100K 131K 675K 300K 220K 1.5M 340K" at bounding box center [329, 146] width 350 height 177
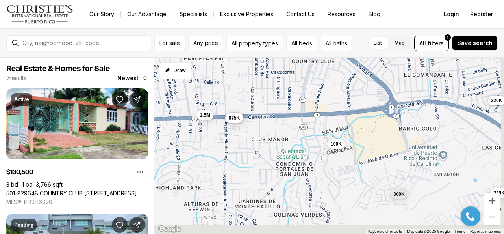
drag, startPoint x: 380, startPoint y: 173, endPoint x: 262, endPoint y: 87, distance: 145.8
click at [262, 87] on div "100K 131K 675K 300K 220K 1.5M 340K" at bounding box center [329, 146] width 350 height 177
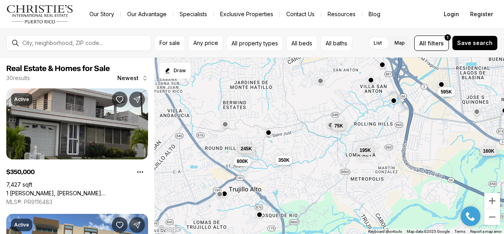
drag, startPoint x: 237, startPoint y: 148, endPoint x: 300, endPoint y: 125, distance: 66.5
click at [300, 125] on div "131K 350K 469K 800K 130K 595K 160K 75K 245K 195K 192K 239K" at bounding box center [329, 146] width 350 height 177
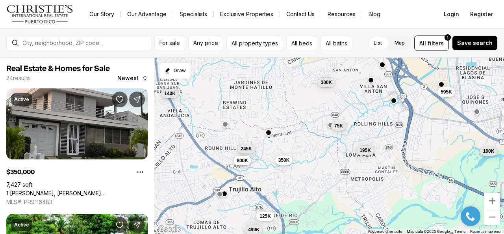
click at [249, 159] on button "800K" at bounding box center [243, 160] width 18 height 9
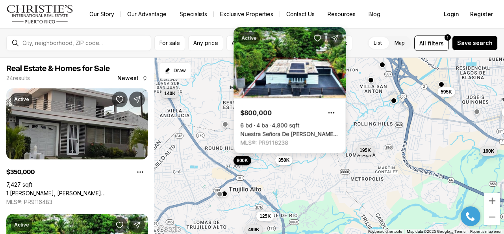
click at [196, 154] on div "300K 350K 800K 595K 160K 75K 245K 195K 90K 125K 140K 499K" at bounding box center [329, 146] width 350 height 177
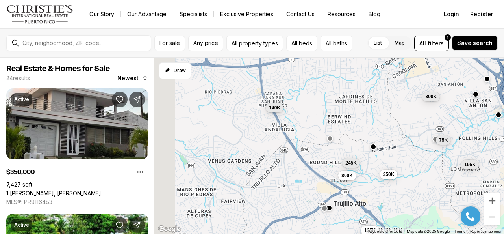
drag, startPoint x: 256, startPoint y: 107, endPoint x: 361, endPoint y: 123, distance: 106.3
click at [361, 123] on div "300K 350K 800K 595K 160K 75K 245K 195K 90K 125K 140K 499K" at bounding box center [329, 146] width 350 height 177
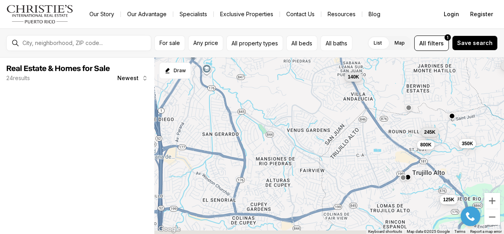
drag, startPoint x: 214, startPoint y: 142, endPoint x: 296, endPoint y: 110, distance: 87.6
click at [296, 110] on div "300K 350K 800K 75K 245K 195K 125K 140K" at bounding box center [329, 146] width 350 height 177
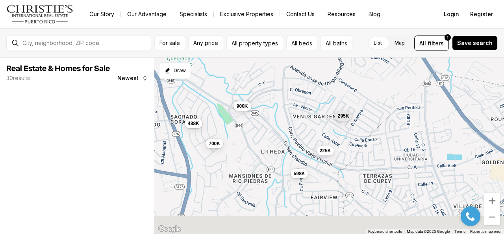
drag, startPoint x: 339, startPoint y: 158, endPoint x: 310, endPoint y: 130, distance: 40.1
click at [310, 130] on div "225K 700K 295K 488K 598K 900K" at bounding box center [329, 146] width 350 height 177
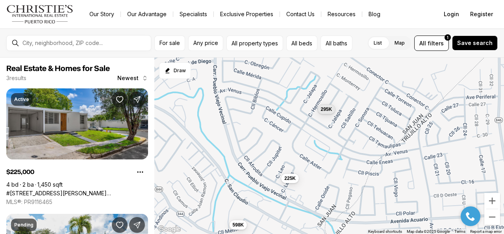
drag, startPoint x: 381, startPoint y: 116, endPoint x: 364, endPoint y: 153, distance: 40.9
click at [364, 153] on div "225K 295K 598K" at bounding box center [329, 146] width 350 height 177
click at [290, 177] on span "225K" at bounding box center [290, 177] width 11 height 6
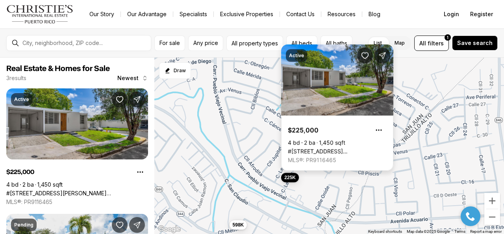
click at [345, 148] on link "#1771 CALLE LEO, SAN JUAN PR, 00926" at bounding box center [337, 151] width 99 height 7
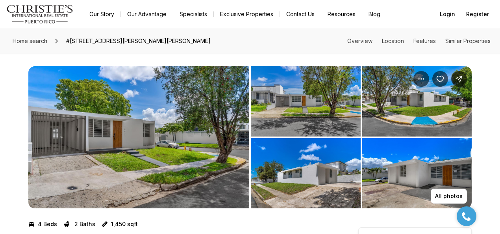
click at [449, 188] on img "View image gallery" at bounding box center [418, 173] width 110 height 70
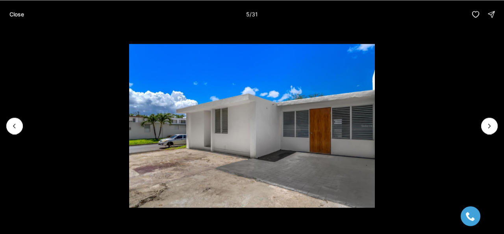
click at [481, 120] on li "5 of 31" at bounding box center [252, 125] width 504 height 194
click at [482, 120] on li "5 of 31" at bounding box center [252, 125] width 504 height 194
click at [483, 123] on button "Next slide" at bounding box center [490, 125] width 17 height 17
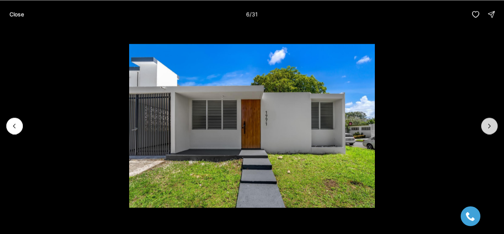
click at [483, 123] on button "Next slide" at bounding box center [490, 125] width 17 height 17
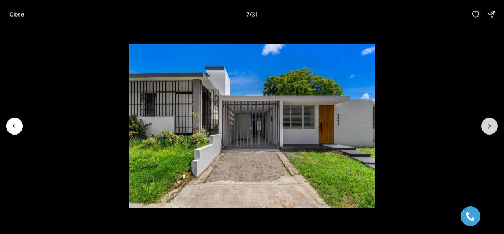
click at [483, 123] on button "Next slide" at bounding box center [490, 125] width 17 height 17
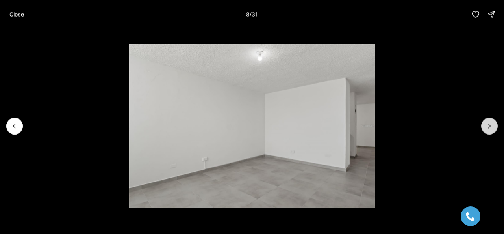
click at [483, 123] on button "Next slide" at bounding box center [490, 125] width 17 height 17
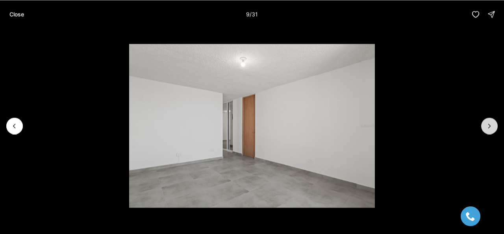
click at [483, 123] on button "Next slide" at bounding box center [490, 125] width 17 height 17
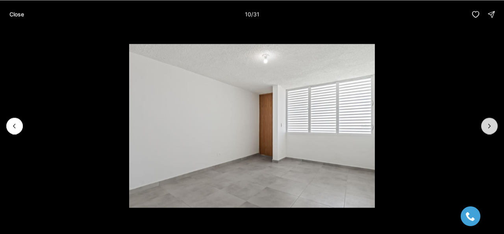
click at [483, 123] on button "Next slide" at bounding box center [490, 125] width 17 height 17
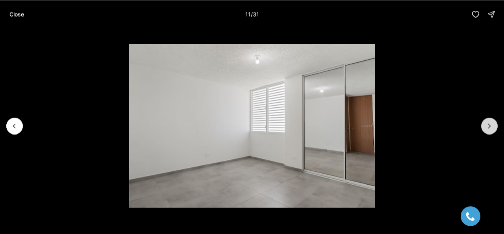
click at [488, 125] on icon "Next slide" at bounding box center [490, 126] width 8 height 8
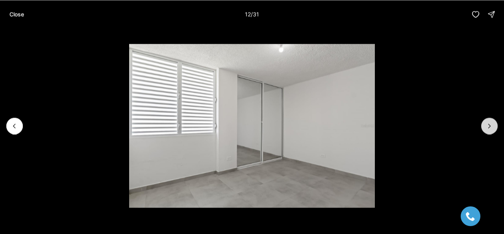
click at [489, 123] on icon "Next slide" at bounding box center [490, 126] width 8 height 8
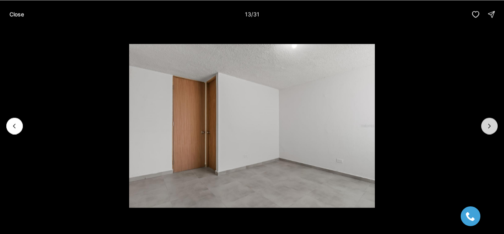
click at [489, 123] on icon "Next slide" at bounding box center [490, 126] width 8 height 8
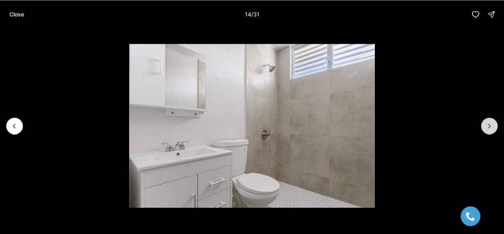
click at [489, 123] on icon "Next slide" at bounding box center [490, 126] width 8 height 8
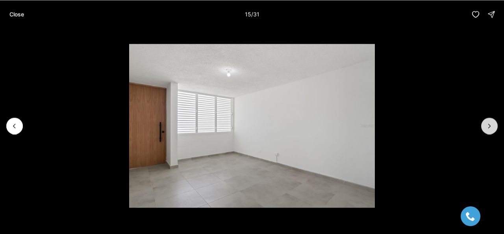
click at [489, 123] on icon "Next slide" at bounding box center [490, 126] width 8 height 8
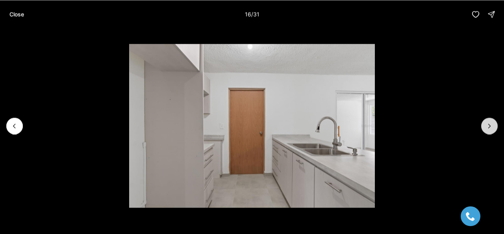
click at [489, 123] on icon "Next slide" at bounding box center [490, 126] width 8 height 8
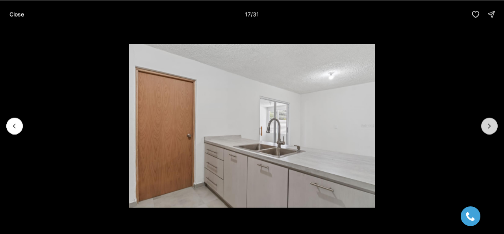
click at [489, 123] on icon "Next slide" at bounding box center [490, 126] width 8 height 8
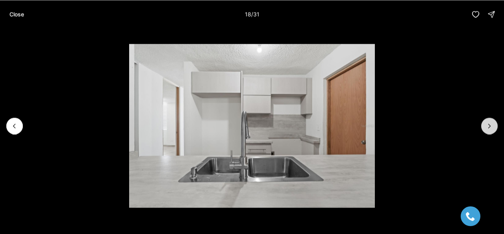
click at [489, 123] on icon "Next slide" at bounding box center [490, 126] width 8 height 8
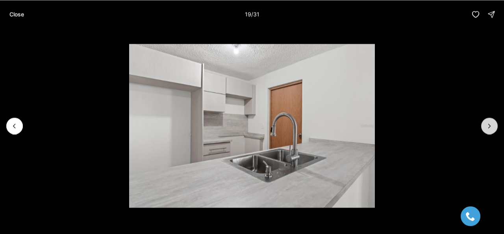
click at [489, 123] on icon "Next slide" at bounding box center [490, 126] width 8 height 8
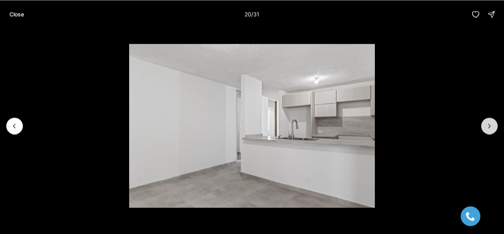
click at [489, 123] on icon "Next slide" at bounding box center [490, 126] width 8 height 8
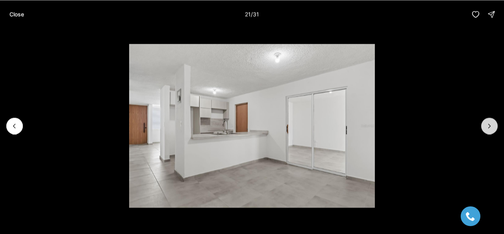
click at [489, 123] on icon "Next slide" at bounding box center [490, 126] width 8 height 8
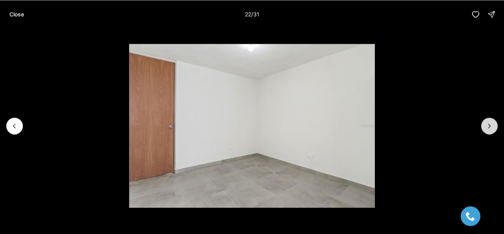
click at [489, 123] on icon "Next slide" at bounding box center [490, 126] width 8 height 8
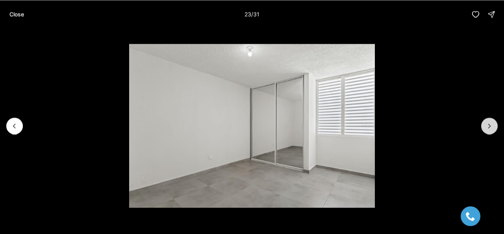
click at [489, 123] on icon "Next slide" at bounding box center [490, 126] width 8 height 8
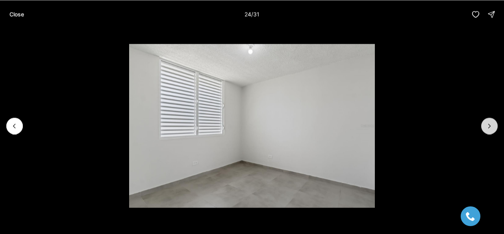
click at [489, 123] on icon "Next slide" at bounding box center [490, 126] width 8 height 8
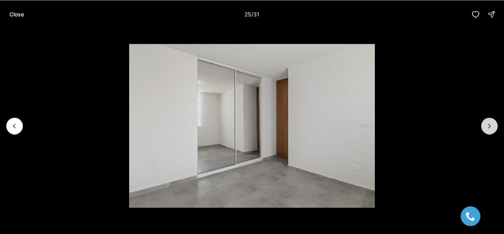
click at [489, 123] on icon "Next slide" at bounding box center [490, 126] width 8 height 8
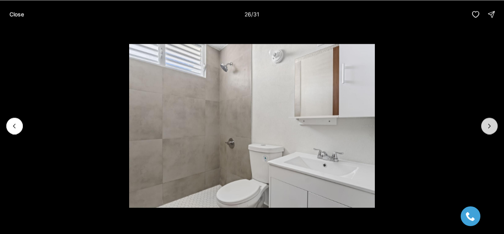
click at [489, 123] on icon "Next slide" at bounding box center [490, 126] width 8 height 8
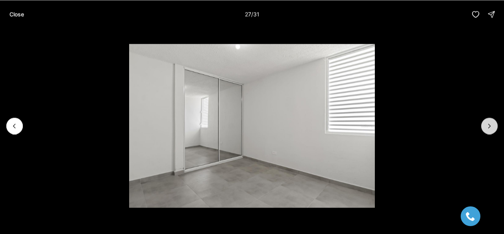
click at [489, 123] on icon "Next slide" at bounding box center [490, 126] width 8 height 8
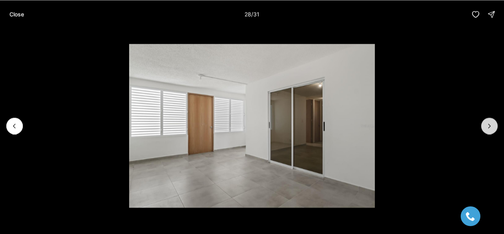
click at [489, 123] on icon "Next slide" at bounding box center [490, 126] width 8 height 8
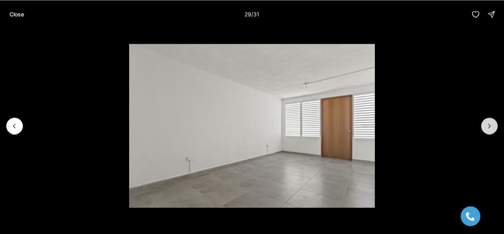
click at [489, 123] on icon "Next slide" at bounding box center [490, 126] width 8 height 8
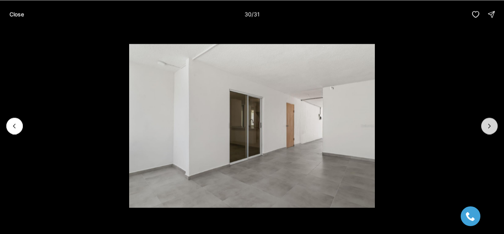
click at [489, 123] on icon "Next slide" at bounding box center [490, 126] width 8 height 8
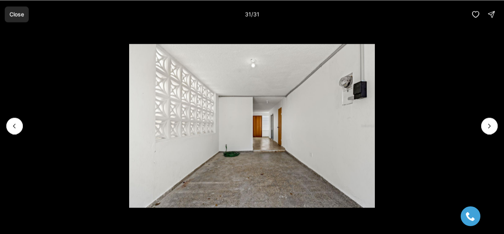
click at [23, 14] on p "Close" at bounding box center [16, 14] width 15 height 6
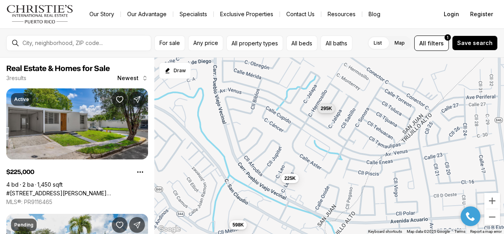
click at [332, 106] on span "295K" at bounding box center [326, 108] width 11 height 6
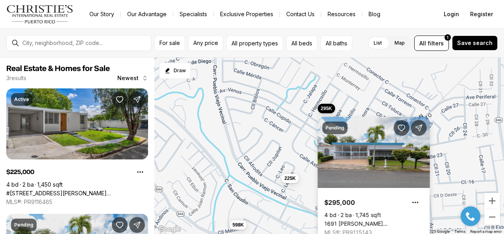
click at [355, 220] on link "1691 [PERSON_NAME][GEOGRAPHIC_DATA], [GEOGRAPHIC_DATA][PERSON_NAME], 00926" at bounding box center [374, 223] width 99 height 7
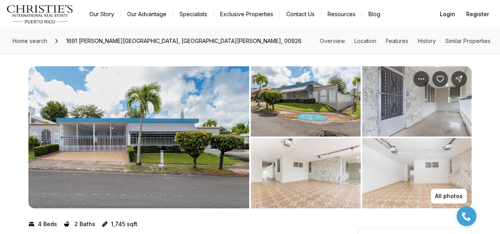
click at [196, 121] on img "View image gallery" at bounding box center [138, 137] width 221 height 142
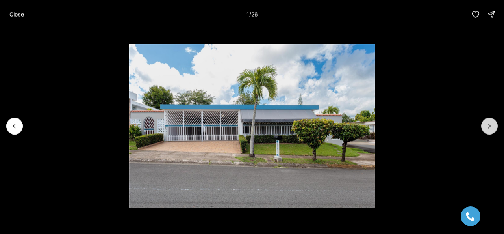
click at [495, 121] on button "Next slide" at bounding box center [490, 125] width 17 height 17
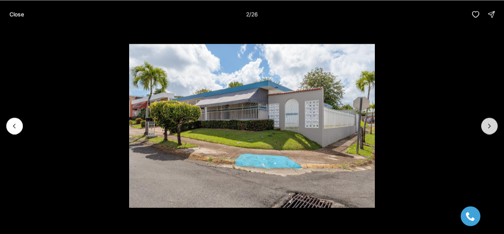
click at [491, 123] on icon "Next slide" at bounding box center [490, 126] width 8 height 8
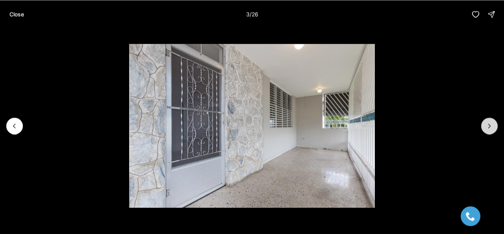
click at [491, 123] on icon "Next slide" at bounding box center [490, 126] width 8 height 8
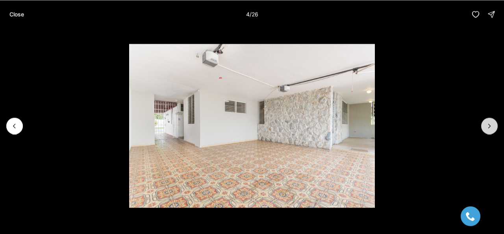
click at [491, 123] on icon "Next slide" at bounding box center [490, 126] width 8 height 8
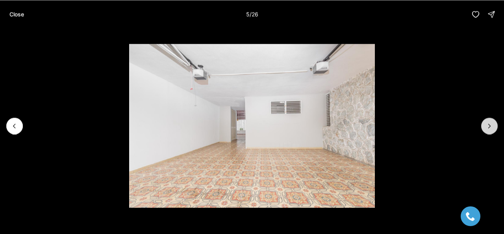
click at [491, 123] on icon "Next slide" at bounding box center [490, 126] width 8 height 8
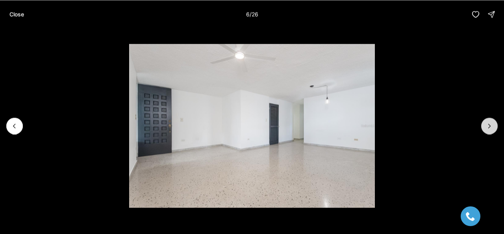
click at [491, 123] on icon "Next slide" at bounding box center [490, 126] width 8 height 8
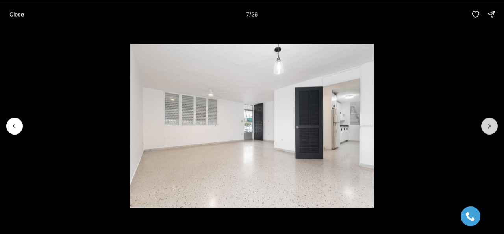
click at [491, 123] on icon "Next slide" at bounding box center [490, 126] width 8 height 8
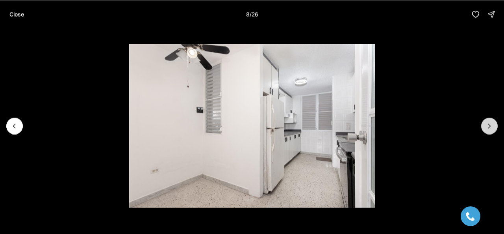
click at [491, 123] on icon "Next slide" at bounding box center [490, 126] width 8 height 8
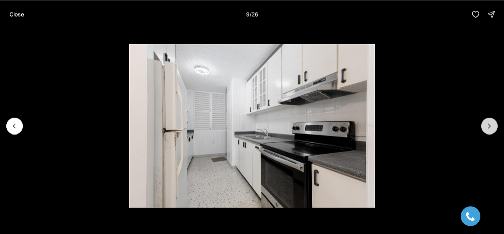
click at [491, 123] on icon "Next slide" at bounding box center [490, 126] width 8 height 8
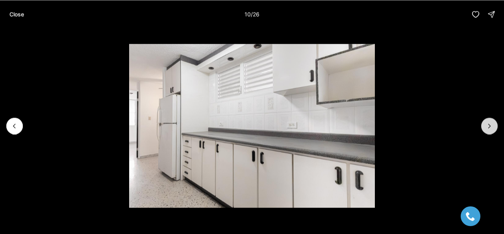
click at [491, 123] on icon "Next slide" at bounding box center [490, 126] width 8 height 8
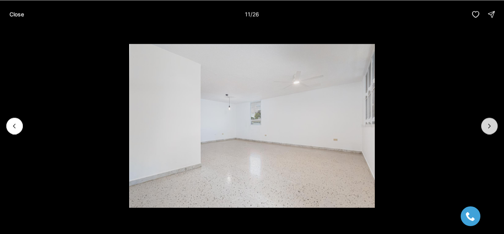
click at [491, 123] on icon "Next slide" at bounding box center [490, 126] width 8 height 8
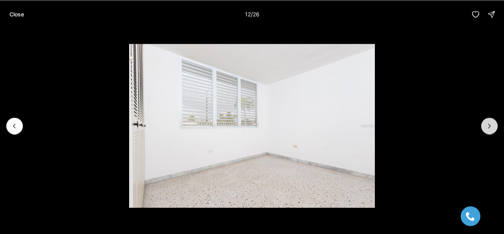
click at [491, 123] on icon "Next slide" at bounding box center [490, 126] width 8 height 8
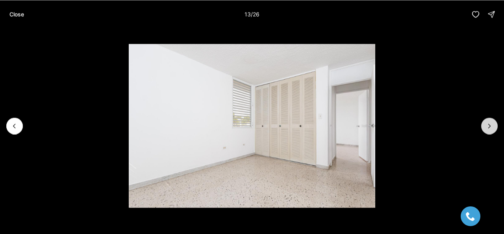
click at [489, 123] on icon "Next slide" at bounding box center [490, 126] width 8 height 8
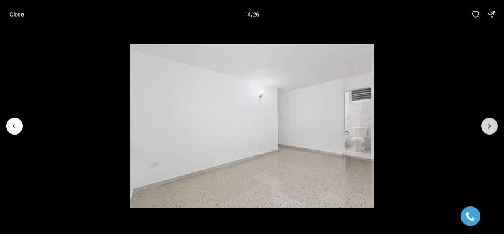
click at [489, 123] on icon "Next slide" at bounding box center [490, 126] width 8 height 8
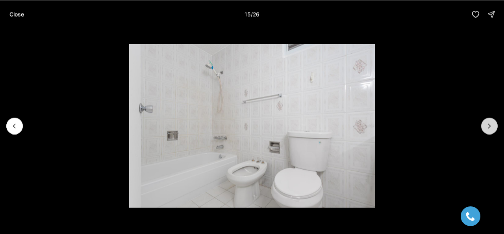
click at [489, 123] on icon "Next slide" at bounding box center [490, 126] width 8 height 8
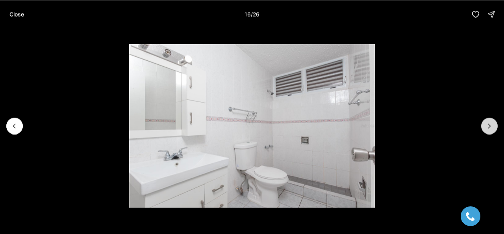
click at [489, 123] on icon "Next slide" at bounding box center [490, 126] width 8 height 8
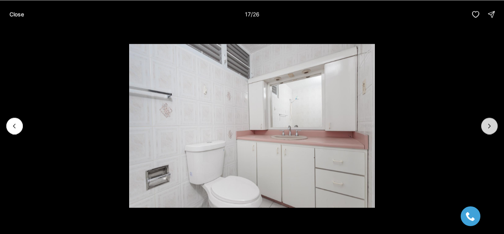
click at [489, 123] on icon "Next slide" at bounding box center [490, 126] width 8 height 8
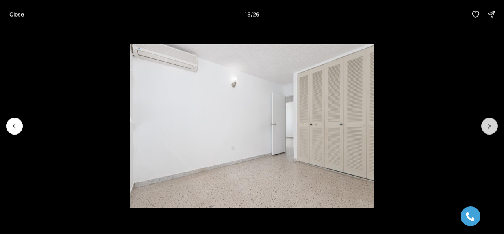
click at [489, 123] on icon "Next slide" at bounding box center [490, 126] width 8 height 8
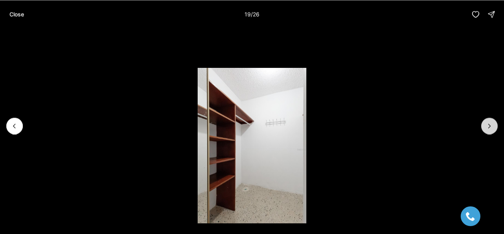
click at [489, 123] on icon "Next slide" at bounding box center [490, 126] width 8 height 8
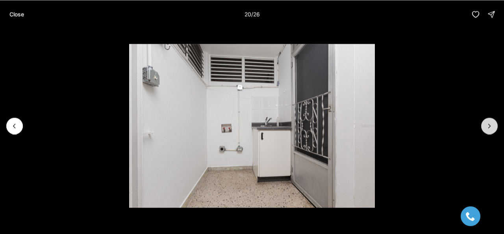
click at [489, 123] on icon "Next slide" at bounding box center [490, 126] width 8 height 8
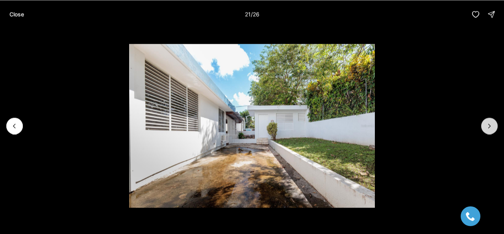
click at [489, 123] on icon "Next slide" at bounding box center [490, 126] width 8 height 8
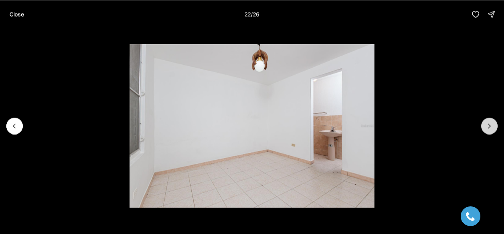
click at [489, 123] on icon "Next slide" at bounding box center [490, 126] width 8 height 8
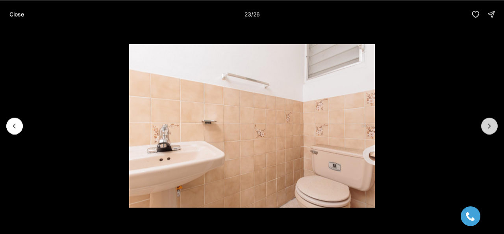
click at [489, 123] on icon "Next slide" at bounding box center [490, 126] width 8 height 8
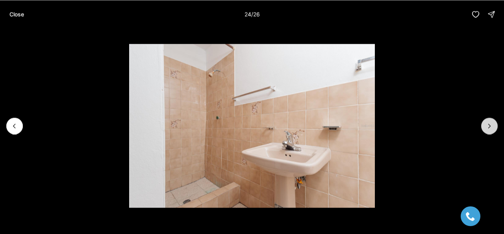
click at [489, 123] on icon "Next slide" at bounding box center [490, 126] width 8 height 8
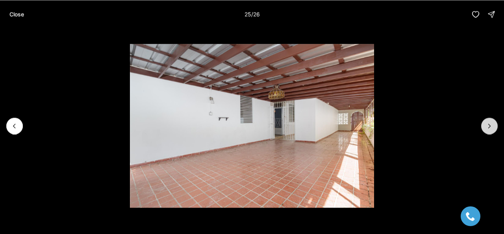
click at [489, 123] on icon "Next slide" at bounding box center [490, 126] width 8 height 8
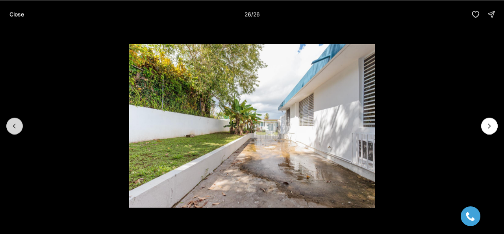
click at [18, 125] on icon "Previous slide" at bounding box center [15, 126] width 8 height 8
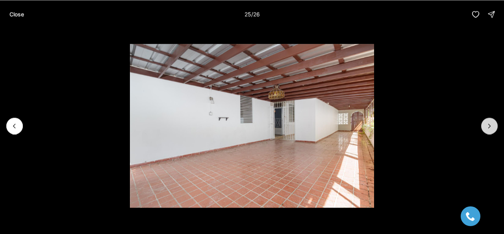
click at [496, 128] on button "Next slide" at bounding box center [490, 125] width 17 height 17
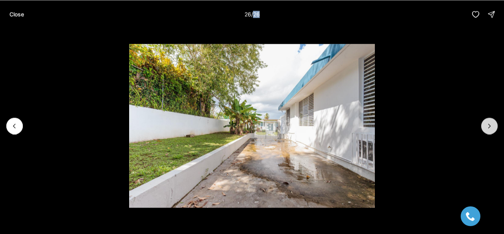
click at [496, 128] on div at bounding box center [490, 125] width 17 height 17
click at [20, 11] on p "Close" at bounding box center [16, 14] width 15 height 6
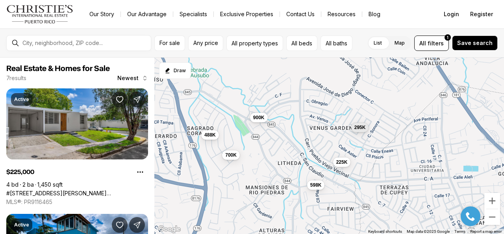
drag, startPoint x: 333, startPoint y: 199, endPoint x: 360, endPoint y: 203, distance: 27.1
click at [360, 203] on div "225K 295K 598K 700K 488K 499K 900K" at bounding box center [329, 146] width 350 height 177
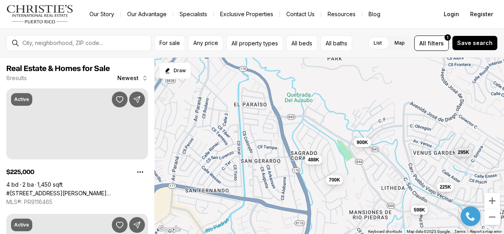
drag, startPoint x: 255, startPoint y: 125, endPoint x: 339, endPoint y: 108, distance: 85.2
click at [339, 108] on div "225K 295K 598K 700K 488K 900K" at bounding box center [329, 146] width 350 height 177
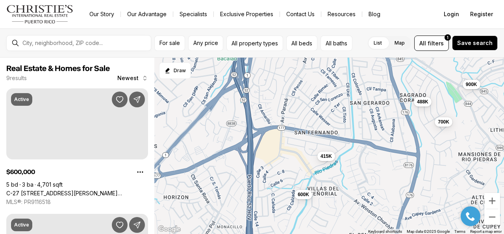
drag, startPoint x: 245, startPoint y: 170, endPoint x: 314, endPoint y: 141, distance: 75.6
click at [314, 141] on div "225K 295K 598K 700K 488K 900K 485K 415K 600K" at bounding box center [329, 146] width 350 height 177
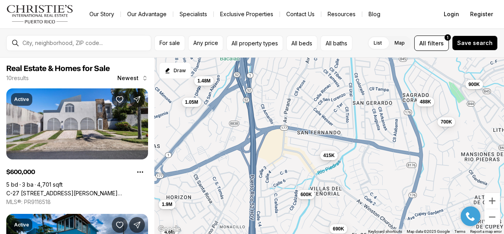
click at [329, 158] on span "415K" at bounding box center [329, 155] width 11 height 6
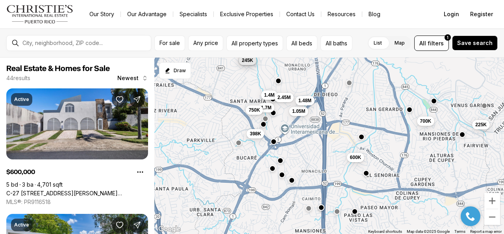
drag, startPoint x: 228, startPoint y: 157, endPoint x: 306, endPoint y: 130, distance: 82.4
click at [306, 130] on div "700K 600K 1.05M 1.48M 225K 280K 245K 398K 1.4M 1.7M 2.45M 750K" at bounding box center [329, 146] width 350 height 177
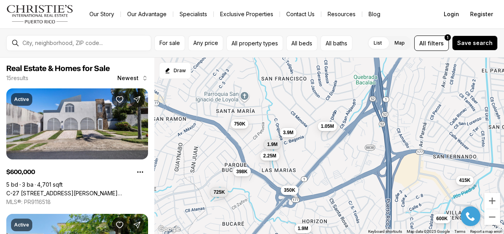
drag, startPoint x: 299, startPoint y: 123, endPoint x: 333, endPoint y: 179, distance: 66.2
click at [333, 179] on div "415K 600K 1.05M 690K 1.9M 4.6M 398K 750K 725K 350K 650K 3.9M 2.25M 1.9M 1.1M" at bounding box center [329, 146] width 350 height 177
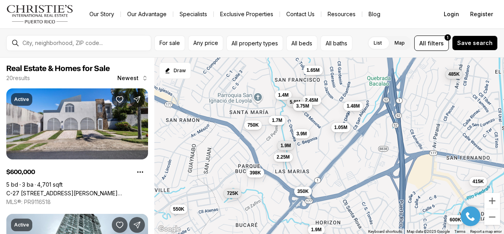
drag, startPoint x: 261, startPoint y: 106, endPoint x: 281, endPoint y: 109, distance: 20.4
click at [281, 109] on div "415K 600K 1.05M 1.9M 398K 750K 725K 350K 3.9M 2.25M 1.9M 550K 1.4M 1.7M 2.45M 1…" at bounding box center [329, 146] width 350 height 177
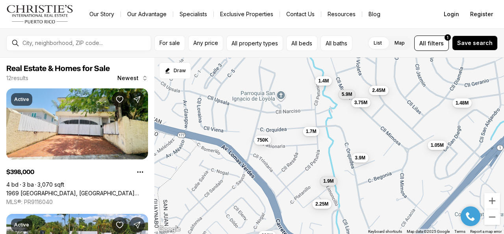
drag, startPoint x: 260, startPoint y: 97, endPoint x: 295, endPoint y: 99, distance: 34.3
click at [295, 99] on div "1.05M 398K 750K 3.9M 2.25M 1.9M 1.4M 1.7M 2.45M 1.48M 5.9M 3.75M" at bounding box center [329, 146] width 350 height 177
click at [309, 127] on span "1.7M" at bounding box center [311, 130] width 11 height 6
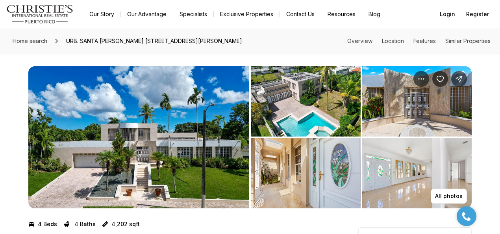
click at [180, 142] on img "View image gallery" at bounding box center [138, 137] width 221 height 142
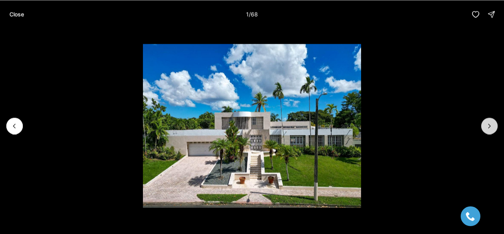
click at [486, 120] on button "Next slide" at bounding box center [490, 125] width 17 height 17
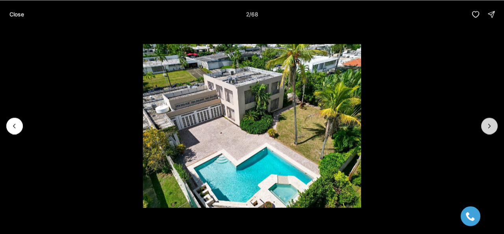
click at [486, 120] on button "Next slide" at bounding box center [490, 125] width 17 height 17
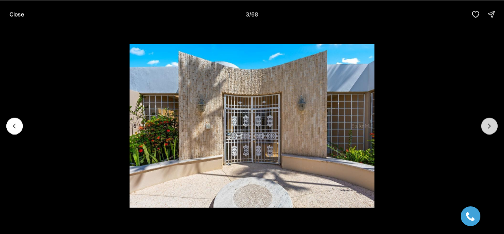
click at [486, 120] on button "Next slide" at bounding box center [490, 125] width 17 height 17
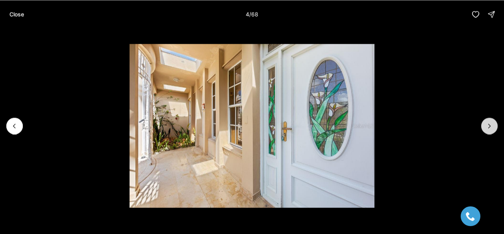
click at [486, 120] on button "Next slide" at bounding box center [490, 125] width 17 height 17
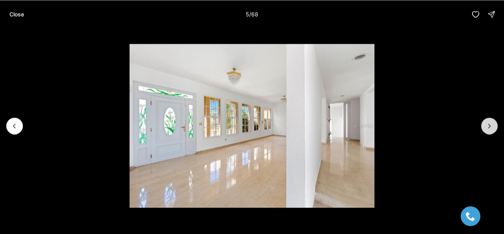
click at [486, 120] on button "Next slide" at bounding box center [490, 125] width 17 height 17
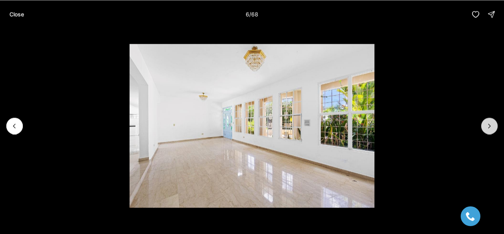
click at [486, 120] on button "Next slide" at bounding box center [490, 125] width 17 height 17
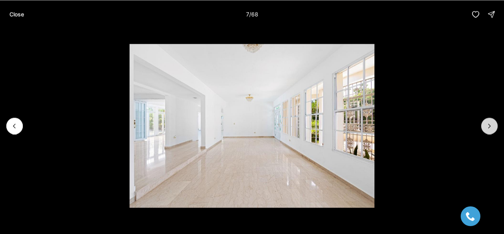
click at [486, 120] on button "Next slide" at bounding box center [490, 125] width 17 height 17
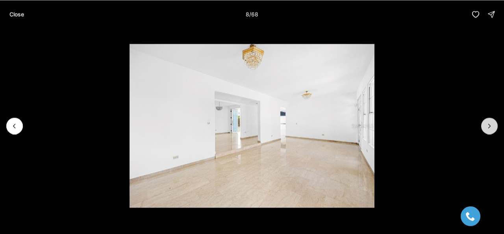
click at [486, 120] on button "Next slide" at bounding box center [490, 125] width 17 height 17
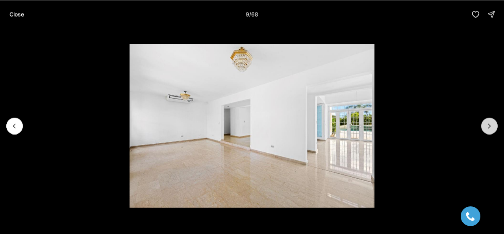
click at [486, 120] on button "Next slide" at bounding box center [490, 125] width 17 height 17
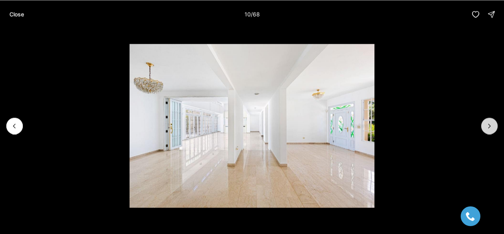
click at [486, 120] on button "Next slide" at bounding box center [490, 125] width 17 height 17
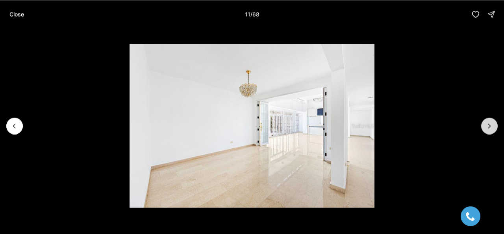
click at [486, 120] on button "Next slide" at bounding box center [490, 125] width 17 height 17
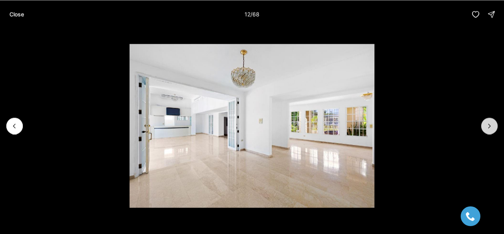
click at [486, 120] on button "Next slide" at bounding box center [490, 125] width 17 height 17
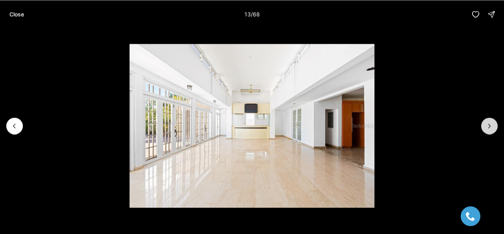
click at [486, 120] on button "Next slide" at bounding box center [490, 125] width 17 height 17
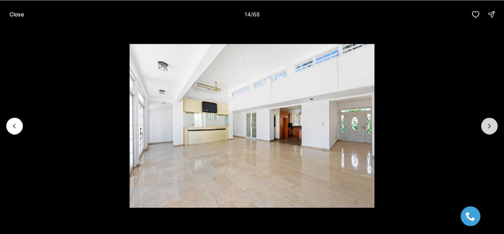
click at [486, 120] on button "Next slide" at bounding box center [490, 125] width 17 height 17
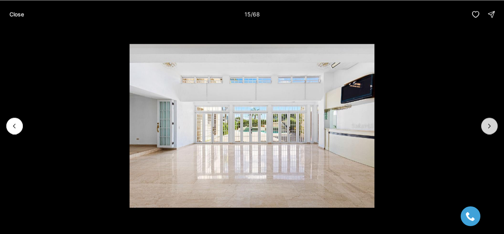
click at [486, 120] on button "Next slide" at bounding box center [490, 125] width 17 height 17
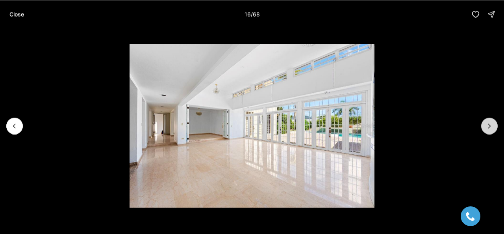
click at [486, 120] on button "Next slide" at bounding box center [490, 125] width 17 height 17
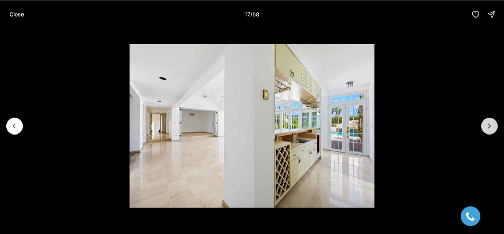
click at [486, 120] on button "Next slide" at bounding box center [490, 125] width 17 height 17
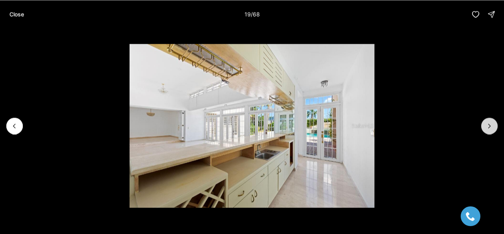
click at [486, 120] on button "Next slide" at bounding box center [490, 125] width 17 height 17
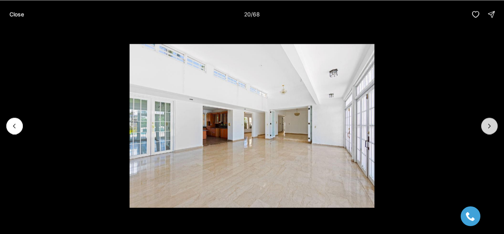
click at [486, 120] on button "Next slide" at bounding box center [490, 125] width 17 height 17
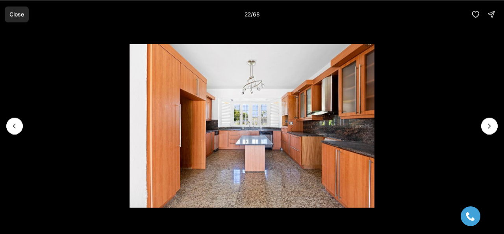
click at [15, 15] on p "Close" at bounding box center [16, 14] width 15 height 6
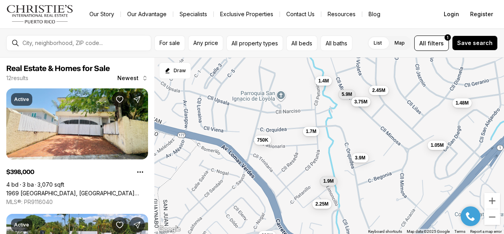
click at [366, 104] on button "3.75M" at bounding box center [361, 101] width 19 height 9
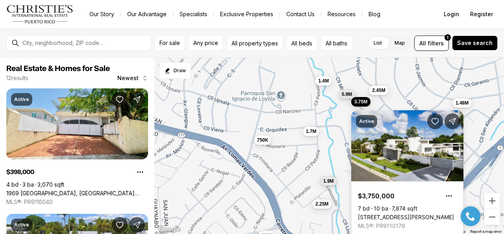
click at [386, 214] on link "[STREET_ADDRESS][PERSON_NAME]" at bounding box center [406, 217] width 96 height 7
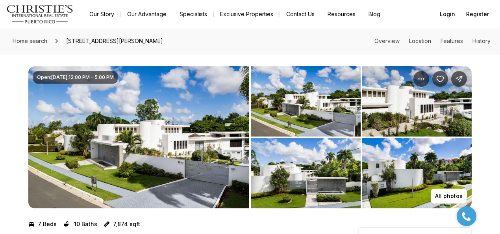
click at [128, 141] on img "View image gallery" at bounding box center [138, 137] width 221 height 142
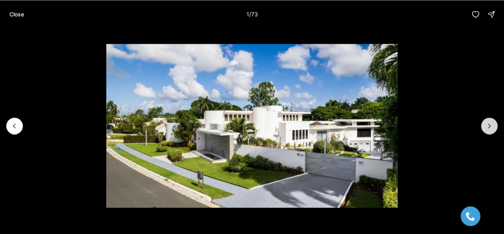
click at [493, 127] on icon "Next slide" at bounding box center [490, 126] width 8 height 8
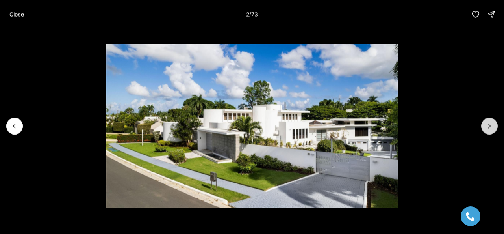
click at [493, 127] on icon "Next slide" at bounding box center [490, 126] width 8 height 8
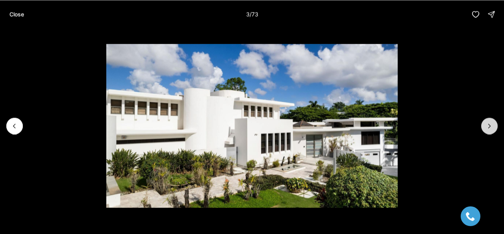
click at [493, 127] on icon "Next slide" at bounding box center [490, 126] width 8 height 8
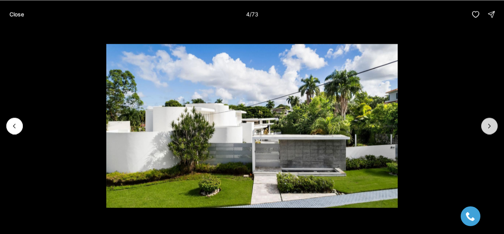
click at [489, 126] on icon "Next slide" at bounding box center [490, 126] width 8 height 8
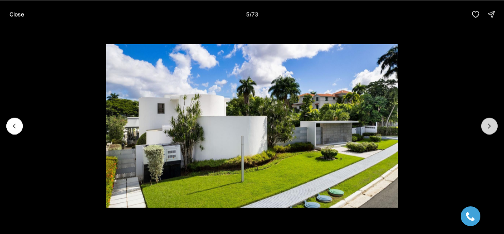
click at [489, 126] on icon "Next slide" at bounding box center [490, 126] width 8 height 8
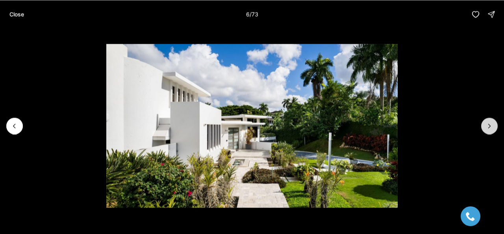
click at [489, 126] on icon "Next slide" at bounding box center [490, 126] width 8 height 8
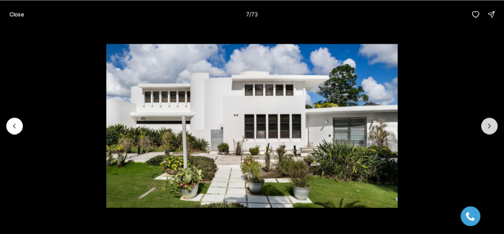
click at [489, 126] on icon "Next slide" at bounding box center [490, 126] width 8 height 8
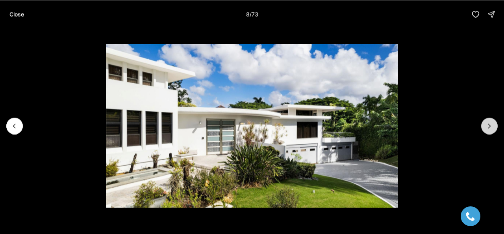
click at [489, 126] on icon "Next slide" at bounding box center [490, 126] width 8 height 8
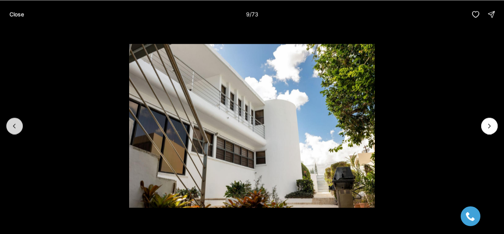
click at [16, 127] on icon "Previous slide" at bounding box center [15, 126] width 8 height 8
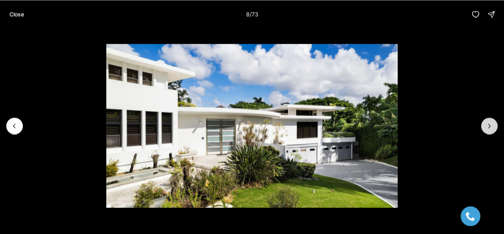
click at [493, 123] on icon "Next slide" at bounding box center [490, 126] width 8 height 8
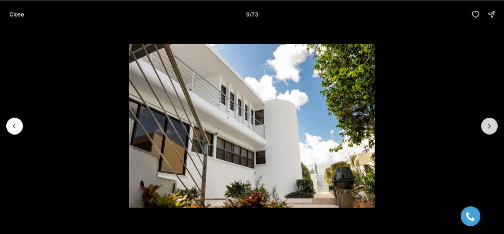
click at [493, 123] on icon "Next slide" at bounding box center [490, 126] width 8 height 8
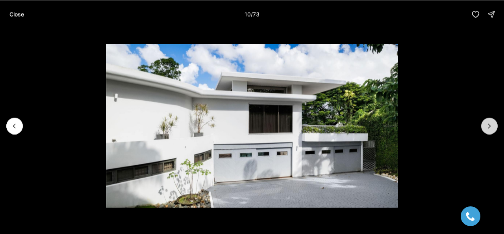
click at [493, 123] on icon "Next slide" at bounding box center [490, 126] width 8 height 8
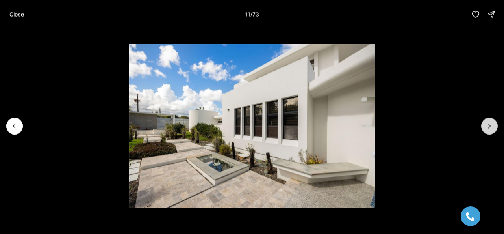
click at [493, 123] on icon "Next slide" at bounding box center [490, 126] width 8 height 8
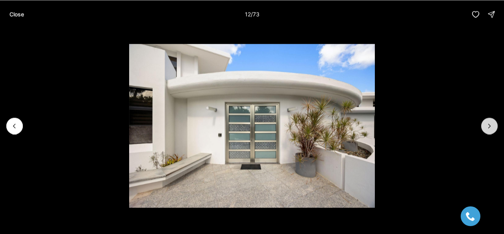
click at [493, 123] on icon "Next slide" at bounding box center [490, 126] width 8 height 8
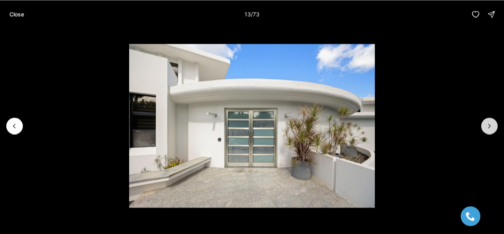
click at [493, 123] on icon "Next slide" at bounding box center [490, 126] width 8 height 8
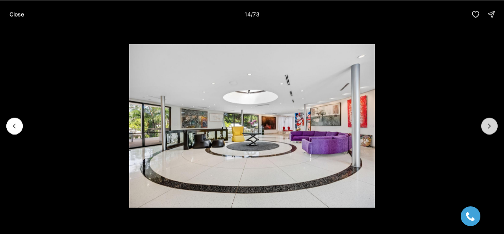
click at [493, 123] on icon "Next slide" at bounding box center [490, 126] width 8 height 8
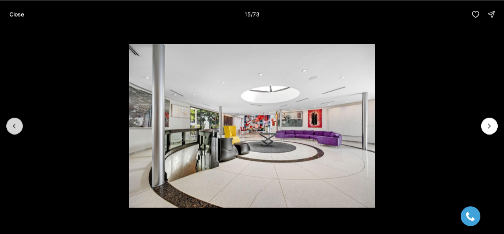
click at [10, 127] on button "Previous slide" at bounding box center [14, 125] width 17 height 17
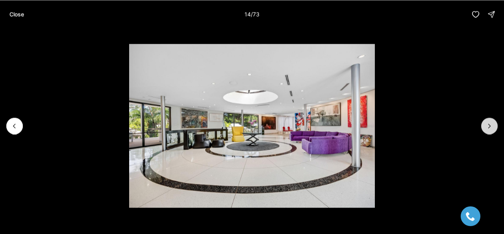
click at [495, 128] on button "Next slide" at bounding box center [490, 125] width 17 height 17
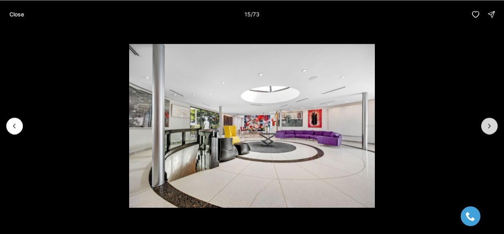
click at [489, 124] on icon "Next slide" at bounding box center [490, 126] width 2 height 4
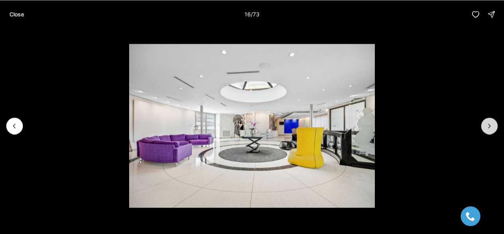
click at [489, 124] on icon "Next slide" at bounding box center [490, 126] width 2 height 4
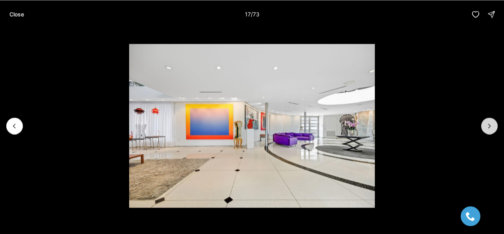
click at [489, 124] on icon "Next slide" at bounding box center [490, 126] width 2 height 4
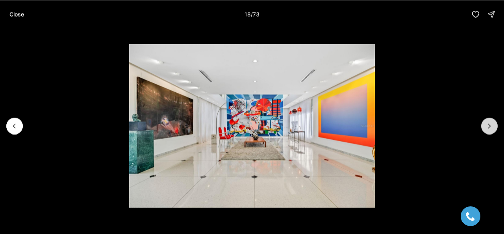
click at [489, 124] on icon "Next slide" at bounding box center [490, 126] width 2 height 4
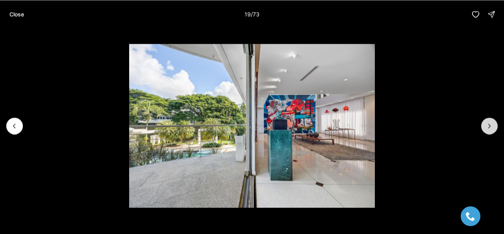
click at [489, 124] on icon "Next slide" at bounding box center [490, 126] width 2 height 4
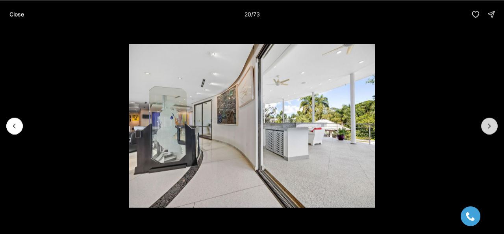
click at [489, 124] on icon "Next slide" at bounding box center [490, 126] width 2 height 4
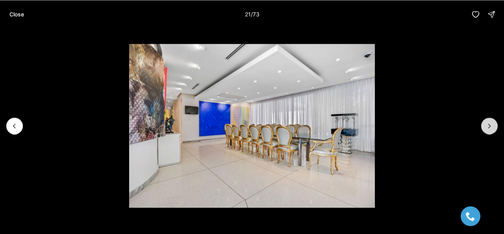
click at [489, 124] on icon "Next slide" at bounding box center [490, 126] width 2 height 4
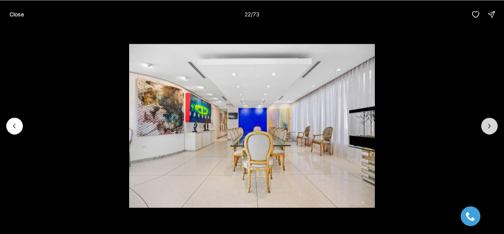
click at [489, 124] on icon "Next slide" at bounding box center [490, 126] width 2 height 4
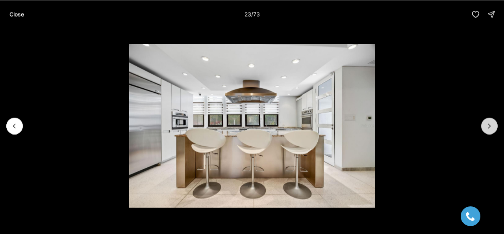
click at [489, 124] on icon "Next slide" at bounding box center [490, 126] width 2 height 4
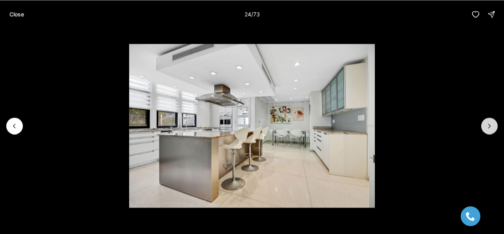
click at [489, 124] on icon "Next slide" at bounding box center [490, 126] width 2 height 4
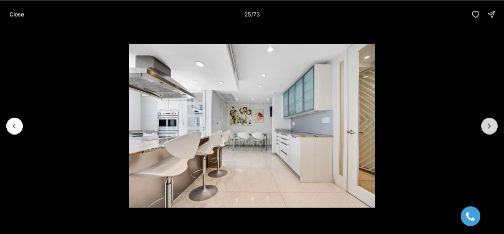
click at [489, 124] on icon "Next slide" at bounding box center [490, 126] width 2 height 4
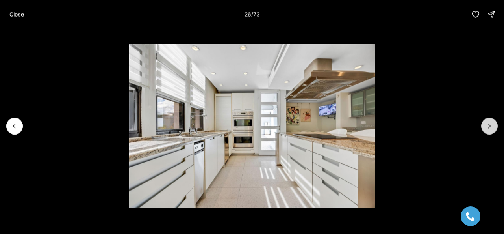
click at [489, 124] on icon "Next slide" at bounding box center [490, 126] width 2 height 4
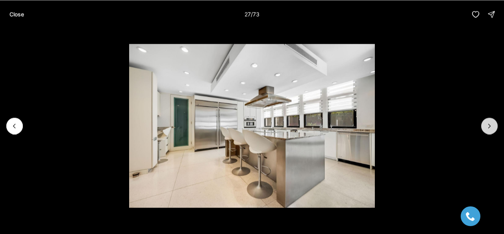
click at [489, 124] on icon "Next slide" at bounding box center [490, 126] width 2 height 4
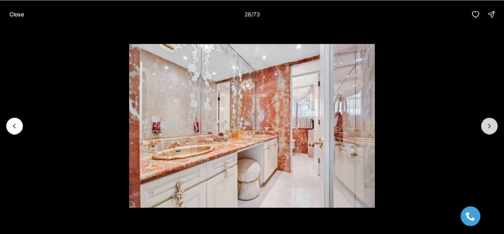
click at [489, 124] on icon "Next slide" at bounding box center [490, 126] width 2 height 4
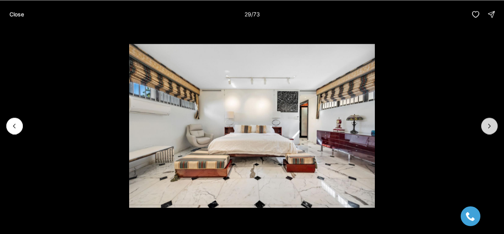
click at [489, 124] on icon "Next slide" at bounding box center [490, 126] width 2 height 4
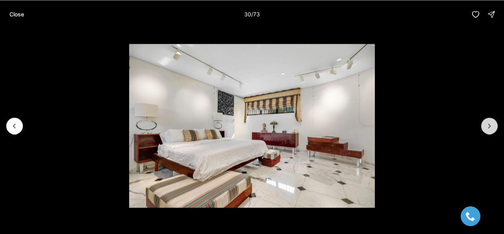
click at [489, 124] on icon "Next slide" at bounding box center [490, 126] width 2 height 4
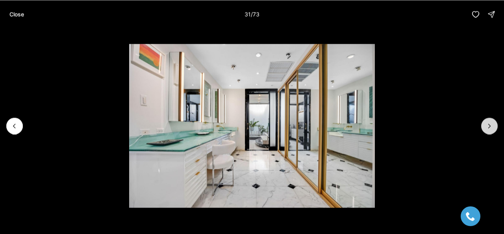
click at [489, 124] on icon "Next slide" at bounding box center [490, 126] width 2 height 4
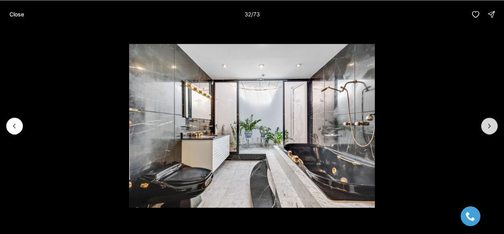
click at [489, 124] on icon "Next slide" at bounding box center [490, 126] width 2 height 4
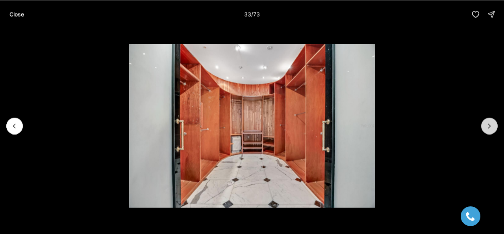
click at [489, 124] on icon "Next slide" at bounding box center [490, 126] width 2 height 4
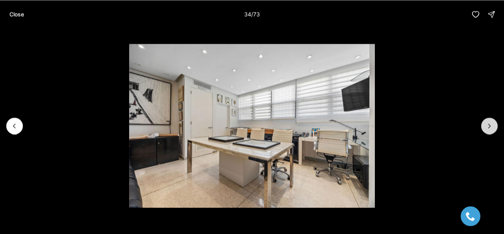
click at [489, 124] on icon "Next slide" at bounding box center [490, 126] width 2 height 4
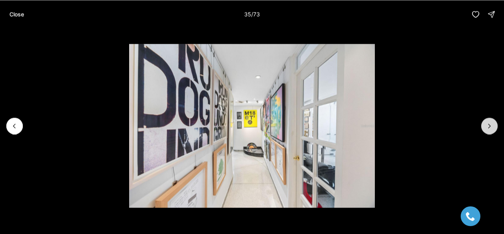
click at [489, 124] on icon "Next slide" at bounding box center [490, 126] width 2 height 4
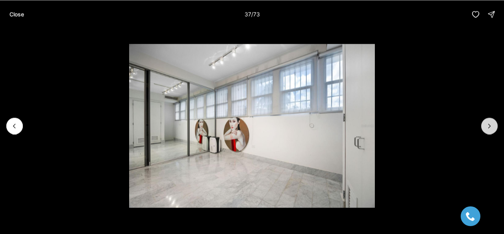
click at [489, 124] on icon "Next slide" at bounding box center [490, 126] width 2 height 4
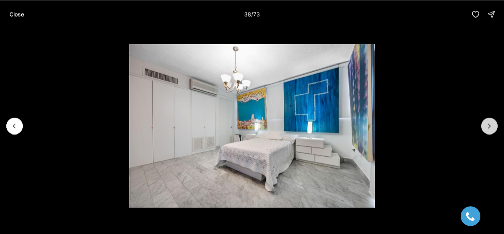
click at [489, 124] on icon "Next slide" at bounding box center [490, 126] width 2 height 4
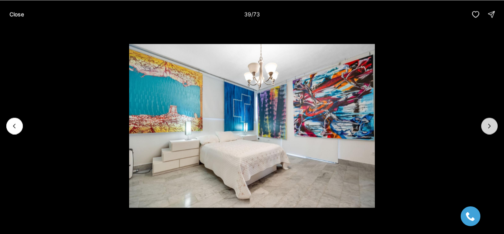
click at [489, 124] on icon "Next slide" at bounding box center [490, 126] width 2 height 4
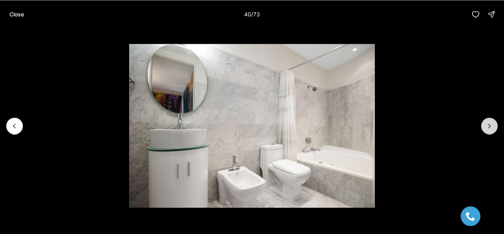
click at [489, 124] on icon "Next slide" at bounding box center [490, 126] width 2 height 4
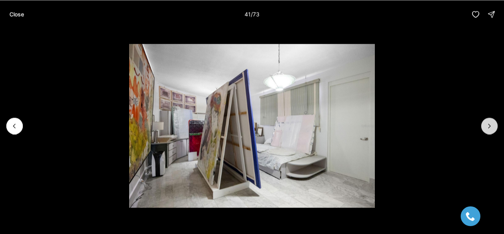
click at [489, 124] on icon "Next slide" at bounding box center [490, 126] width 2 height 4
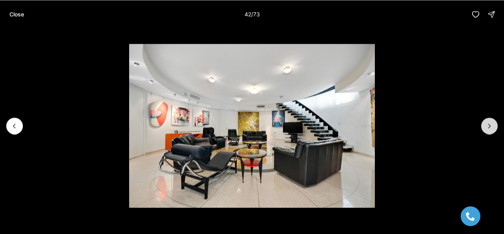
click at [489, 124] on icon "Next slide" at bounding box center [490, 126] width 2 height 4
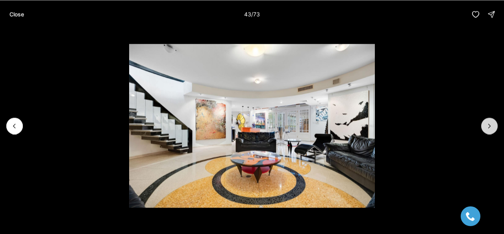
click at [489, 124] on icon "Next slide" at bounding box center [490, 126] width 2 height 4
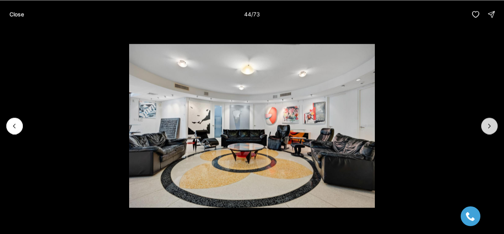
click at [489, 124] on icon "Next slide" at bounding box center [490, 126] width 2 height 4
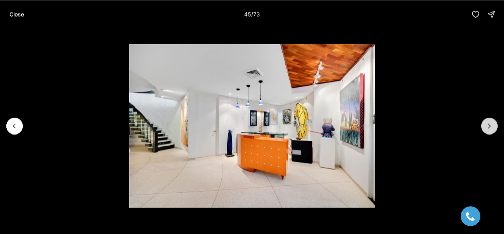
click at [489, 124] on icon "Next slide" at bounding box center [490, 126] width 2 height 4
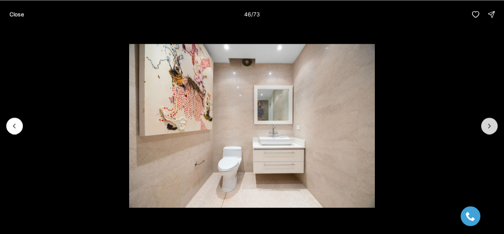
click at [489, 124] on icon "Next slide" at bounding box center [490, 126] width 2 height 4
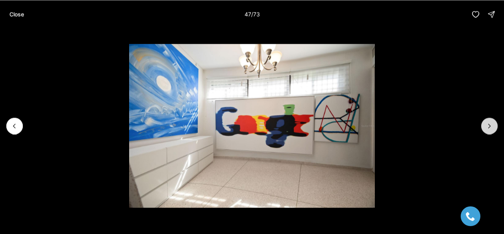
click at [489, 124] on icon "Next slide" at bounding box center [490, 126] width 2 height 4
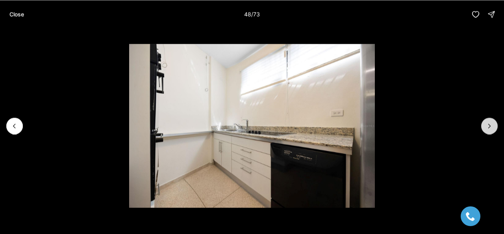
click at [489, 124] on icon "Next slide" at bounding box center [490, 126] width 2 height 4
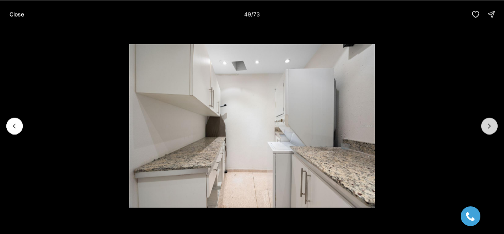
click at [489, 124] on icon "Next slide" at bounding box center [490, 126] width 2 height 4
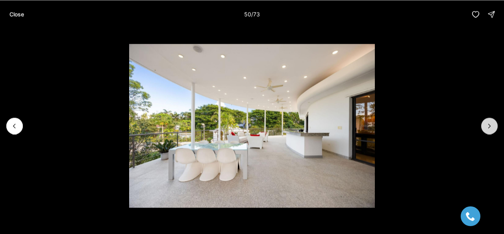
click at [489, 124] on icon "Next slide" at bounding box center [490, 126] width 2 height 4
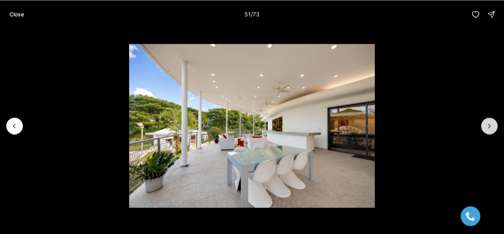
click at [489, 124] on icon "Next slide" at bounding box center [490, 126] width 2 height 4
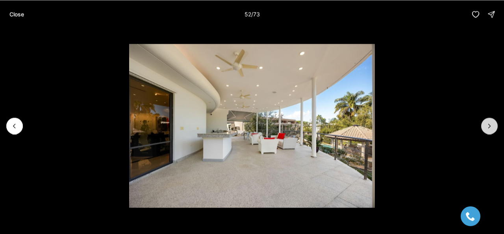
click at [489, 124] on icon "Next slide" at bounding box center [490, 126] width 2 height 4
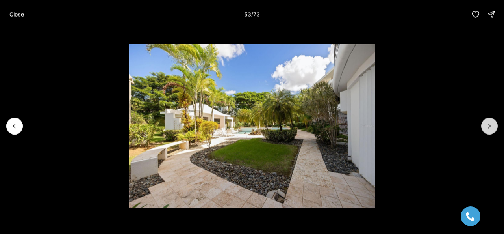
click at [489, 124] on icon "Next slide" at bounding box center [490, 126] width 2 height 4
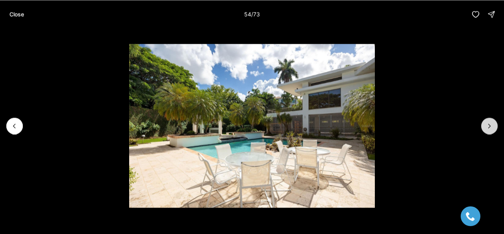
click at [489, 124] on icon "Next slide" at bounding box center [490, 126] width 2 height 4
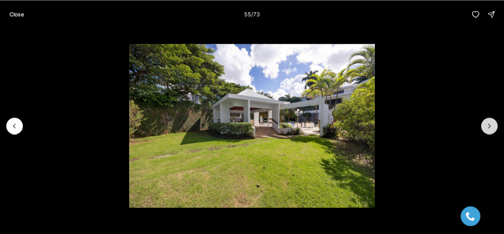
click at [489, 124] on icon "Next slide" at bounding box center [490, 126] width 2 height 4
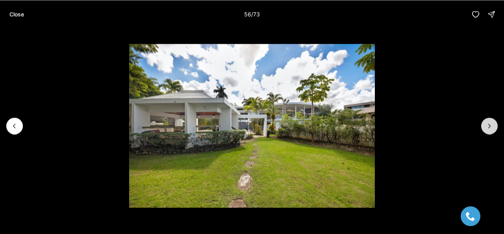
click at [489, 124] on icon "Next slide" at bounding box center [490, 126] width 2 height 4
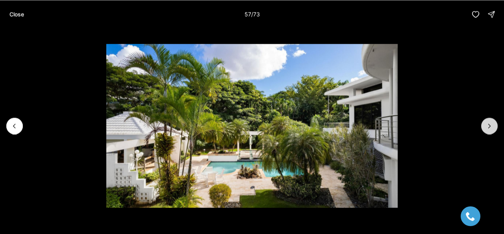
click at [489, 124] on icon "Next slide" at bounding box center [490, 126] width 2 height 4
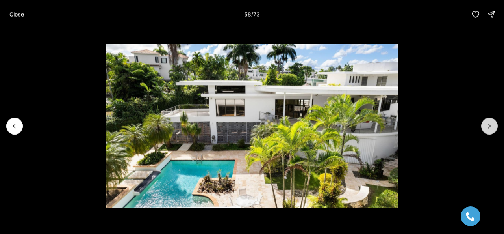
click at [489, 124] on icon "Next slide" at bounding box center [490, 126] width 2 height 4
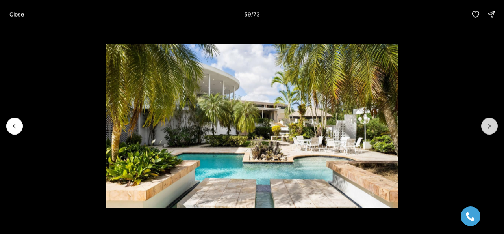
click at [489, 124] on icon "Next slide" at bounding box center [490, 126] width 2 height 4
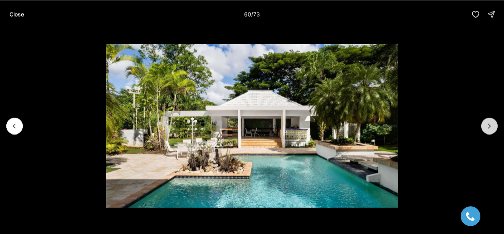
click at [489, 124] on icon "Next slide" at bounding box center [490, 126] width 2 height 4
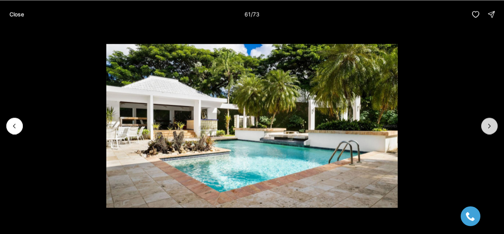
click at [489, 124] on icon "Next slide" at bounding box center [490, 126] width 2 height 4
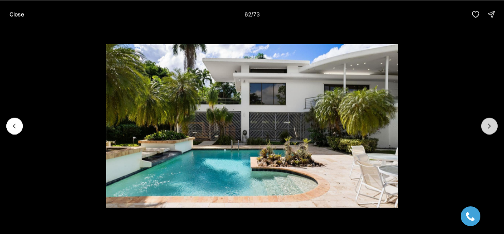
click at [489, 124] on icon "Next slide" at bounding box center [490, 126] width 2 height 4
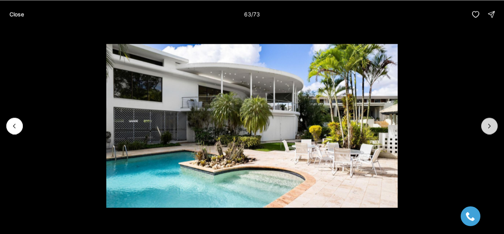
click at [489, 124] on icon "Next slide" at bounding box center [490, 126] width 2 height 4
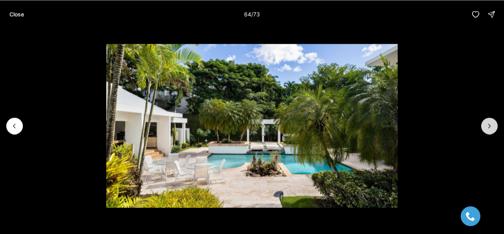
click at [489, 124] on icon "Next slide" at bounding box center [490, 126] width 2 height 4
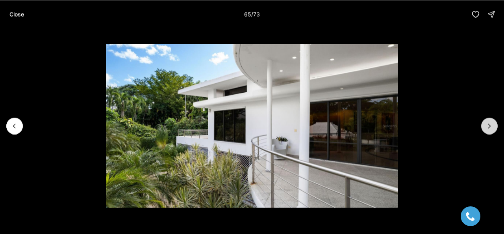
click at [489, 124] on icon "Next slide" at bounding box center [490, 126] width 2 height 4
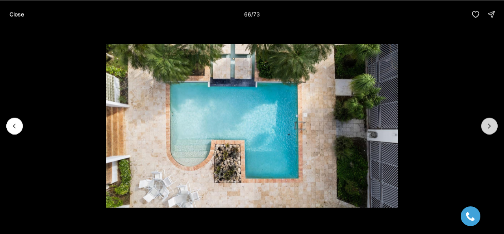
click at [489, 124] on icon "Next slide" at bounding box center [490, 126] width 2 height 4
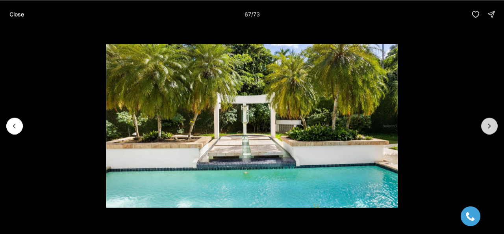
click at [489, 124] on icon "Next slide" at bounding box center [490, 126] width 2 height 4
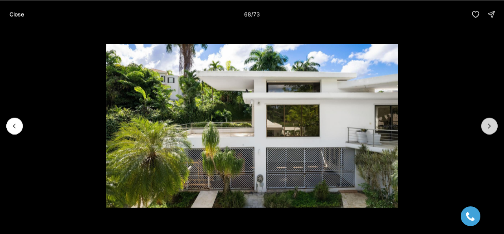
click at [489, 124] on icon "Next slide" at bounding box center [490, 126] width 2 height 4
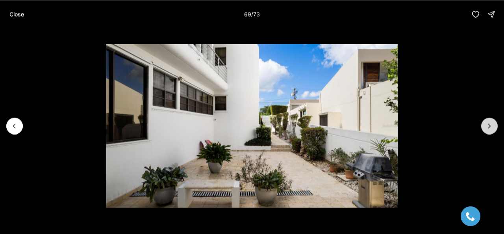
click at [489, 124] on icon "Next slide" at bounding box center [490, 126] width 2 height 4
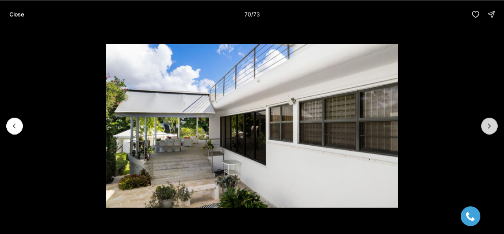
click at [489, 124] on icon "Next slide" at bounding box center [490, 126] width 2 height 4
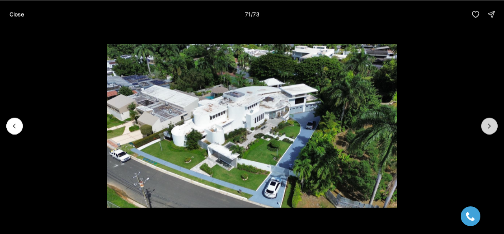
click at [489, 124] on icon "Next slide" at bounding box center [490, 126] width 2 height 4
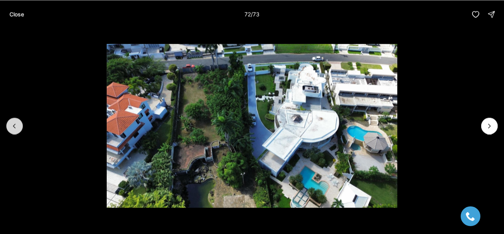
click at [12, 124] on icon "Previous slide" at bounding box center [15, 126] width 8 height 8
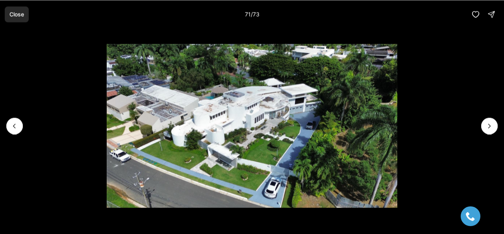
click at [15, 14] on p "Close" at bounding box center [16, 14] width 15 height 6
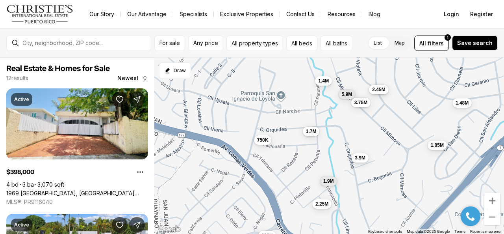
click at [381, 93] on button "2.45M" at bounding box center [378, 89] width 19 height 9
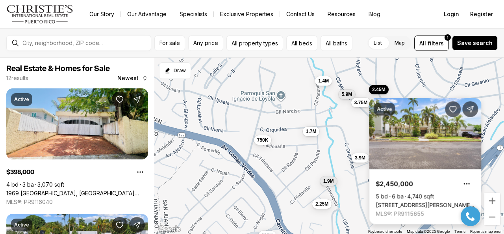
click at [404, 201] on link "[STREET_ADDRESS][PERSON_NAME][PERSON_NAME]" at bounding box center [425, 204] width 99 height 7
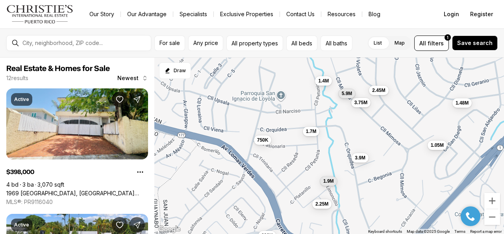
click at [345, 92] on span "5.9M" at bounding box center [347, 93] width 11 height 6
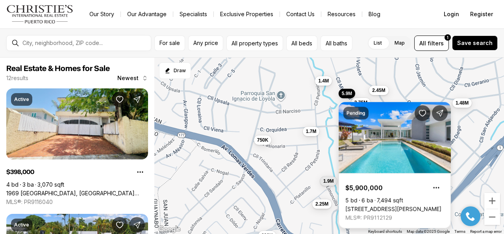
click at [376, 205] on link "[STREET_ADDRESS][PERSON_NAME]" at bounding box center [394, 208] width 96 height 7
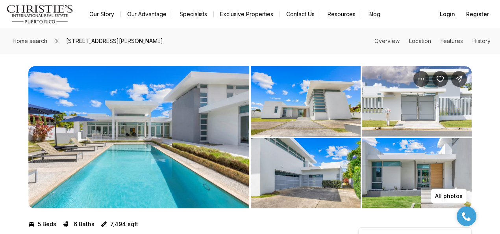
click at [169, 123] on img "View image gallery" at bounding box center [138, 137] width 221 height 142
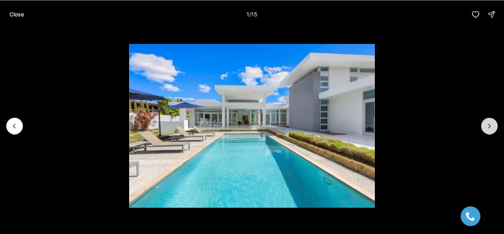
click at [488, 126] on icon "Next slide" at bounding box center [490, 126] width 8 height 8
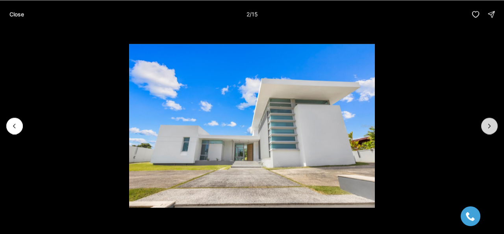
click at [488, 126] on icon "Next slide" at bounding box center [490, 126] width 8 height 8
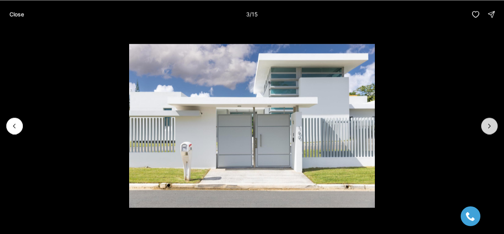
click at [488, 126] on icon "Next slide" at bounding box center [490, 126] width 8 height 8
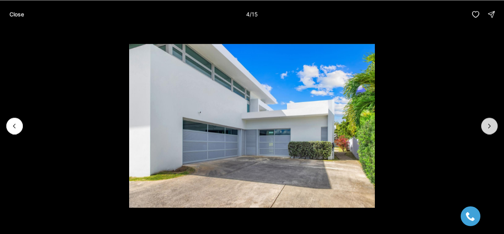
click at [488, 126] on icon "Next slide" at bounding box center [490, 126] width 8 height 8
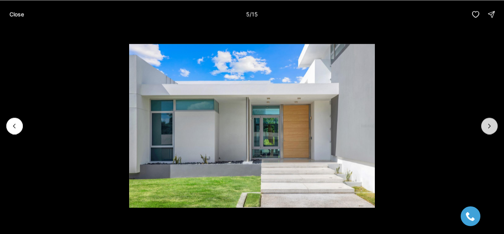
click at [488, 126] on icon "Next slide" at bounding box center [490, 126] width 8 height 8
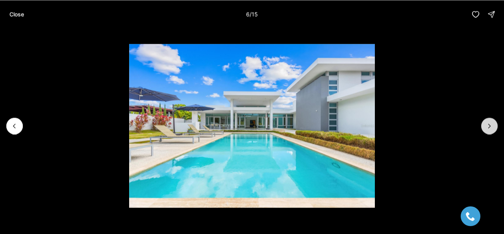
click at [488, 126] on icon "Next slide" at bounding box center [490, 126] width 8 height 8
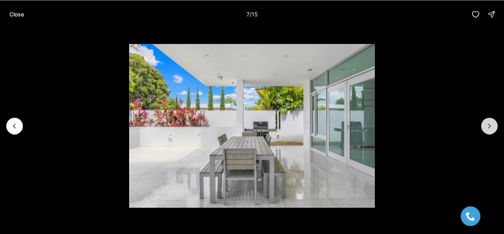
click at [488, 126] on icon "Next slide" at bounding box center [490, 126] width 8 height 8
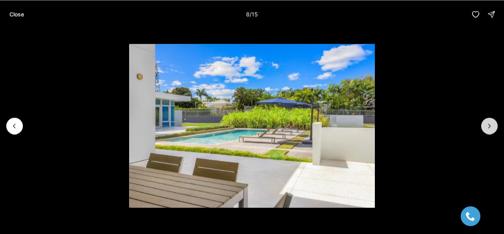
click at [488, 126] on icon "Next slide" at bounding box center [490, 126] width 8 height 8
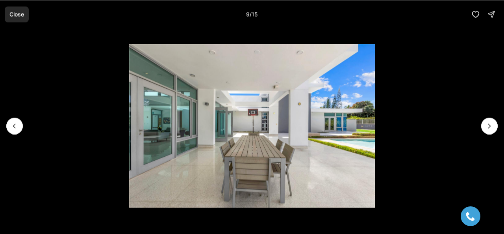
click at [12, 15] on p "Close" at bounding box center [16, 14] width 15 height 6
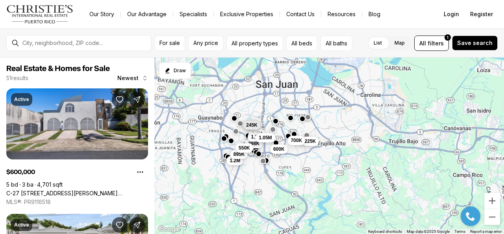
drag, startPoint x: 305, startPoint y: 131, endPoint x: 361, endPoint y: 134, distance: 56.0
click at [360, 135] on div "398K 1.4M 1.7M 1.05M 600K 1.2M 225K 700K 895K 280K 245K 550K" at bounding box center [329, 146] width 350 height 177
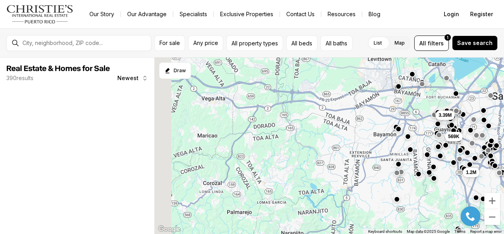
drag, startPoint x: 219, startPoint y: 138, endPoint x: 288, endPoint y: 139, distance: 69.4
click at [288, 139] on div "600K 1.2M 225K 173K 493K 115K 2.3M 3.39M 569K" at bounding box center [329, 146] width 350 height 177
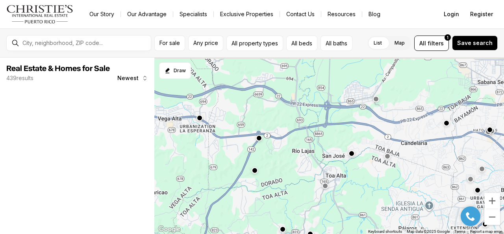
drag, startPoint x: 266, startPoint y: 119, endPoint x: 287, endPoint y: 153, distance: 39.3
click at [287, 153] on div at bounding box center [329, 146] width 350 height 177
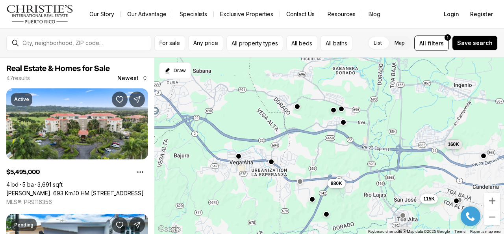
drag, startPoint x: 250, startPoint y: 128, endPoint x: 325, endPoint y: 186, distance: 94.4
click at [325, 186] on div "185K 225K 490K 1.2M 115K 880K 160K 595K 225K" at bounding box center [329, 146] width 350 height 177
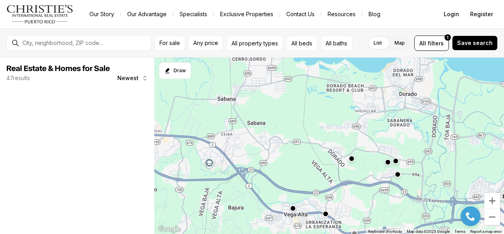
drag, startPoint x: 307, startPoint y: 127, endPoint x: 349, endPoint y: 149, distance: 47.2
click at [364, 166] on div "115K 880K 160K" at bounding box center [329, 146] width 350 height 177
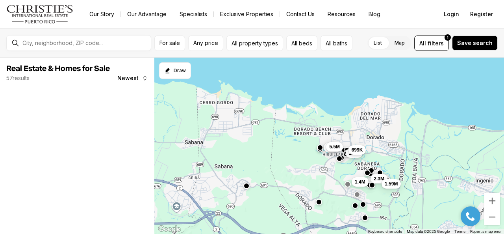
drag, startPoint x: 355, startPoint y: 123, endPoint x: 322, endPoint y: 170, distance: 57.7
click at [322, 170] on div "880K 160K 8.8M 295K 2.3M 1.59M 1.4M 5.5M 699K 1.4M" at bounding box center [329, 146] width 350 height 177
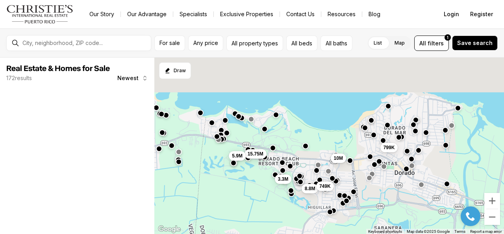
drag, startPoint x: 323, startPoint y: 90, endPoint x: 317, endPoint y: 141, distance: 51.2
click at [317, 141] on div "8.8M 2.3M 749K 10M 799K 3.3M 15.75M 5.9M" at bounding box center [329, 146] width 350 height 177
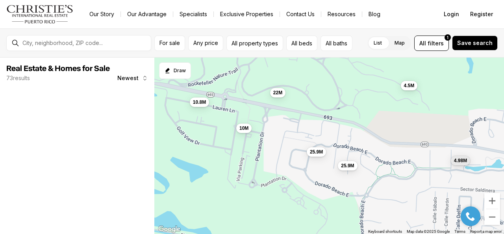
drag, startPoint x: 283, startPoint y: 183, endPoint x: 303, endPoint y: 120, distance: 66.3
click at [303, 120] on div "4.5M 4.98M 10M 12.5M 10M 25.9M 25.9M 29.95M 22M 10.8M" at bounding box center [329, 146] width 350 height 177
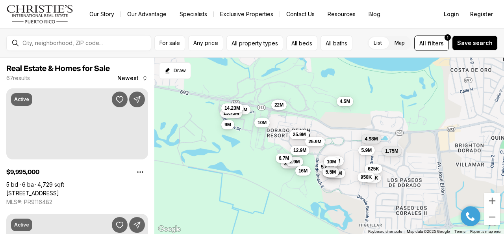
drag, startPoint x: 354, startPoint y: 118, endPoint x: 319, endPoint y: 127, distance: 35.7
click at [319, 127] on div "4.5M 4.98M 10M 25.9M 25.9M 22M 10.8M 749K 3.3M 15.75M 6M 5.9M 8.3M 625K 5.45M 9…" at bounding box center [329, 146] width 350 height 177
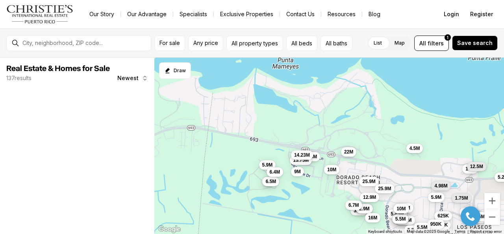
drag, startPoint x: 242, startPoint y: 110, endPoint x: 322, endPoint y: 194, distance: 116.2
click at [322, 197] on div "4.5M 4.98M 10M 25.9M 25.9M 22M 10.8M 749K 3.3M 15.75M 6M 5.9M 8.3M 625K 5.45M 9…" at bounding box center [329, 146] width 350 height 177
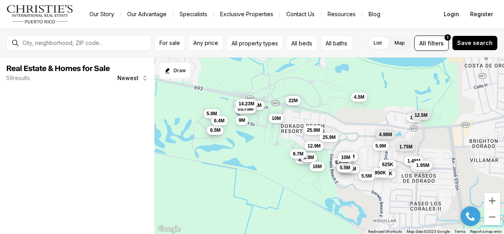
drag, startPoint x: 333, startPoint y: 156, endPoint x: 280, endPoint y: 129, distance: 59.2
click at [280, 129] on div "4.5M 4.98M 10M 25.9M 25.9M 22M 10.8M 749K 3.3M 15.75M 6M 5.9M 8.3M 625K 5.45M 9…" at bounding box center [329, 146] width 350 height 177
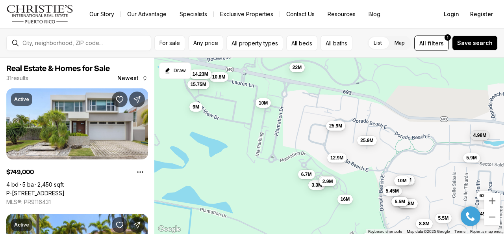
click at [337, 127] on span "25.9M" at bounding box center [335, 126] width 13 height 6
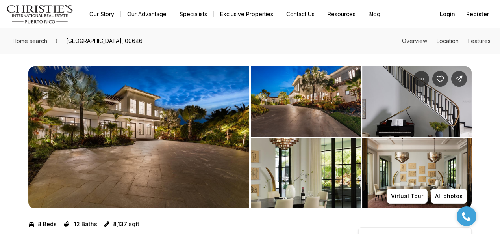
click at [145, 130] on img "View image gallery" at bounding box center [138, 137] width 221 height 142
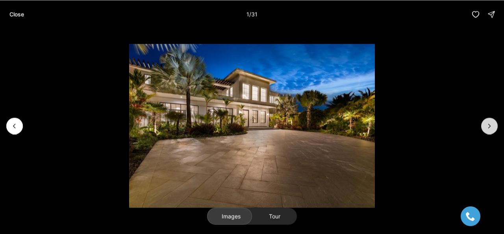
click at [491, 120] on button "Next slide" at bounding box center [490, 125] width 17 height 17
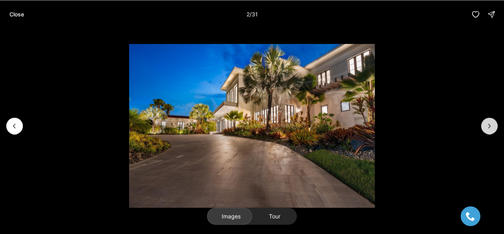
click at [491, 120] on button "Next slide" at bounding box center [490, 125] width 17 height 17
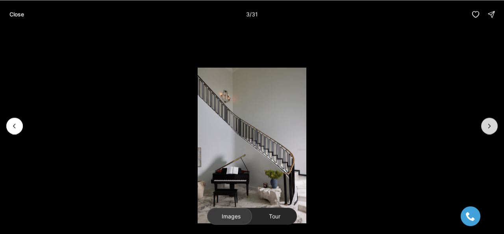
click at [489, 123] on icon "Next slide" at bounding box center [490, 126] width 8 height 8
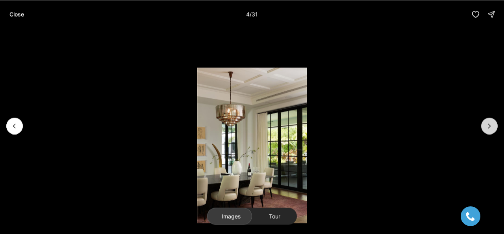
click at [489, 123] on icon "Next slide" at bounding box center [490, 126] width 8 height 8
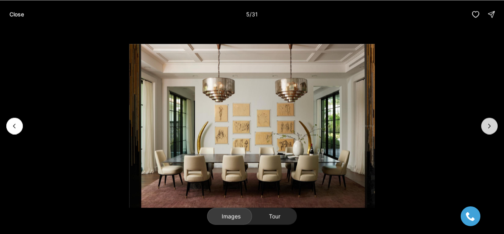
click at [489, 123] on icon "Next slide" at bounding box center [490, 126] width 8 height 8
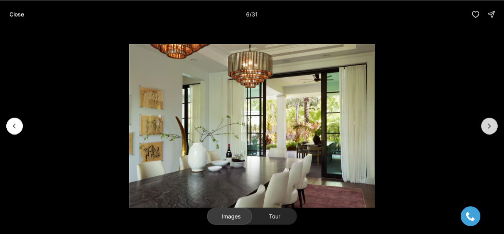
click at [489, 123] on icon "Next slide" at bounding box center [490, 126] width 8 height 8
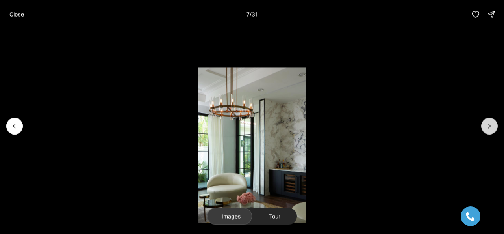
click at [489, 123] on icon "Next slide" at bounding box center [490, 126] width 8 height 8
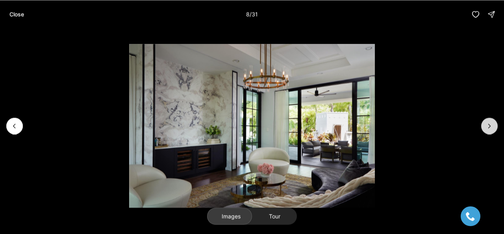
click at [489, 123] on icon "Next slide" at bounding box center [490, 126] width 8 height 8
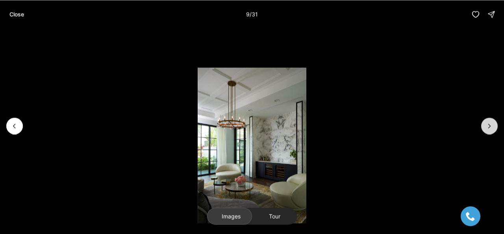
click at [489, 123] on icon "Next slide" at bounding box center [490, 126] width 8 height 8
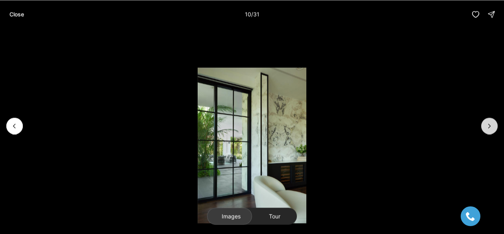
click at [489, 123] on icon "Next slide" at bounding box center [490, 126] width 8 height 8
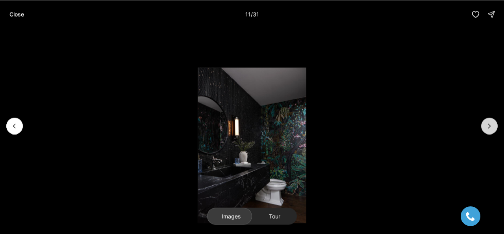
click at [489, 123] on icon "Next slide" at bounding box center [490, 126] width 8 height 8
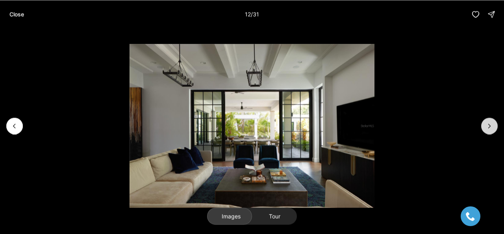
click at [489, 123] on icon "Next slide" at bounding box center [490, 126] width 8 height 8
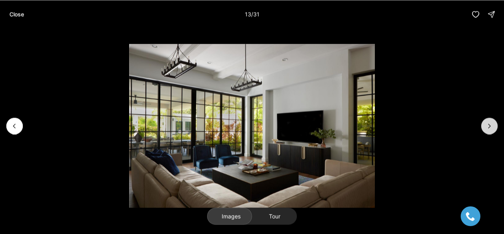
click at [489, 123] on icon "Next slide" at bounding box center [490, 126] width 8 height 8
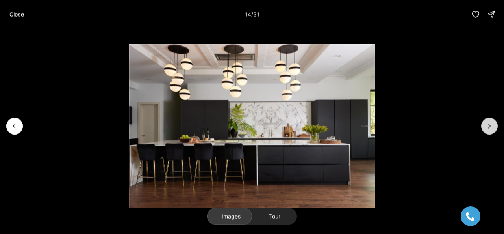
click at [489, 123] on icon "Next slide" at bounding box center [490, 126] width 8 height 8
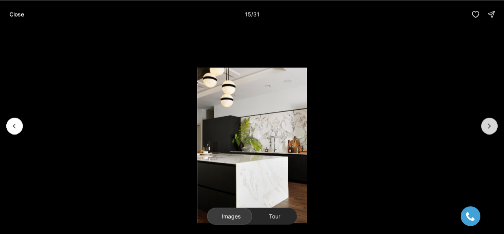
click at [489, 123] on icon "Next slide" at bounding box center [490, 126] width 8 height 8
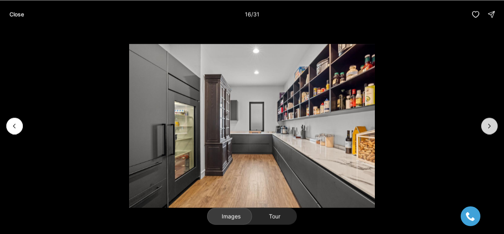
click at [489, 123] on icon "Next slide" at bounding box center [490, 126] width 8 height 8
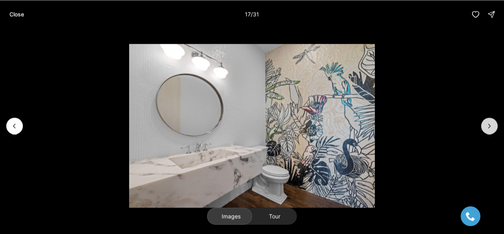
click at [489, 123] on icon "Next slide" at bounding box center [490, 126] width 8 height 8
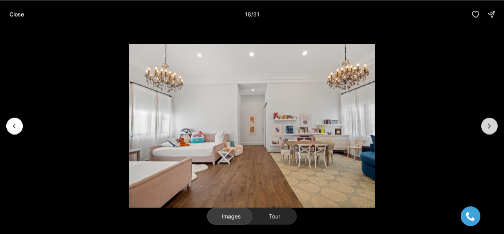
click at [489, 123] on icon "Next slide" at bounding box center [490, 126] width 8 height 8
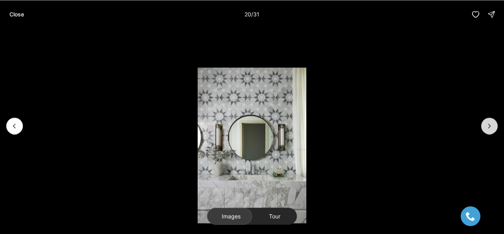
click at [489, 123] on icon "Next slide" at bounding box center [490, 126] width 8 height 8
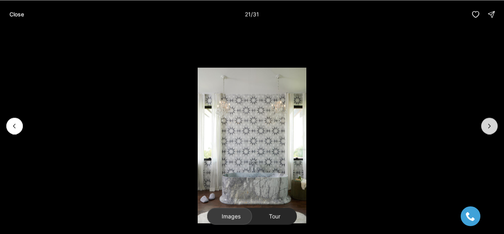
click at [489, 123] on icon "Next slide" at bounding box center [490, 126] width 8 height 8
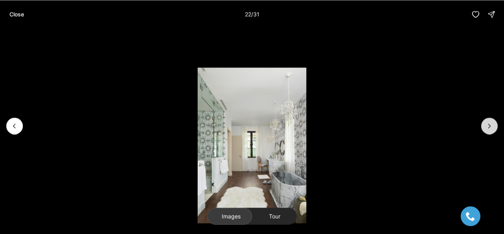
click at [489, 123] on icon "Next slide" at bounding box center [490, 126] width 8 height 8
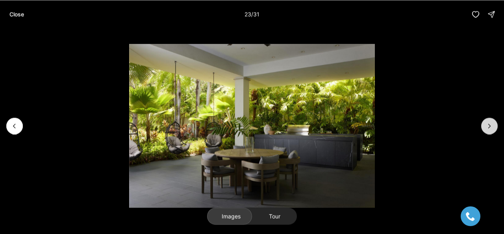
click at [489, 123] on icon "Next slide" at bounding box center [490, 126] width 8 height 8
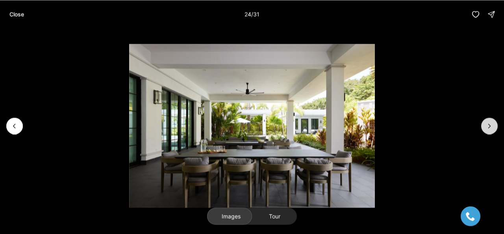
click at [489, 123] on icon "Next slide" at bounding box center [490, 126] width 8 height 8
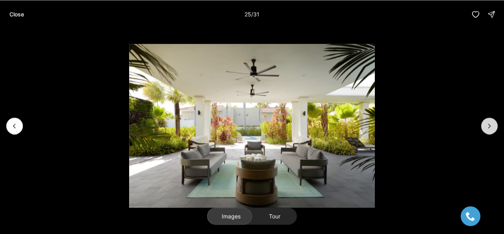
click at [489, 123] on icon "Next slide" at bounding box center [490, 126] width 8 height 8
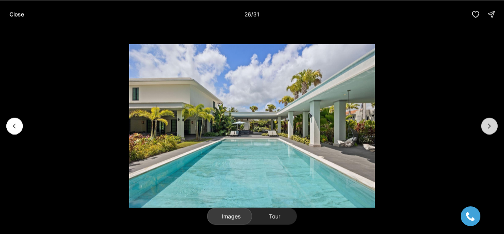
click at [489, 123] on icon "Next slide" at bounding box center [490, 126] width 8 height 8
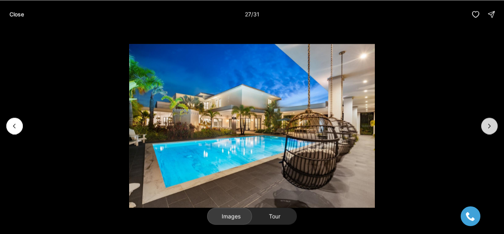
click at [489, 123] on icon "Next slide" at bounding box center [490, 126] width 8 height 8
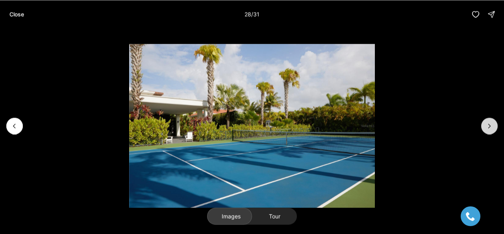
click at [489, 123] on icon "Next slide" at bounding box center [490, 126] width 8 height 8
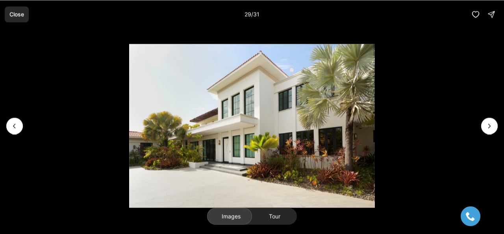
click at [19, 13] on p "Close" at bounding box center [16, 14] width 15 height 6
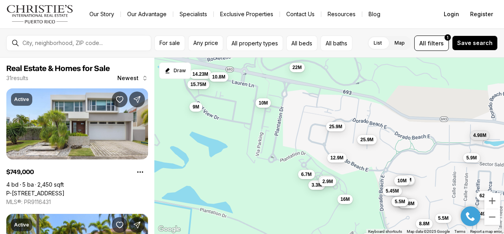
click at [374, 139] on button "25.9M" at bounding box center [366, 139] width 19 height 9
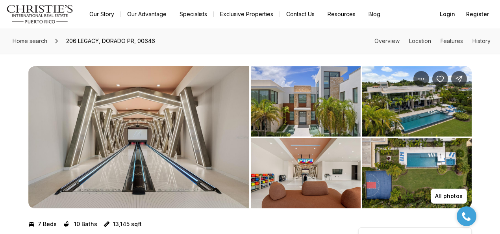
click at [135, 139] on img "View image gallery" at bounding box center [138, 137] width 221 height 142
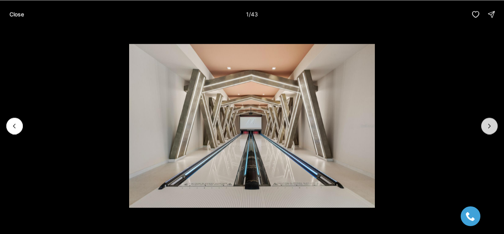
click at [488, 125] on icon "Next slide" at bounding box center [490, 126] width 8 height 8
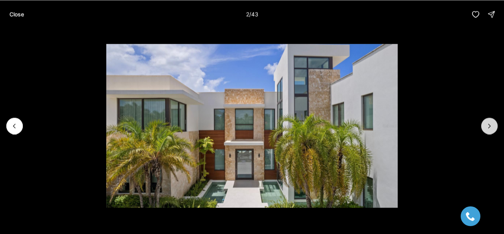
click at [488, 125] on icon "Next slide" at bounding box center [490, 126] width 8 height 8
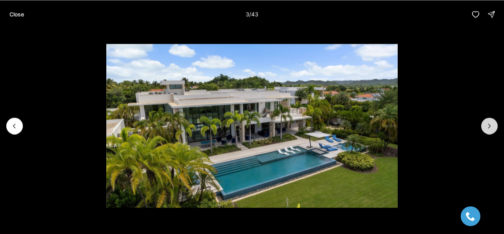
click at [488, 123] on icon "Next slide" at bounding box center [490, 126] width 8 height 8
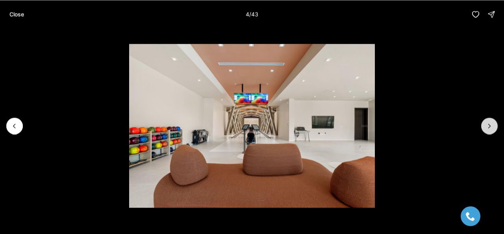
click at [488, 123] on icon "Next slide" at bounding box center [490, 126] width 8 height 8
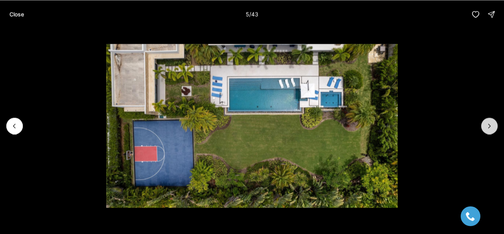
click at [488, 123] on icon "Next slide" at bounding box center [490, 126] width 8 height 8
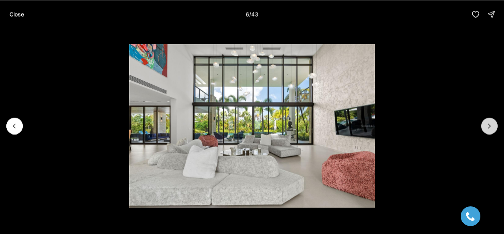
click at [488, 123] on icon "Next slide" at bounding box center [490, 126] width 8 height 8
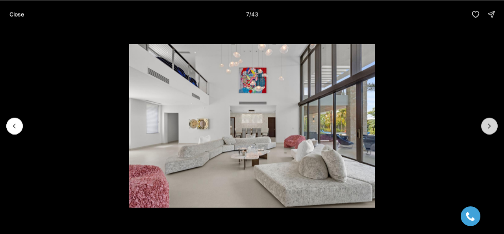
click at [488, 123] on icon "Next slide" at bounding box center [490, 126] width 8 height 8
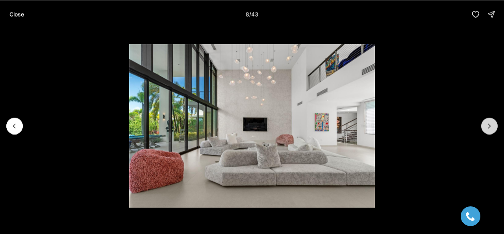
click at [488, 123] on icon "Next slide" at bounding box center [490, 126] width 8 height 8
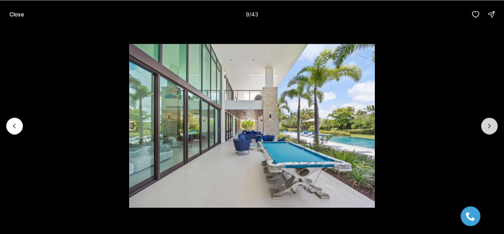
click at [488, 123] on icon "Next slide" at bounding box center [490, 126] width 8 height 8
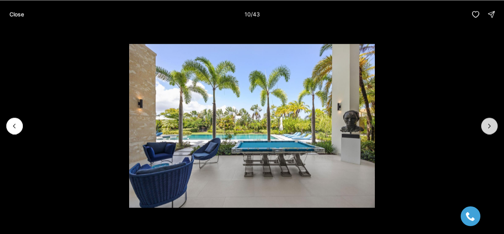
click at [495, 130] on button "Next slide" at bounding box center [490, 125] width 17 height 17
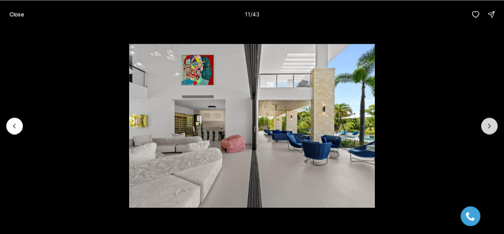
click at [495, 130] on button "Next slide" at bounding box center [490, 125] width 17 height 17
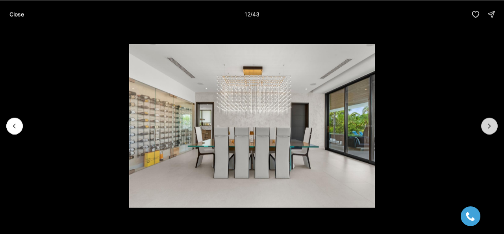
click at [489, 123] on icon "Next slide" at bounding box center [490, 126] width 8 height 8
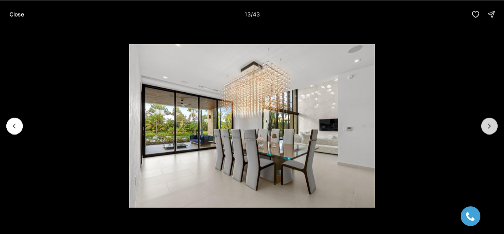
click at [489, 123] on icon "Next slide" at bounding box center [490, 126] width 8 height 8
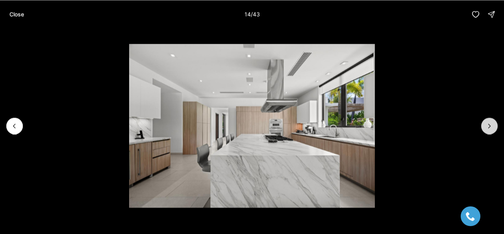
click at [489, 123] on icon "Next slide" at bounding box center [490, 126] width 8 height 8
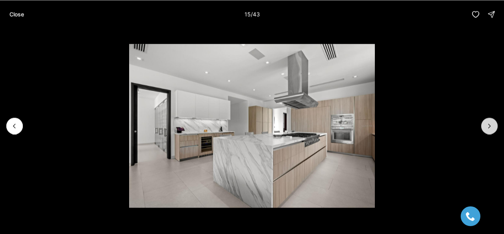
click at [489, 123] on icon "Next slide" at bounding box center [490, 126] width 8 height 8
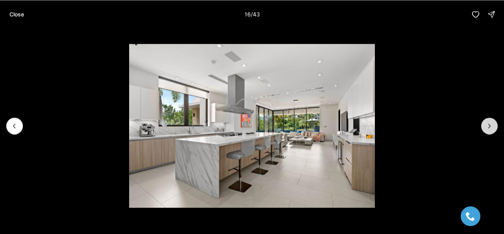
click at [489, 123] on icon "Next slide" at bounding box center [490, 126] width 8 height 8
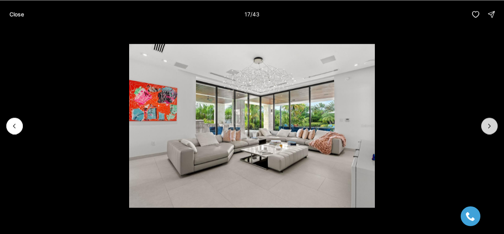
click at [489, 123] on icon "Next slide" at bounding box center [490, 126] width 8 height 8
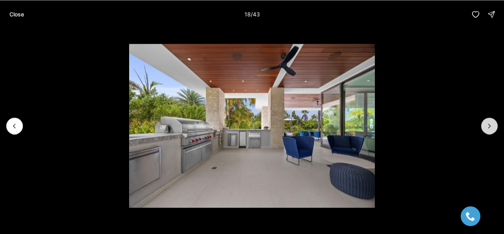
click at [489, 123] on icon "Next slide" at bounding box center [490, 126] width 8 height 8
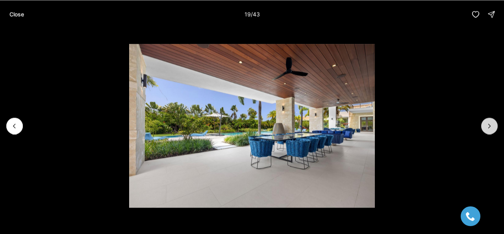
click at [489, 123] on icon "Next slide" at bounding box center [490, 126] width 8 height 8
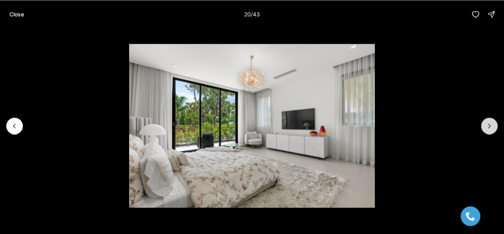
click at [489, 123] on icon "Next slide" at bounding box center [490, 126] width 8 height 8
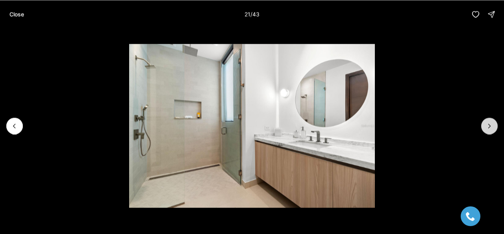
click at [489, 123] on icon "Next slide" at bounding box center [490, 126] width 8 height 8
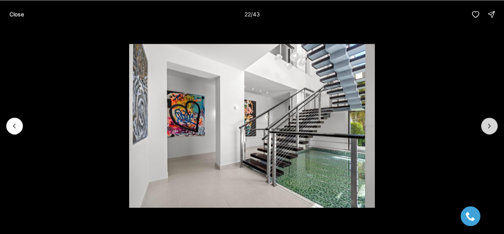
click at [489, 123] on icon "Next slide" at bounding box center [490, 126] width 8 height 8
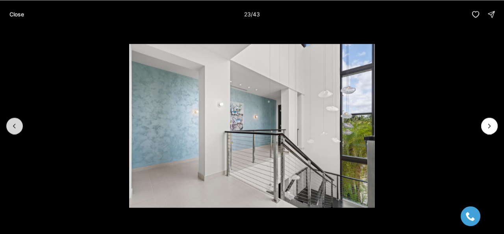
click at [15, 123] on icon "Previous slide" at bounding box center [15, 126] width 8 height 8
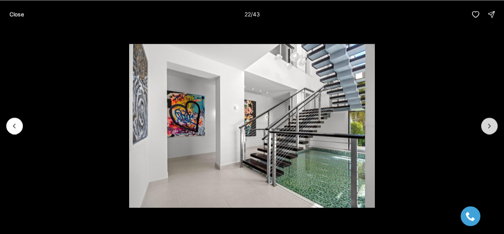
click at [491, 123] on icon "Next slide" at bounding box center [490, 126] width 8 height 8
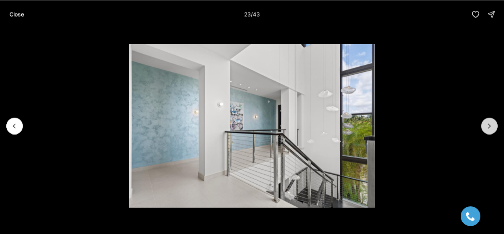
click at [489, 122] on icon "Next slide" at bounding box center [490, 126] width 8 height 8
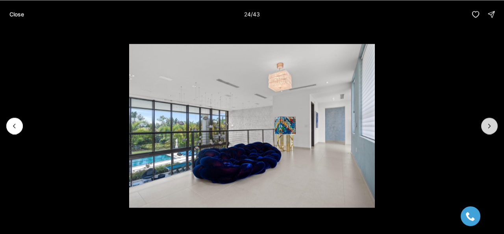
click at [489, 120] on button "Next slide" at bounding box center [490, 125] width 17 height 17
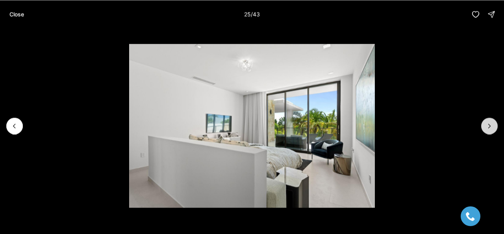
click at [489, 120] on button "Next slide" at bounding box center [490, 125] width 17 height 17
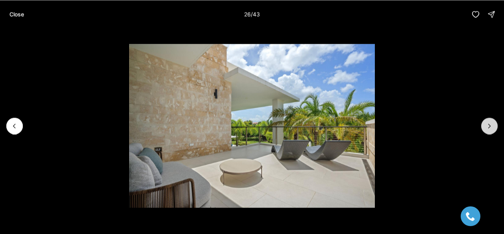
click at [489, 120] on button "Next slide" at bounding box center [490, 125] width 17 height 17
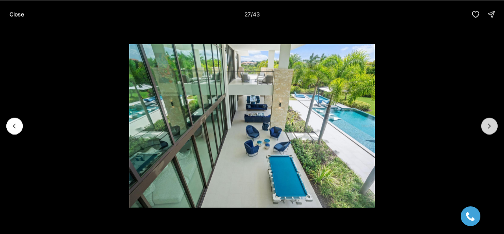
click at [489, 120] on button "Next slide" at bounding box center [490, 125] width 17 height 17
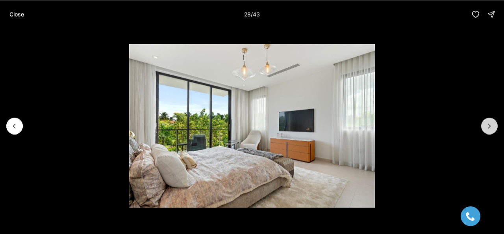
click at [489, 120] on button "Next slide" at bounding box center [490, 125] width 17 height 17
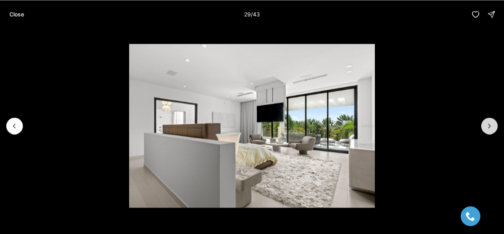
click at [489, 120] on button "Next slide" at bounding box center [490, 125] width 17 height 17
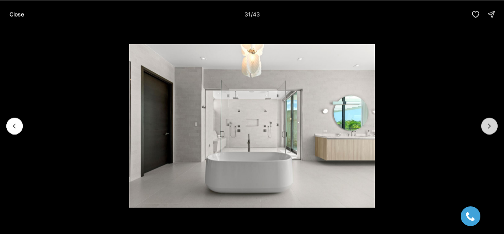
click at [489, 121] on button "Next slide" at bounding box center [490, 125] width 17 height 17
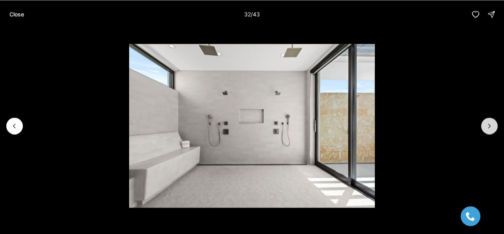
click at [489, 121] on button "Next slide" at bounding box center [490, 125] width 17 height 17
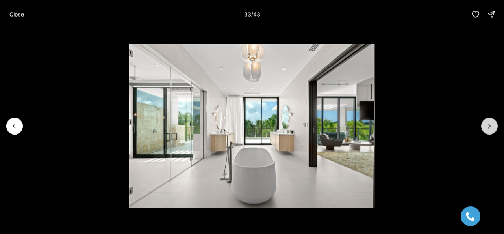
click at [489, 121] on button "Next slide" at bounding box center [490, 125] width 17 height 17
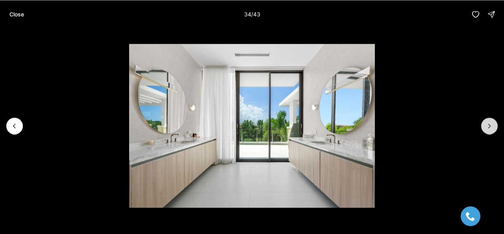
click at [489, 121] on button "Next slide" at bounding box center [490, 125] width 17 height 17
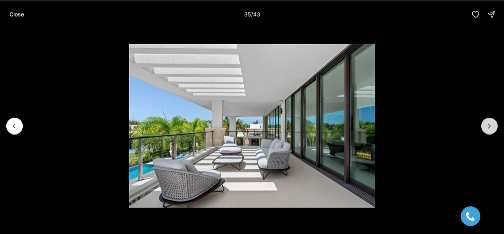
click at [489, 121] on button "Next slide" at bounding box center [490, 125] width 17 height 17
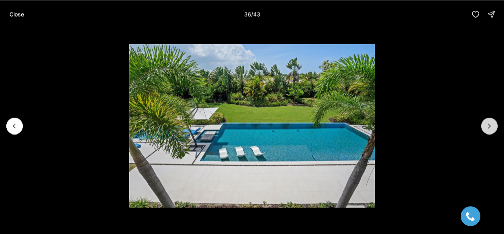
click at [489, 121] on button "Next slide" at bounding box center [490, 125] width 17 height 17
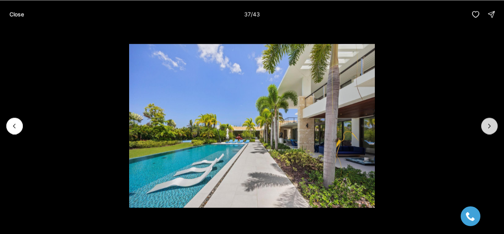
click at [489, 121] on button "Next slide" at bounding box center [490, 125] width 17 height 17
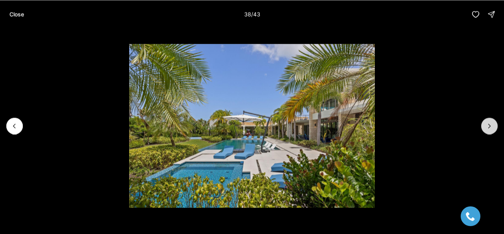
click at [489, 121] on button "Next slide" at bounding box center [490, 125] width 17 height 17
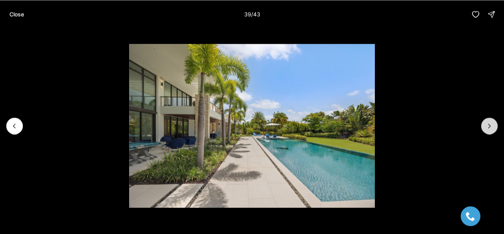
click at [489, 121] on button "Next slide" at bounding box center [490, 125] width 17 height 17
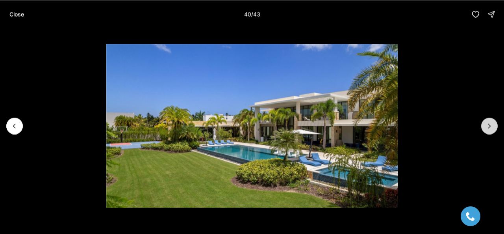
click at [489, 121] on button "Next slide" at bounding box center [490, 125] width 17 height 17
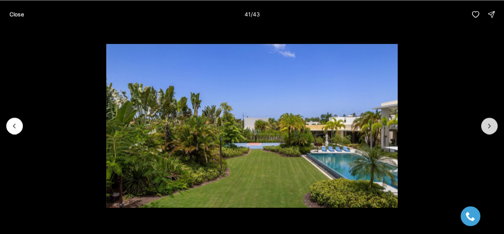
click at [488, 125] on icon "Next slide" at bounding box center [490, 126] width 8 height 8
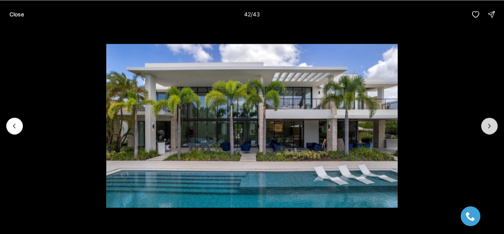
click at [488, 125] on icon "Next slide" at bounding box center [490, 126] width 8 height 8
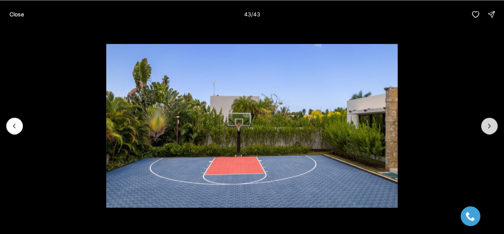
click at [488, 125] on div at bounding box center [490, 125] width 17 height 17
click at [15, 11] on p "Close" at bounding box center [16, 14] width 15 height 6
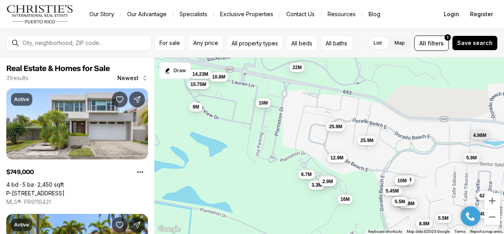
click at [316, 193] on div "749K 8.8M 3.3M 15.75M 6M 25.9M 5.9M 5.5M 8.3M 625K 5.45M 730K 950K 4.9M 9.98M 5…" at bounding box center [329, 146] width 350 height 177
click at [337, 178] on div "749K 8.8M 3.3M 15.75M 6M 25.9M 5.9M 5.5M 8.3M 625K 5.45M 730K 950K 4.9M 9.98M 5…" at bounding box center [329, 146] width 350 height 177
click at [330, 179] on span "2.9M" at bounding box center [328, 180] width 11 height 6
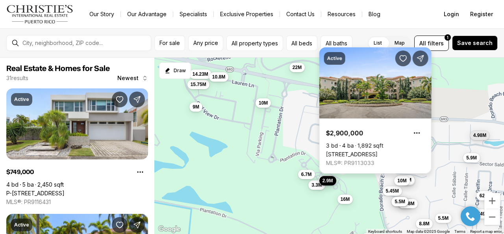
click at [378, 151] on link "[STREET_ADDRESS]" at bounding box center [352, 154] width 52 height 7
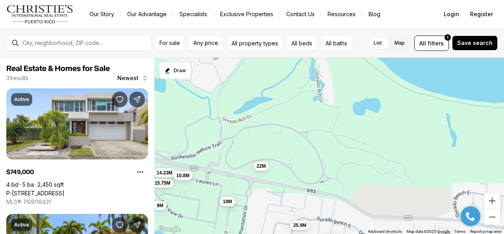
drag, startPoint x: 304, startPoint y: 122, endPoint x: 268, endPoint y: 222, distance: 106.3
click at [268, 222] on div "749K 8.8M 3.3M 15.75M 6M 25.9M 5.9M 5.5M 8.3M 625K 5.45M 730K 950K 4.9M 9.98M 5…" at bounding box center [329, 146] width 350 height 177
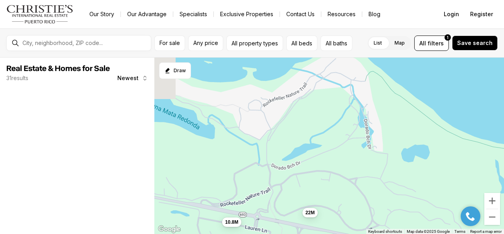
drag, startPoint x: 304, startPoint y: 156, endPoint x: 355, endPoint y: 205, distance: 70.8
click at [355, 205] on div "25.9M 4.98M 10.8M 25.9M 10M 22M" at bounding box center [329, 146] width 350 height 177
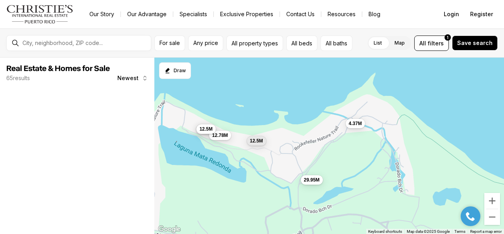
drag, startPoint x: 286, startPoint y: 95, endPoint x: 326, endPoint y: 131, distance: 54.4
click at [326, 131] on div "10.8M 22M 29.95M 4.5M 15.75M 11.5M 12.78M 12.5M 14.23M 12.5M 4.37M" at bounding box center [329, 146] width 350 height 177
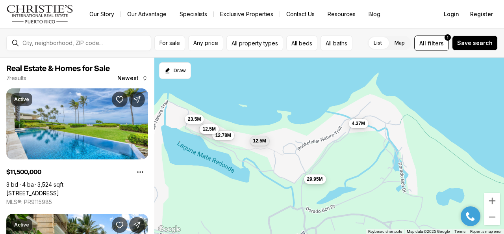
click at [314, 181] on span "29.95M" at bounding box center [315, 179] width 16 height 6
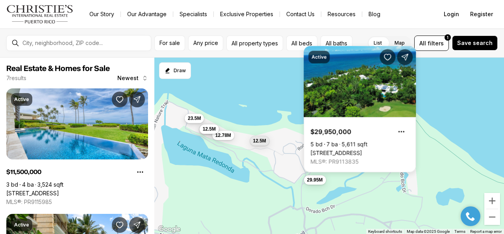
click at [199, 119] on span "23.5M" at bounding box center [194, 118] width 13 height 6
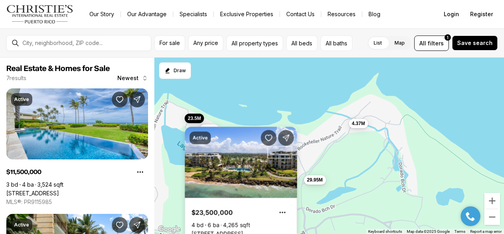
click at [219, 230] on link "[STREET_ADDRESS][PERSON_NAME]" at bounding box center [218, 233] width 52 height 7
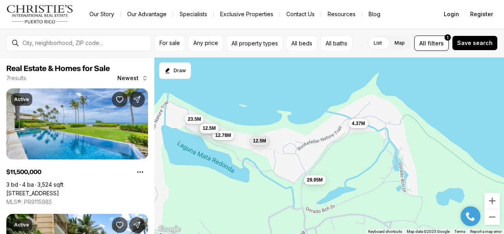
click at [201, 125] on button "12.5M" at bounding box center [209, 127] width 19 height 9
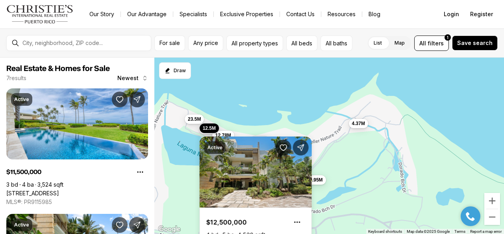
click at [222, 134] on div "Active $12,500,000 4 bd 5 ba 4,538 sqft [STREET_ADDRESS] MLS®: PR9113680" at bounding box center [256, 195] width 112 height 136
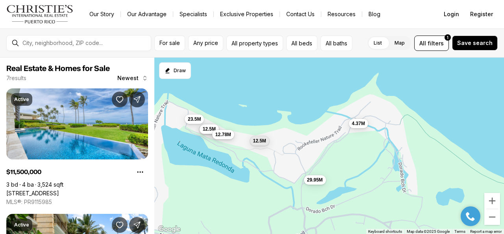
click at [226, 134] on span "12.78M" at bounding box center [224, 134] width 16 height 6
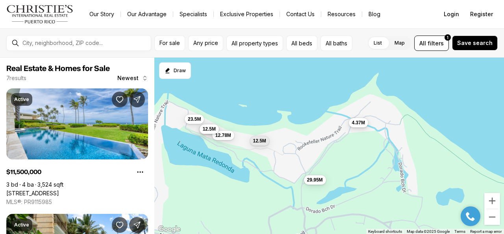
click at [363, 124] on span "4.37M" at bounding box center [358, 122] width 13 height 6
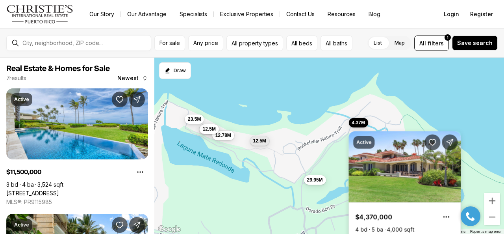
click at [383, 233] on link "[STREET_ADDRESS]" at bounding box center [381, 237] width 52 height 7
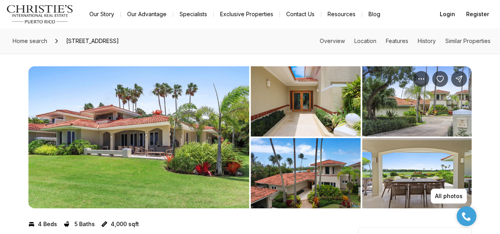
click at [115, 124] on img "View image gallery" at bounding box center [138, 137] width 221 height 142
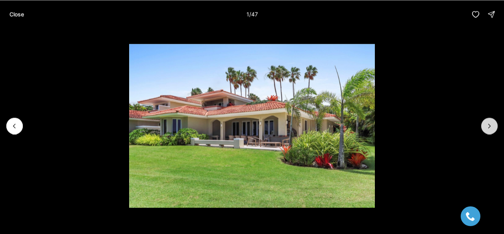
click at [489, 128] on icon "Next slide" at bounding box center [490, 126] width 8 height 8
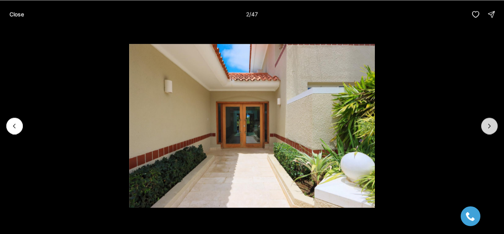
click at [489, 128] on icon "Next slide" at bounding box center [490, 126] width 8 height 8
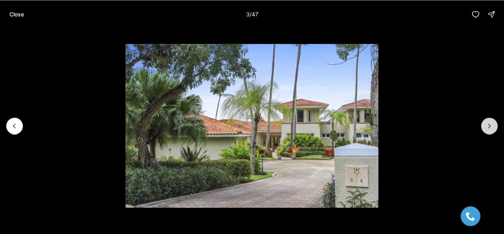
click at [489, 128] on icon "Next slide" at bounding box center [490, 126] width 8 height 8
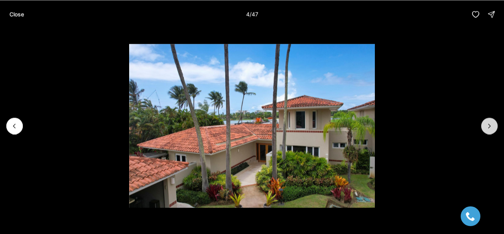
click at [489, 128] on icon "Next slide" at bounding box center [490, 126] width 8 height 8
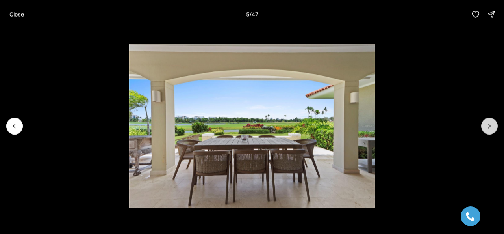
click at [489, 128] on icon "Next slide" at bounding box center [490, 126] width 8 height 8
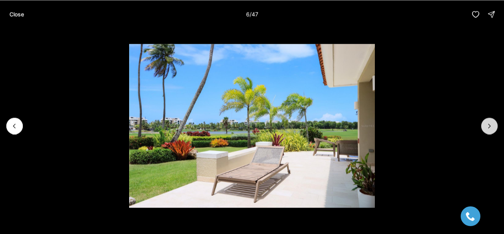
click at [489, 128] on icon "Next slide" at bounding box center [490, 126] width 8 height 8
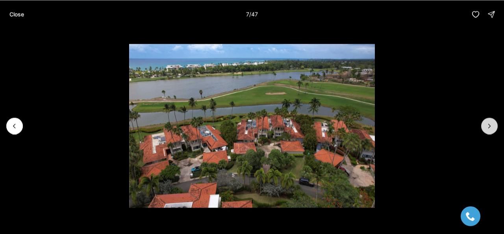
click at [489, 128] on icon "Next slide" at bounding box center [490, 126] width 8 height 8
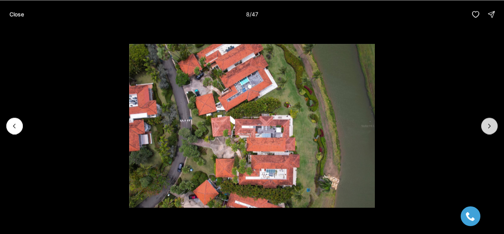
click at [489, 128] on icon "Next slide" at bounding box center [490, 126] width 8 height 8
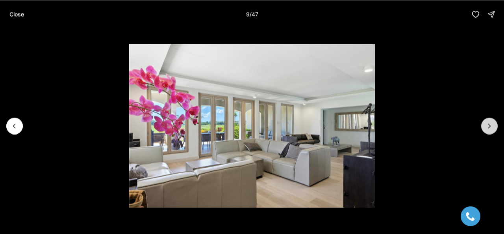
click at [489, 128] on icon "Next slide" at bounding box center [490, 126] width 8 height 8
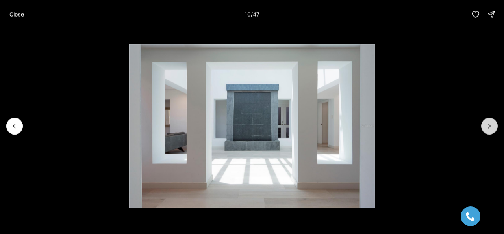
click at [489, 127] on icon "Next slide" at bounding box center [490, 126] width 8 height 8
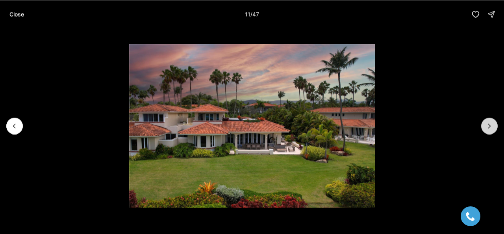
click at [489, 127] on icon "Next slide" at bounding box center [490, 126] width 8 height 8
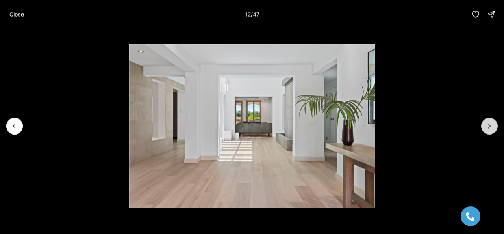
click at [489, 127] on icon "Next slide" at bounding box center [490, 126] width 8 height 8
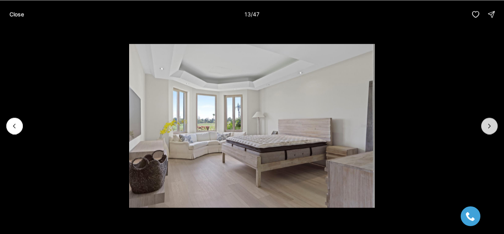
click at [489, 127] on icon "Next slide" at bounding box center [490, 126] width 8 height 8
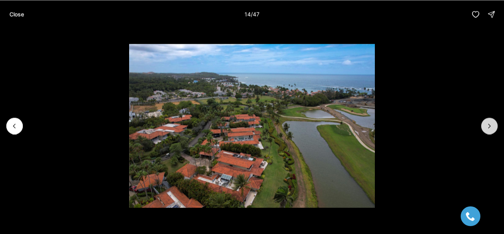
click at [489, 127] on icon "Next slide" at bounding box center [490, 126] width 8 height 8
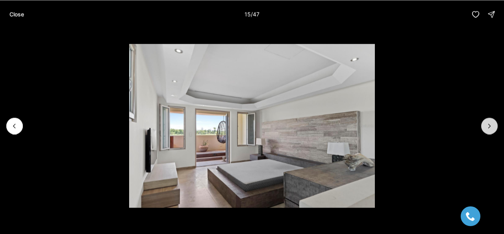
click at [489, 127] on icon "Next slide" at bounding box center [490, 126] width 8 height 8
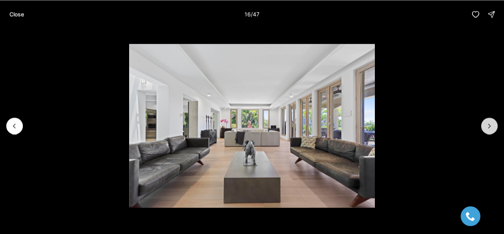
click at [489, 127] on icon "Next slide" at bounding box center [490, 126] width 8 height 8
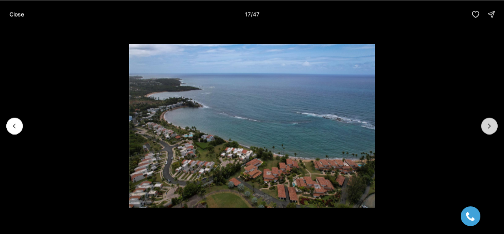
click at [489, 127] on icon "Next slide" at bounding box center [490, 126] width 8 height 8
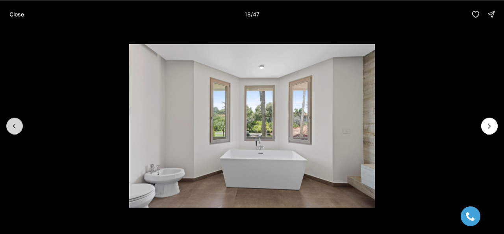
click at [15, 119] on button "Previous slide" at bounding box center [14, 125] width 17 height 17
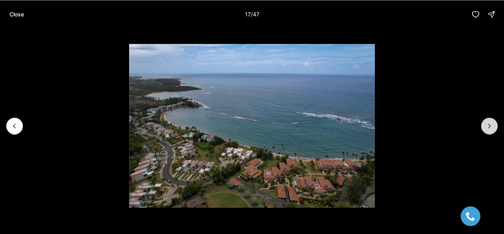
click at [489, 120] on button "Next slide" at bounding box center [490, 125] width 17 height 17
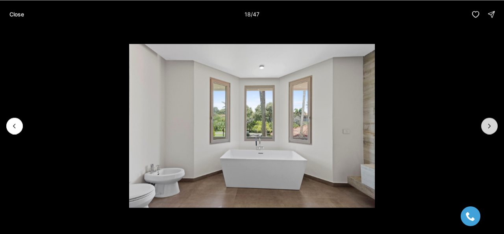
click at [489, 120] on button "Next slide" at bounding box center [490, 125] width 17 height 17
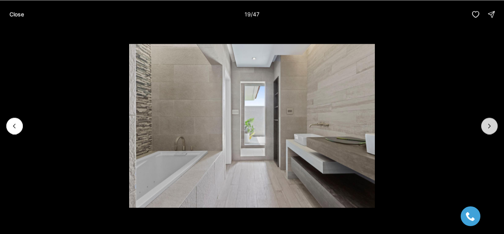
click at [489, 120] on button "Next slide" at bounding box center [490, 125] width 17 height 17
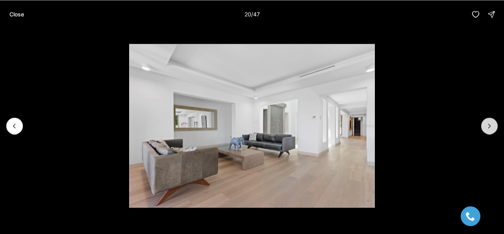
click at [489, 120] on button "Next slide" at bounding box center [490, 125] width 17 height 17
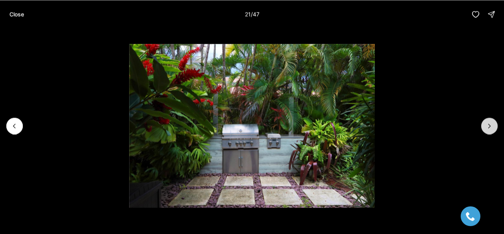
click at [489, 120] on button "Next slide" at bounding box center [490, 125] width 17 height 17
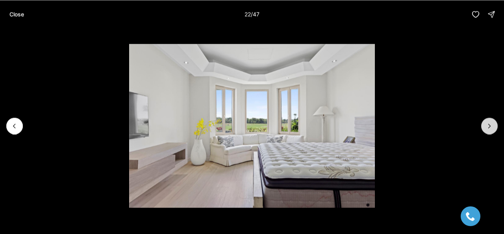
click at [489, 120] on button "Next slide" at bounding box center [490, 125] width 17 height 17
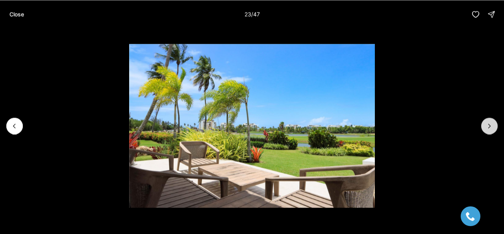
click at [489, 120] on button "Next slide" at bounding box center [490, 125] width 17 height 17
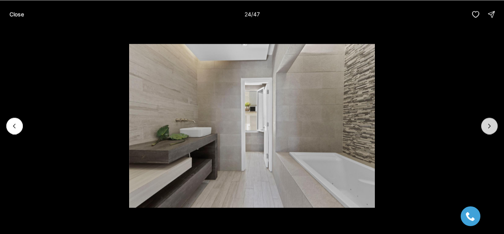
click at [489, 120] on button "Next slide" at bounding box center [490, 125] width 17 height 17
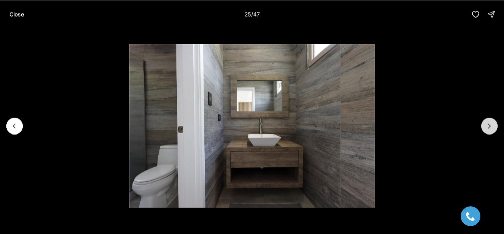
click at [489, 120] on button "Next slide" at bounding box center [490, 125] width 17 height 17
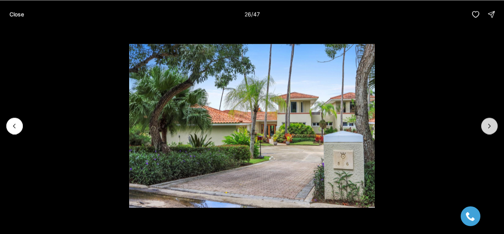
click at [489, 120] on button "Next slide" at bounding box center [490, 125] width 17 height 17
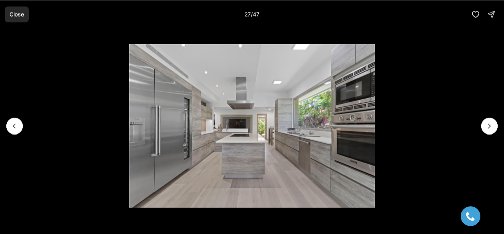
click at [24, 13] on button "Close" at bounding box center [17, 14] width 24 height 16
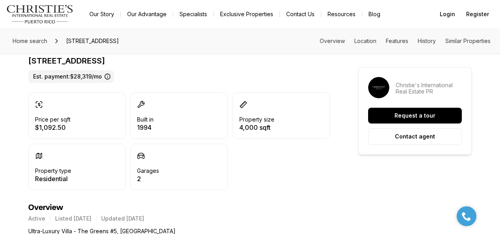
scroll to position [236, 0]
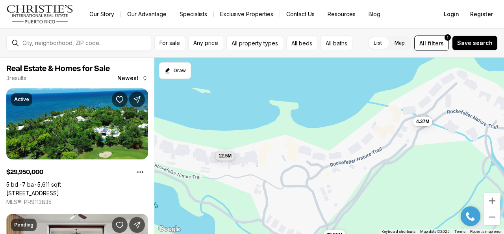
drag, startPoint x: 367, startPoint y: 125, endPoint x: 426, endPoint y: 155, distance: 66.3
click at [426, 155] on div "29.95M 12.5M 4.37M" at bounding box center [329, 146] width 350 height 177
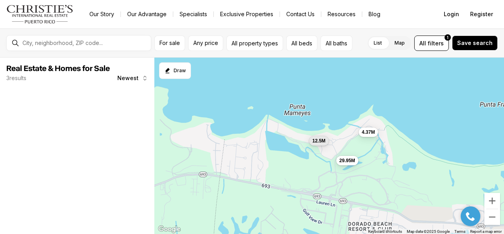
drag, startPoint x: 282, startPoint y: 178, endPoint x: 337, endPoint y: 140, distance: 67.1
click at [337, 140] on div "29.95M 12.5M 4.37M" at bounding box center [329, 146] width 350 height 177
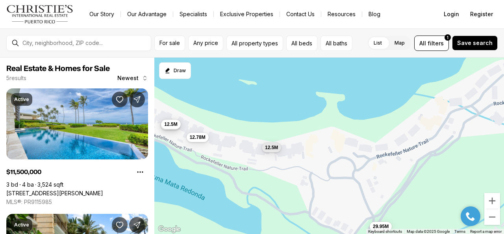
drag, startPoint x: 403, startPoint y: 103, endPoint x: 383, endPoint y: 164, distance: 63.8
click at [383, 164] on div "29.95M 12.5M 11.5M 12.5M 12.78M" at bounding box center [329, 146] width 350 height 177
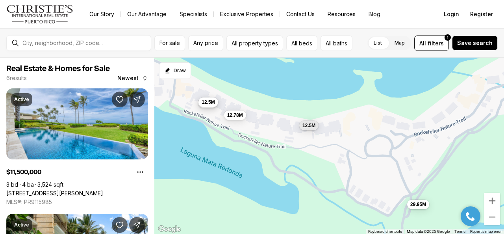
drag, startPoint x: 281, startPoint y: 182, endPoint x: 321, endPoint y: 157, distance: 46.7
click at [321, 157] on div "29.95M 12.5M 11.5M 12.5M 12.78M" at bounding box center [329, 146] width 350 height 177
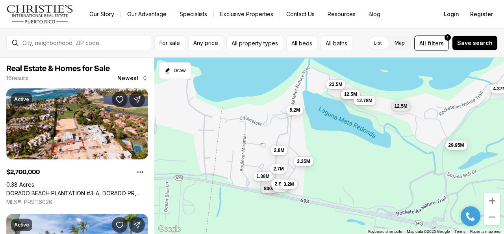
drag, startPoint x: 276, startPoint y: 186, endPoint x: 360, endPoint y: 146, distance: 92.7
click at [360, 146] on div "29.95M 12.5M 11.5M 12.5M 12.78M 4.37M 23.5M 2.7M 1.38M 800K 2.8M 2.8M 2.8M 5.2M…" at bounding box center [329, 146] width 350 height 177
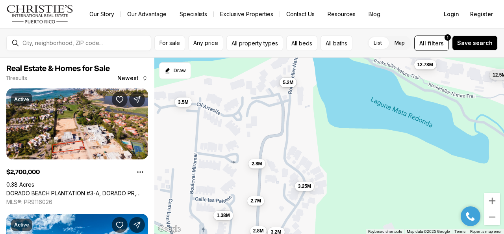
click at [286, 82] on span "5.2M" at bounding box center [288, 82] width 11 height 6
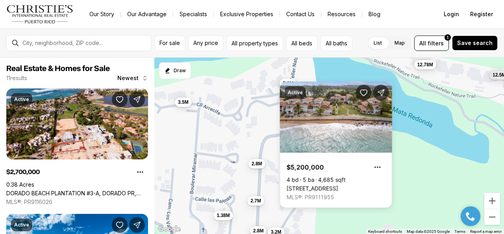
click at [255, 167] on button "2.8M" at bounding box center [257, 163] width 17 height 9
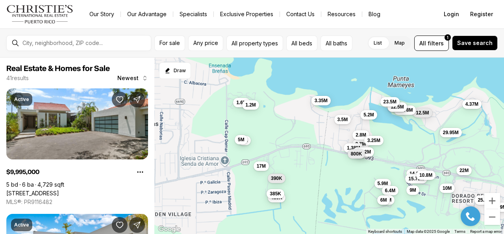
drag, startPoint x: 254, startPoint y: 171, endPoint x: 331, endPoint y: 141, distance: 82.7
click at [331, 141] on div "12.5M 12.78M 2.7M 1.38M 2.8M 2.8M 2.8M 5.2M 3.25M 3.2M 3.5M 11.5M 12.5M 800K 29…" at bounding box center [329, 146] width 350 height 177
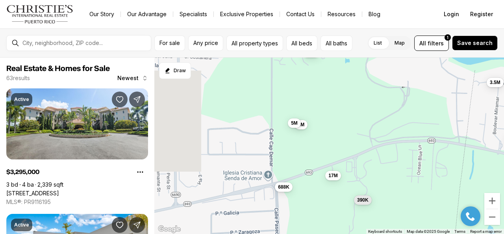
drag, startPoint x: 240, startPoint y: 108, endPoint x: 344, endPoint y: 97, distance: 104.3
click at [344, 97] on div "2.7M 1.38M 2.8M 2.8M 2.8M 5.2M 3.25M 3.2M 3.5M 11.5M 12.5M 800K 5.9M 1.2M 17M 6…" at bounding box center [329, 146] width 350 height 177
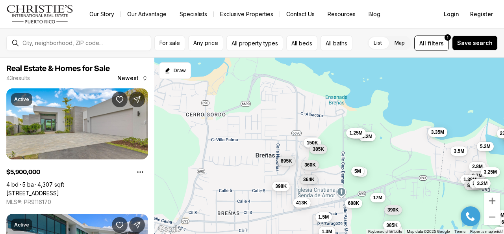
drag, startPoint x: 297, startPoint y: 87, endPoint x: 332, endPoint y: 147, distance: 69.6
click at [332, 147] on div "3.5M 17M 390K 5M 5M 688K 150K 385K 450K 413K 364K 1.5M 385K 360K 5.9M 15.75M 2.…" at bounding box center [329, 146] width 350 height 177
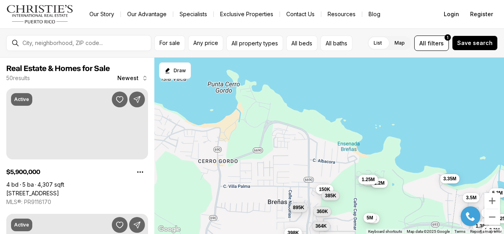
drag, startPoint x: 327, startPoint y: 108, endPoint x: 339, endPoint y: 158, distance: 51.1
click at [339, 158] on div "3.5M 17M 390K 5M 5M 688K 150K 385K 450K 413K 364K 1.5M 385K 360K 5.9M 2.7M 11.5…" at bounding box center [329, 146] width 350 height 177
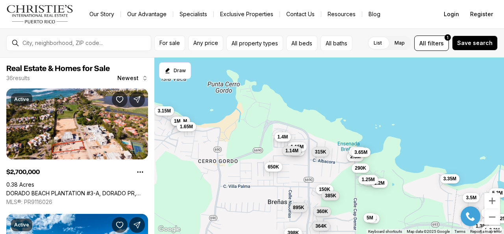
click at [281, 136] on span "1.4M" at bounding box center [283, 137] width 11 height 6
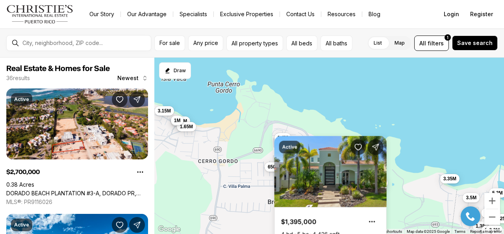
click at [177, 122] on span "1M" at bounding box center [177, 120] width 7 height 6
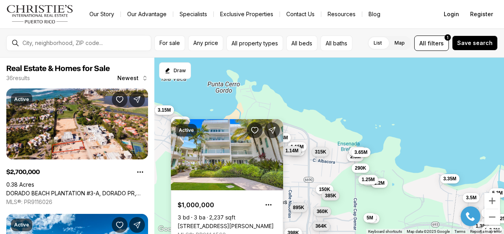
click at [163, 108] on span "3.15M" at bounding box center [164, 110] width 13 height 6
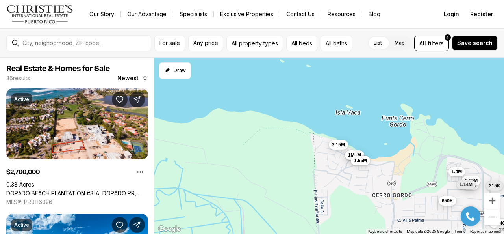
drag, startPoint x: 270, startPoint y: 104, endPoint x: 433, endPoint y: 134, distance: 165.6
click at [433, 134] on div "3.5M 5M 5M 150K 385K 364K 360K 2.7M 1.38M 1.6M 398K 895K 1.2M 800K 2.8M 2.8M 2.…" at bounding box center [329, 146] width 350 height 177
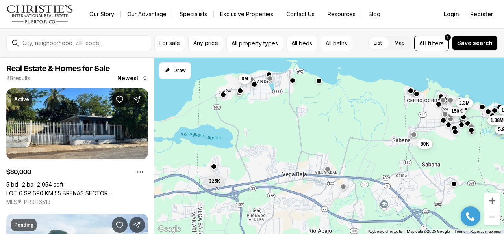
drag, startPoint x: 393, startPoint y: 166, endPoint x: 406, endPoint y: 108, distance: 59.4
click at [406, 108] on div "150K 2.3M 11.5M 2.7M 15.75M 25.9M 5.9M 3.3M 1.38M 325K 6M 80K" at bounding box center [329, 146] width 350 height 177
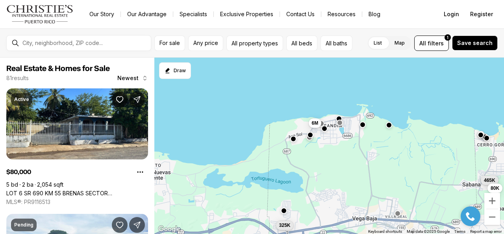
drag, startPoint x: 312, startPoint y: 119, endPoint x: 386, endPoint y: 151, distance: 80.7
click at [389, 163] on div "150K 2.3M 465K 11.5M 2.7M 15.75M 5.9M 1.38M 325K 6M 80K 57K" at bounding box center [329, 146] width 350 height 177
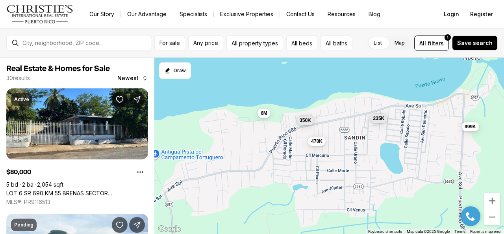
drag, startPoint x: 254, startPoint y: 101, endPoint x: 355, endPoint y: 148, distance: 111.1
click at [355, 148] on div "165K 6M 470K 999K 350K 235K" at bounding box center [329, 146] width 350 height 177
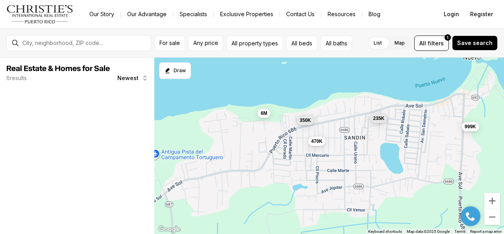
click at [262, 119] on div "6M 470K 999K 350K 235K" at bounding box center [329, 146] width 350 height 177
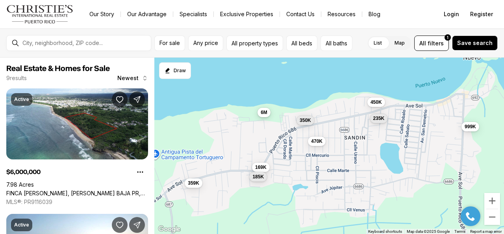
click at [264, 115] on span "6M" at bounding box center [264, 112] width 7 height 6
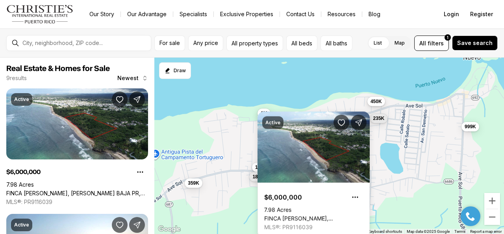
click at [378, 104] on button "450K" at bounding box center [377, 101] width 18 height 9
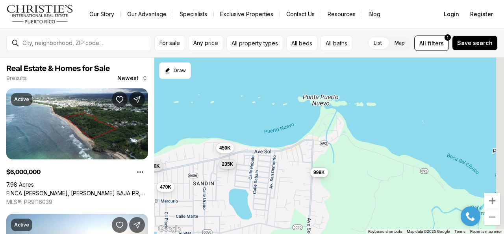
drag, startPoint x: 428, startPoint y: 94, endPoint x: 277, endPoint y: 139, distance: 158.2
click at [277, 139] on div "6M 470K 999K 350K 235K 450K 359K 169K 185K" at bounding box center [329, 146] width 350 height 177
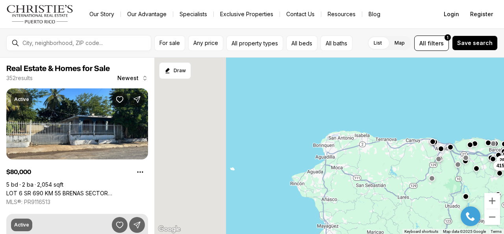
drag, startPoint x: 222, startPoint y: 126, endPoint x: 397, endPoint y: 133, distance: 175.1
click at [397, 133] on div "285K 415K 4M 1.1M 50K" at bounding box center [329, 146] width 350 height 177
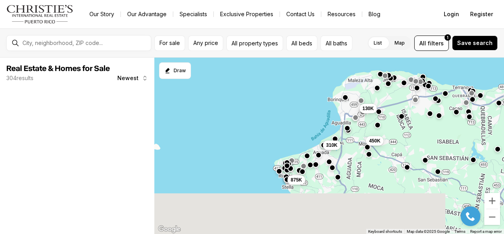
drag, startPoint x: 340, startPoint y: 167, endPoint x: 348, endPoint y: 102, distance: 66.3
click at [348, 102] on div "75K 875K 130K 450K 310K" at bounding box center [329, 146] width 350 height 177
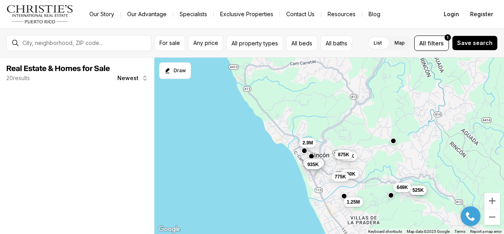
drag, startPoint x: 269, startPoint y: 104, endPoint x: 309, endPoint y: 124, distance: 44.6
click at [309, 124] on div "1.25M 2.9M 299K 875K 575K 556K 935K 250K 329K 525K 649K 775K" at bounding box center [329, 146] width 350 height 177
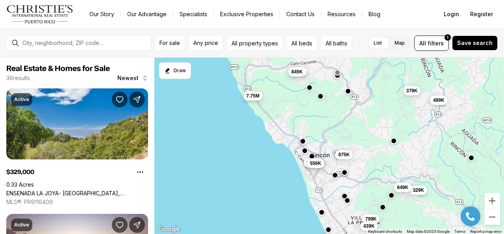
click at [255, 94] on span "7.75M" at bounding box center [253, 96] width 13 height 6
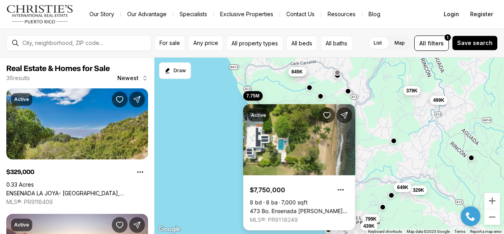
click at [294, 207] on link "473 Bo. Ensenada [PERSON_NAME] 413 KM HM 0.7, [PERSON_NAME], 00677" at bounding box center [299, 210] width 99 height 7
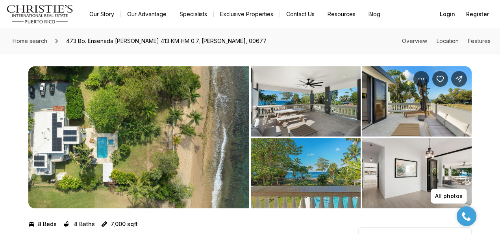
click at [162, 142] on img "View image gallery" at bounding box center [138, 137] width 221 height 142
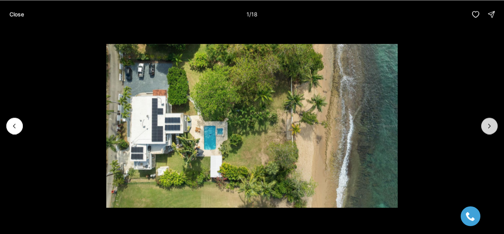
click at [489, 124] on icon "Next slide" at bounding box center [490, 126] width 2 height 4
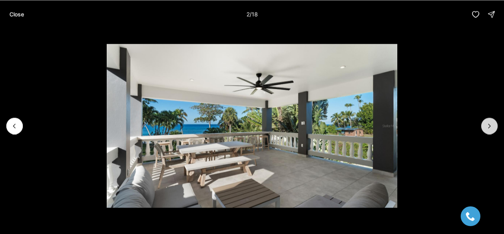
click at [489, 124] on icon "Next slide" at bounding box center [490, 126] width 2 height 4
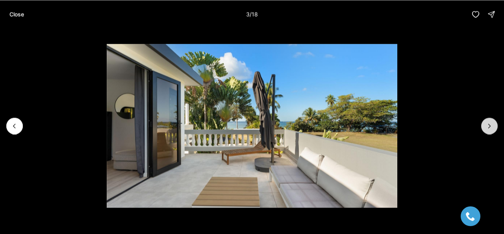
click at [489, 124] on icon "Next slide" at bounding box center [490, 126] width 2 height 4
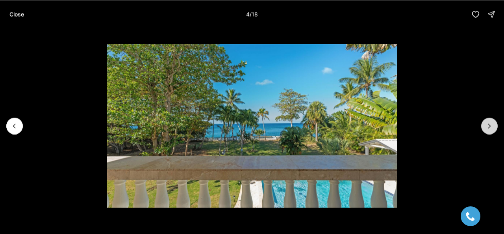
click at [489, 124] on icon "Next slide" at bounding box center [490, 126] width 2 height 4
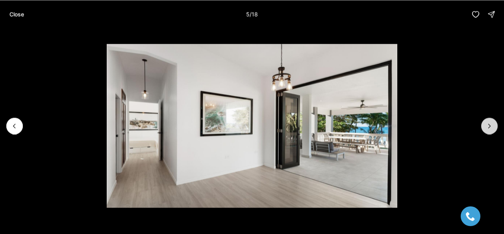
click at [489, 124] on icon "Next slide" at bounding box center [490, 126] width 2 height 4
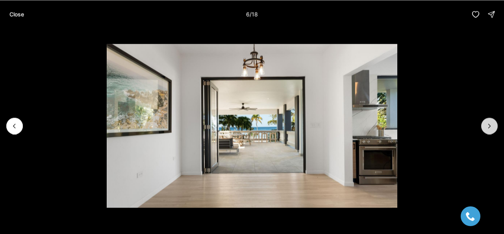
click at [489, 124] on icon "Next slide" at bounding box center [490, 126] width 2 height 4
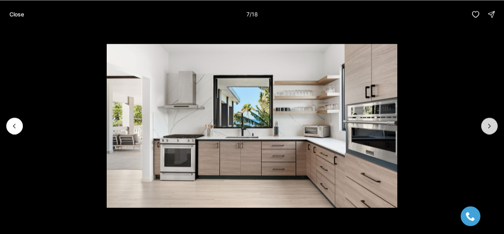
click at [489, 124] on icon "Next slide" at bounding box center [490, 126] width 2 height 4
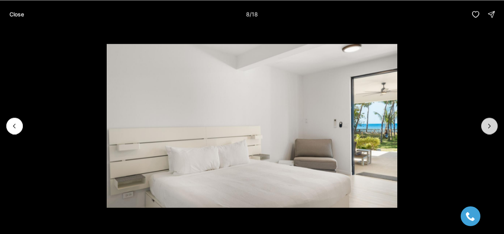
click at [489, 124] on icon "Next slide" at bounding box center [490, 126] width 2 height 4
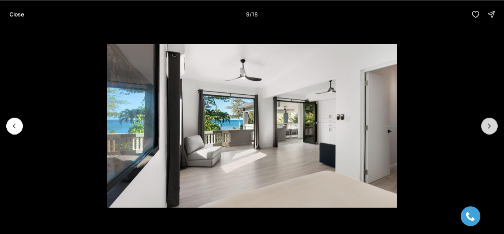
click at [489, 124] on icon "Next slide" at bounding box center [490, 126] width 2 height 4
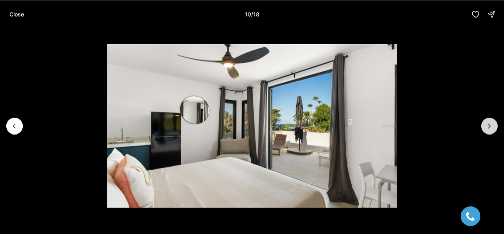
click at [489, 124] on icon "Next slide" at bounding box center [490, 126] width 2 height 4
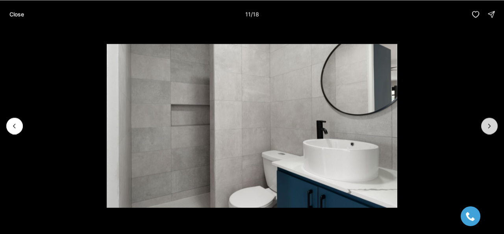
click at [489, 123] on icon "Next slide" at bounding box center [490, 126] width 8 height 8
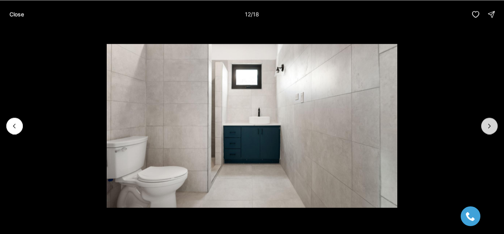
click at [489, 123] on icon "Next slide" at bounding box center [490, 126] width 8 height 8
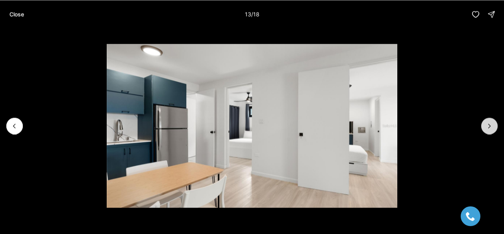
click at [489, 123] on icon "Next slide" at bounding box center [490, 126] width 8 height 8
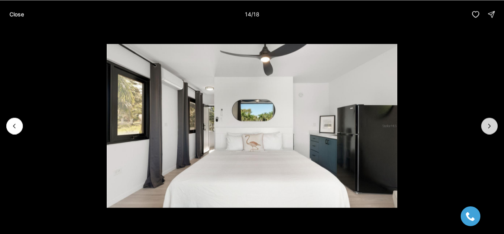
click at [489, 123] on icon "Next slide" at bounding box center [490, 126] width 8 height 8
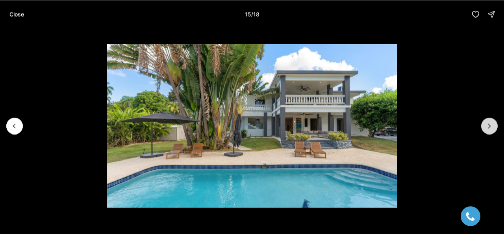
click at [489, 123] on icon "Next slide" at bounding box center [490, 126] width 8 height 8
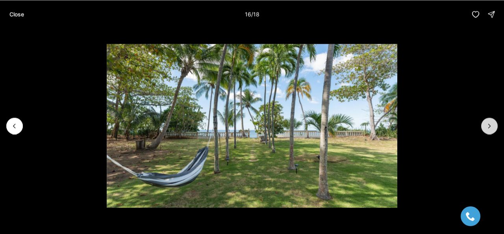
click at [489, 123] on icon "Next slide" at bounding box center [490, 126] width 8 height 8
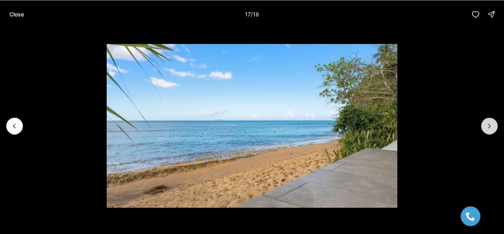
click at [489, 123] on icon "Next slide" at bounding box center [490, 126] width 8 height 8
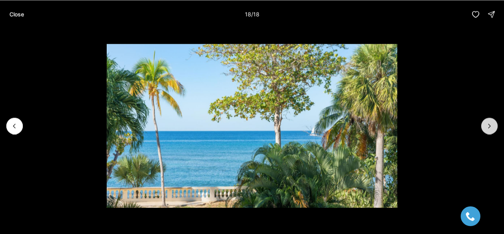
click at [489, 123] on div at bounding box center [490, 125] width 17 height 17
